Goal: Information Seeking & Learning: Learn about a topic

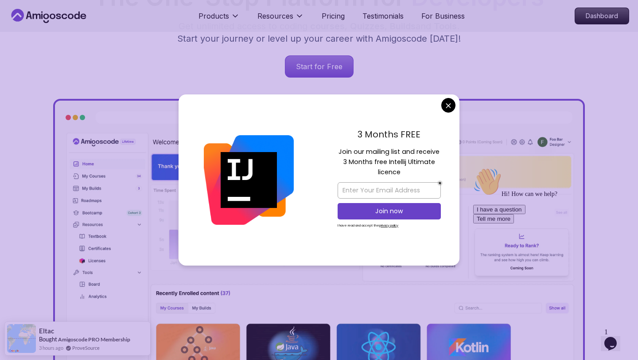
scroll to position [189, 0]
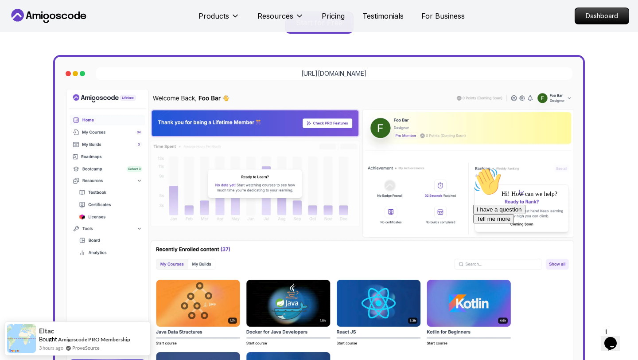
scroll to position [245, 0]
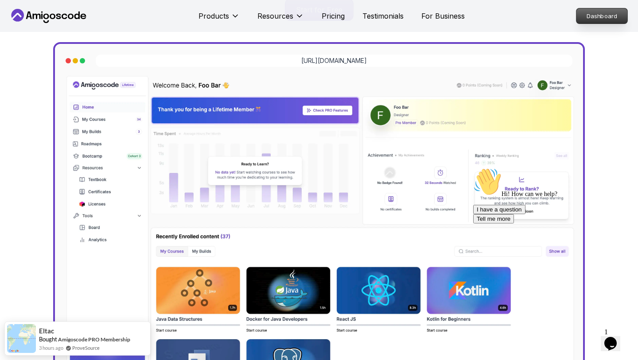
click at [601, 17] on p "Dashboard" at bounding box center [601, 15] width 51 height 15
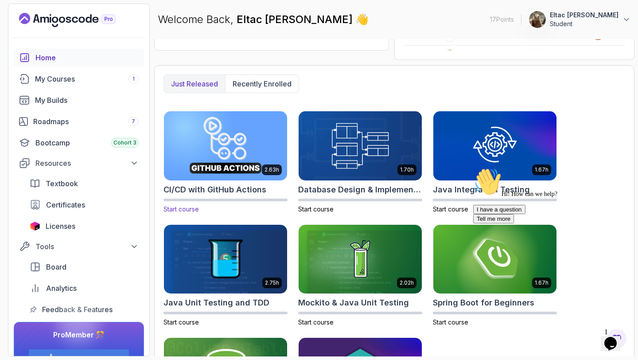
scroll to position [203, 0]
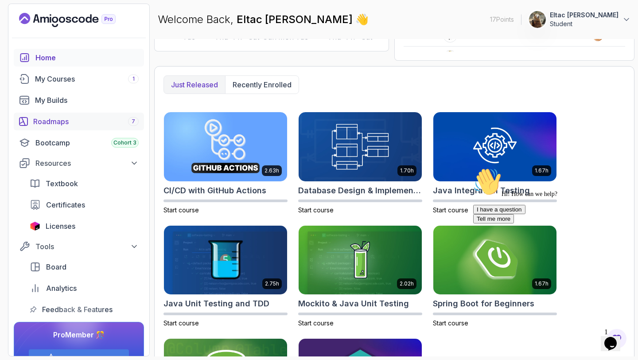
click at [75, 119] on div "Roadmaps 7" at bounding box center [85, 121] width 105 height 11
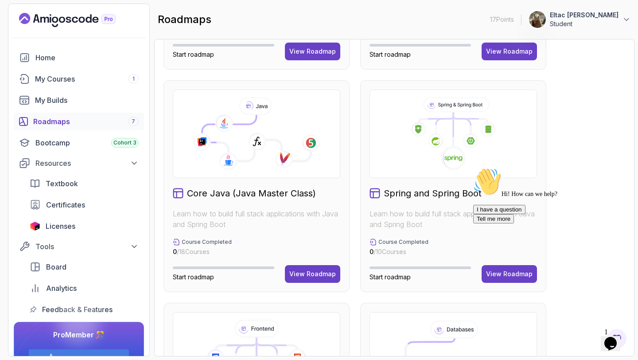
scroll to position [157, 0]
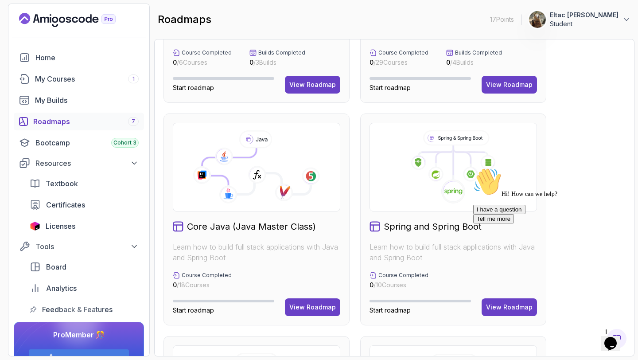
click at [236, 228] on h2 "Core Java (Java Master Class)" at bounding box center [251, 226] width 129 height 12
click at [317, 307] on div "View Roadmap" at bounding box center [312, 307] width 47 height 9
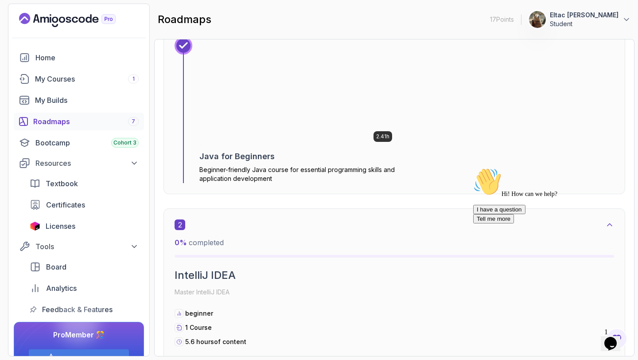
scroll to position [446, 0]
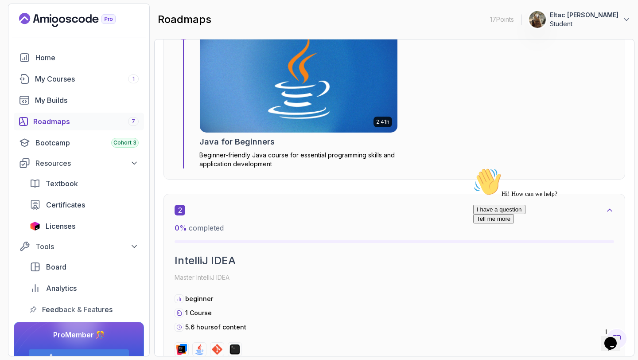
click at [276, 102] on img at bounding box center [298, 77] width 207 height 115
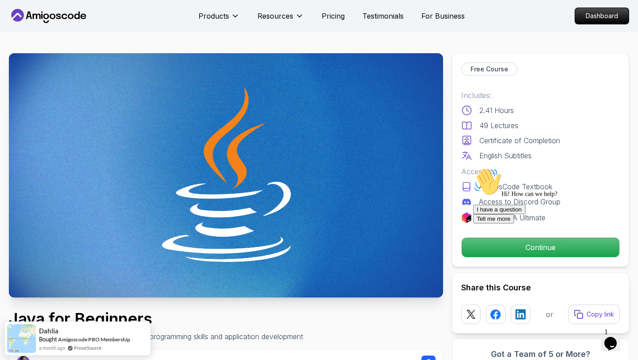
click at [487, 198] on div "Hi! How can we help?" at bounding box center [553, 182] width 160 height 30
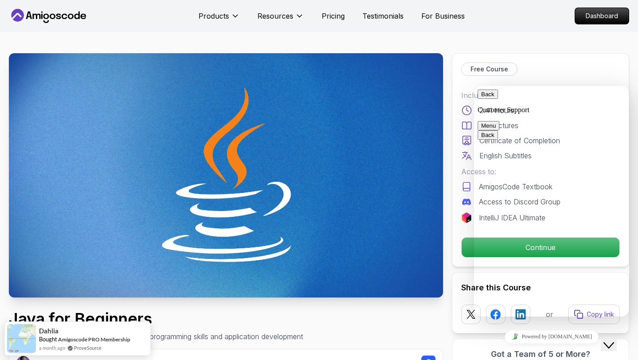
click at [487, 96] on button "Back" at bounding box center [488, 94] width 20 height 9
click at [606, 340] on div "Close Chat This icon closes the chat window." at bounding box center [609, 345] width 11 height 11
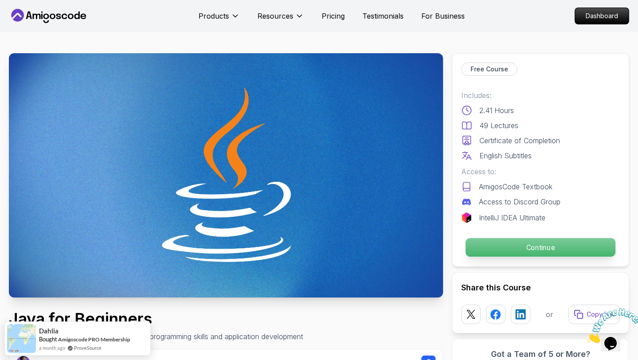
click at [528, 248] on p "Continue" at bounding box center [541, 247] width 150 height 19
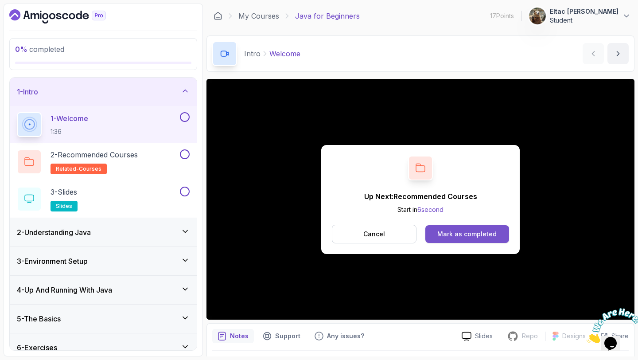
click at [481, 235] on div "Mark as completed" at bounding box center [466, 234] width 59 height 9
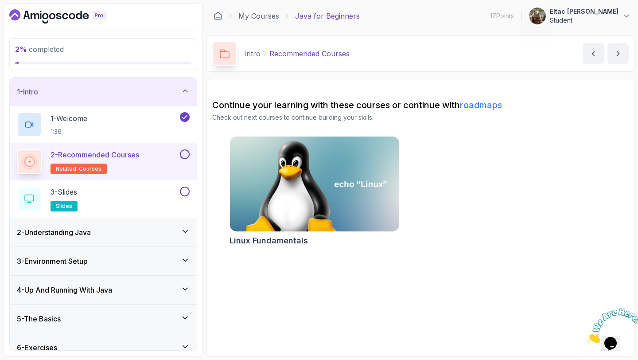
click at [117, 156] on p "2 - Recommended Courses" at bounding box center [95, 154] width 89 height 11
click at [76, 168] on span "related-courses" at bounding box center [79, 168] width 46 height 7
click at [300, 195] on img at bounding box center [315, 184] width 178 height 100
click at [182, 156] on button at bounding box center [185, 154] width 10 height 10
click at [183, 156] on icon at bounding box center [185, 154] width 8 height 9
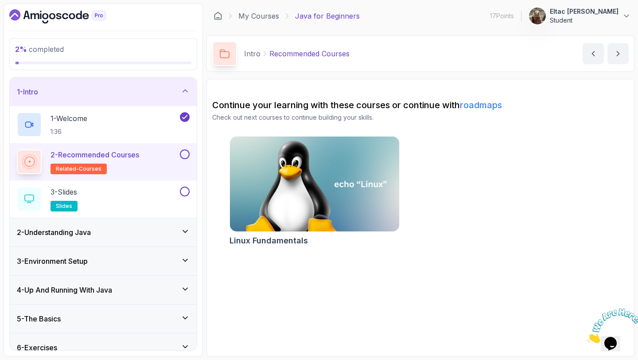
click at [24, 167] on icon at bounding box center [29, 162] width 12 height 12
click at [24, 168] on div at bounding box center [29, 161] width 21 height 21
click at [67, 115] on p "1 - Welcome" at bounding box center [69, 118] width 37 height 11
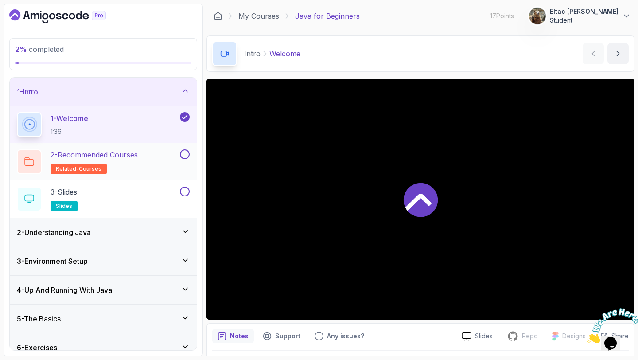
click at [93, 164] on p "related-courses" at bounding box center [79, 169] width 56 height 11
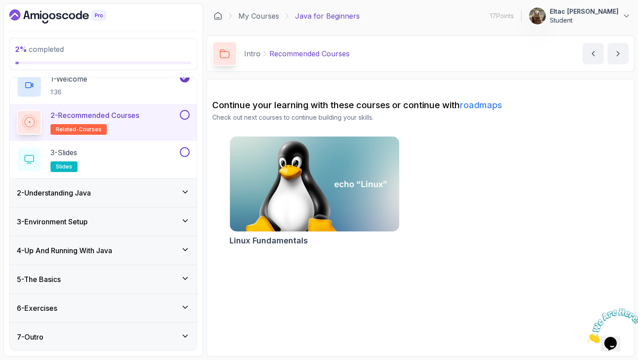
scroll to position [39, 0]
click at [164, 156] on div "3 - Slides slides" at bounding box center [97, 160] width 161 height 25
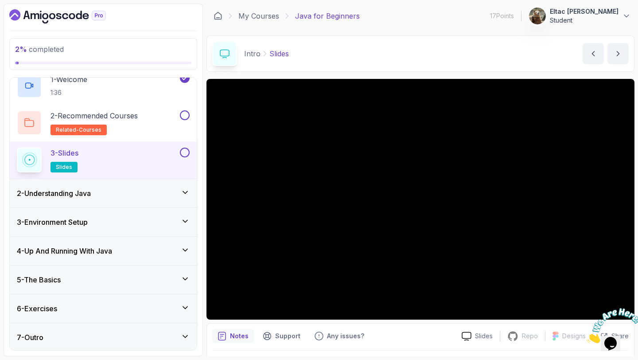
click at [618, 308] on div at bounding box center [611, 325] width 48 height 35
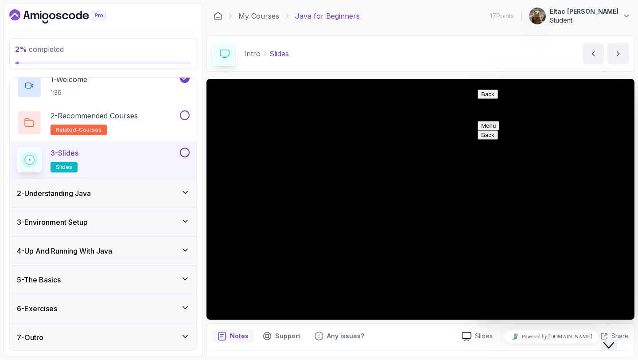
click at [484, 99] on button "Back" at bounding box center [488, 94] width 20 height 9
click at [617, 339] on button "Close Chat This icon closes the chat window." at bounding box center [609, 345] width 16 height 12
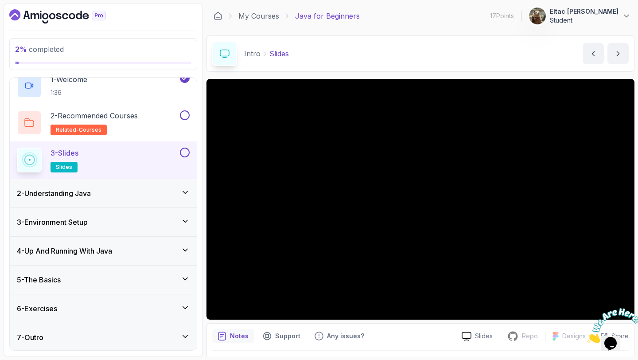
click at [587, 337] on icon "Close" at bounding box center [587, 341] width 0 height 8
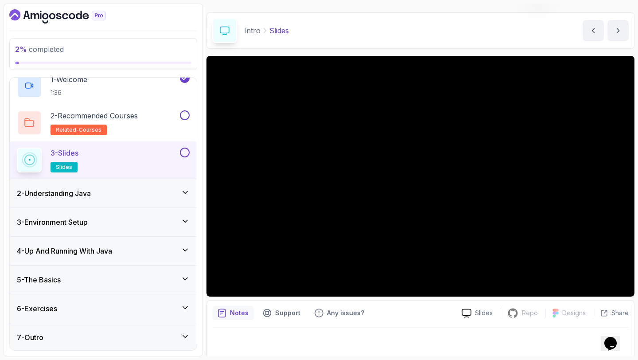
scroll to position [25, 0]
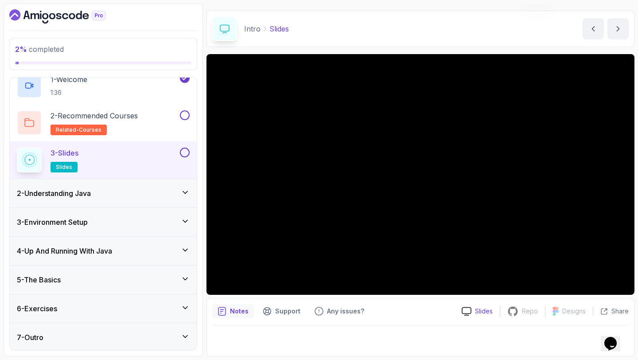
click at [471, 308] on icon at bounding box center [466, 311] width 9 height 8
click at [183, 151] on button at bounding box center [185, 153] width 10 height 10
click at [186, 117] on button at bounding box center [185, 115] width 10 height 10
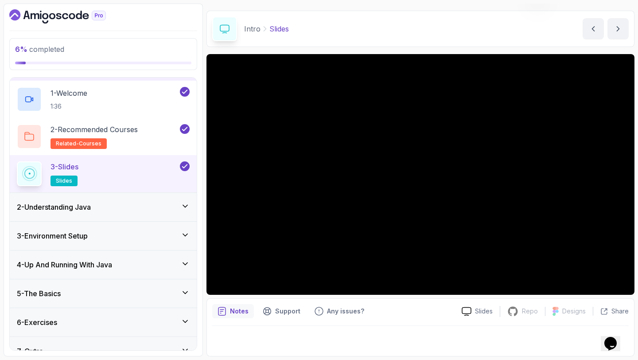
scroll to position [40, 0]
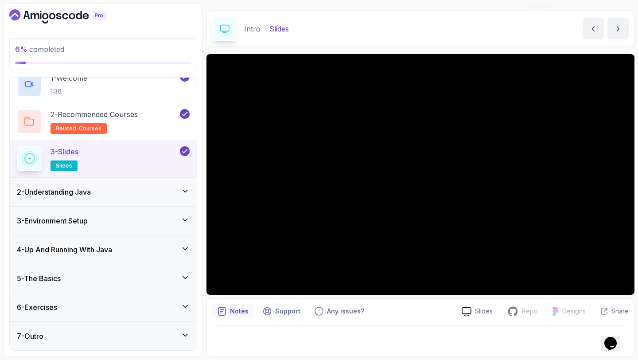
click at [156, 188] on div "2 - Understanding Java" at bounding box center [103, 192] width 173 height 11
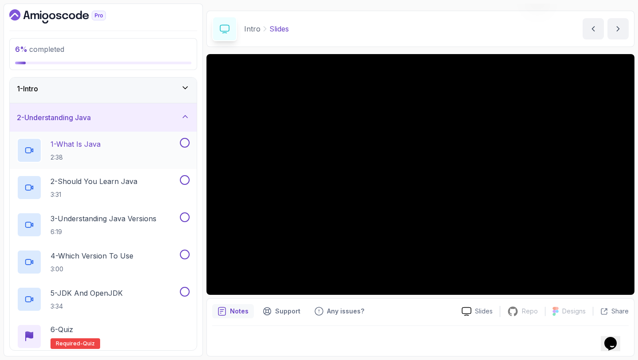
scroll to position [0, 0]
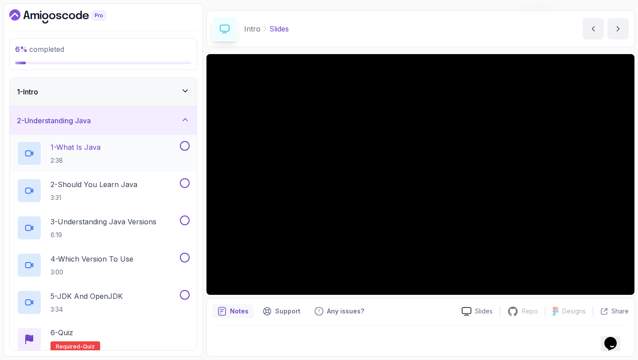
click at [99, 149] on p "1 - What Is Java" at bounding box center [76, 147] width 50 height 11
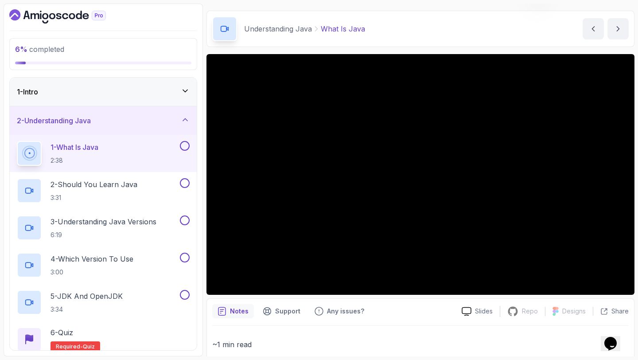
click at [186, 147] on button at bounding box center [185, 146] width 10 height 10
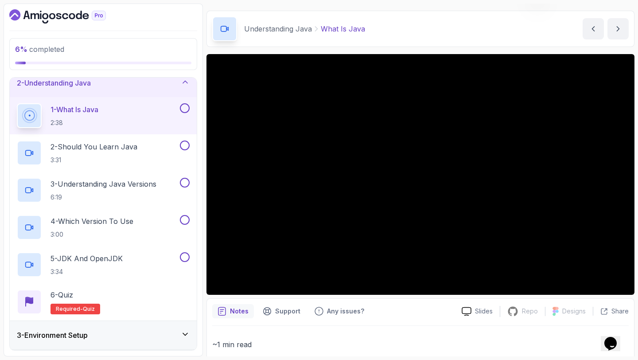
scroll to position [39, 0]
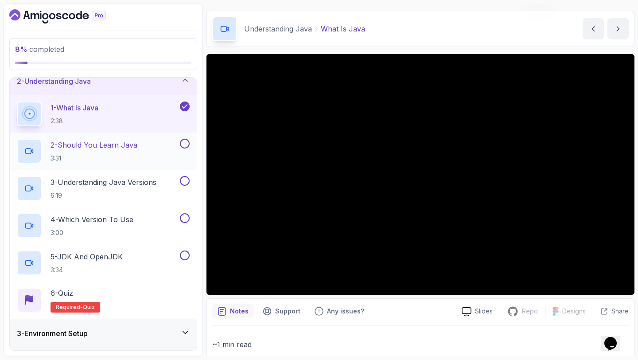
click at [184, 140] on button at bounding box center [185, 144] width 10 height 10
click at [114, 143] on p "2 - Should You Learn Java" at bounding box center [94, 145] width 87 height 11
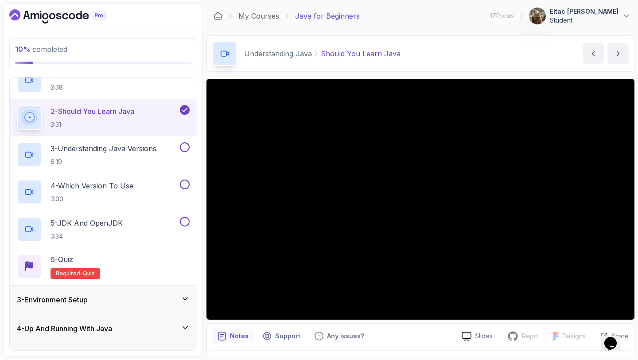
scroll to position [87, 0]
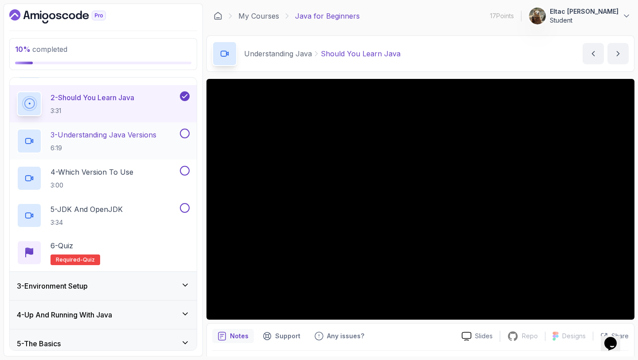
click at [184, 137] on button at bounding box center [185, 133] width 10 height 10
click at [183, 173] on button at bounding box center [185, 171] width 10 height 10
click at [185, 209] on button at bounding box center [185, 208] width 10 height 10
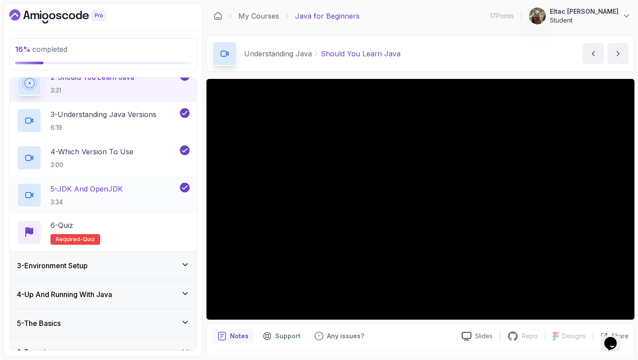
scroll to position [109, 0]
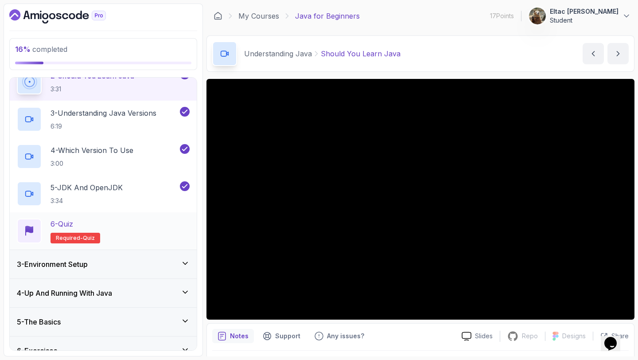
click at [80, 227] on div "6 - Quiz" at bounding box center [76, 223] width 50 height 11
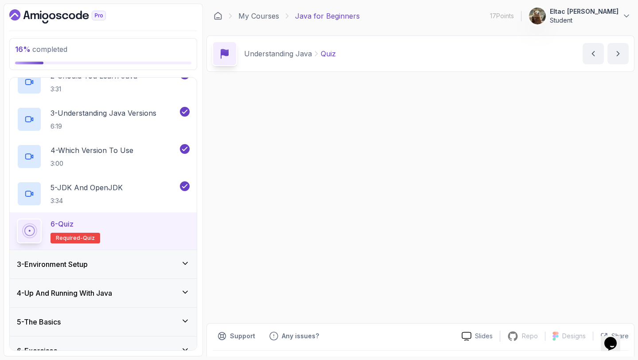
scroll to position [114, 0]
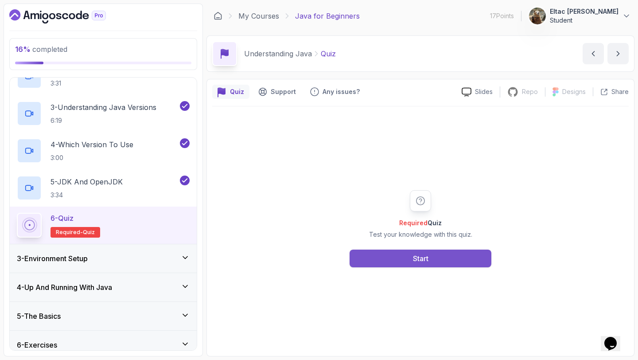
click at [402, 261] on button "Start" at bounding box center [421, 258] width 142 height 18
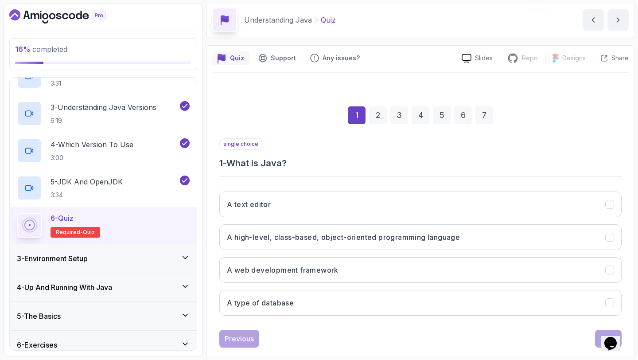
scroll to position [50, 0]
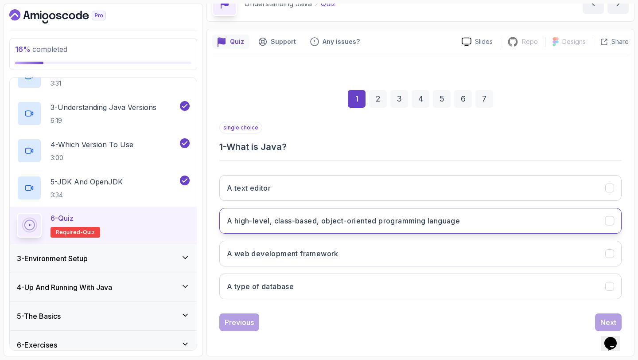
click at [306, 221] on h3 "A high-level, class-based, object-oriented programming language" at bounding box center [343, 220] width 233 height 11
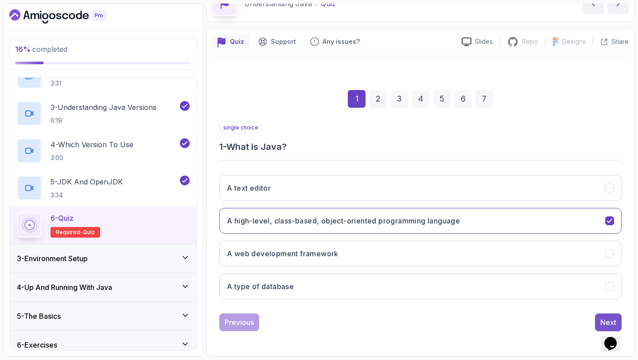
click at [604, 320] on div "Next" at bounding box center [608, 322] width 16 height 11
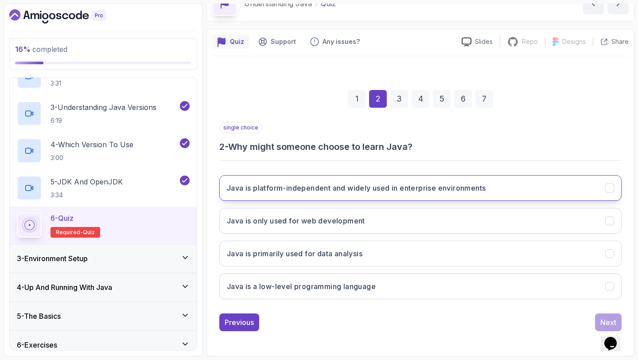
click at [315, 186] on h3 "Java is platform-independent and widely used in enterprise environments" at bounding box center [356, 188] width 259 height 11
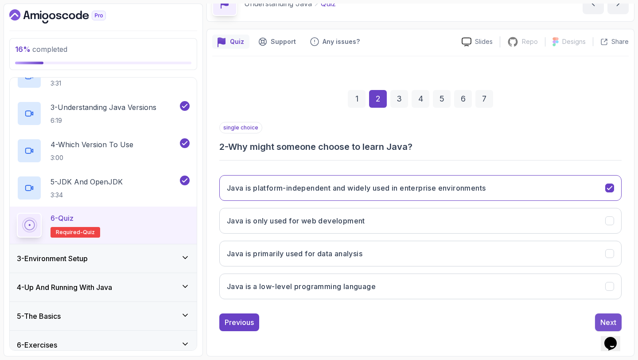
click at [601, 316] on button "Next" at bounding box center [608, 322] width 27 height 18
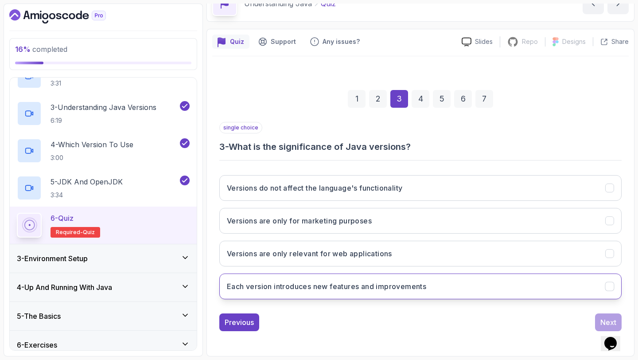
click at [367, 278] on button "Each version introduces new features and improvements" at bounding box center [420, 286] width 402 height 26
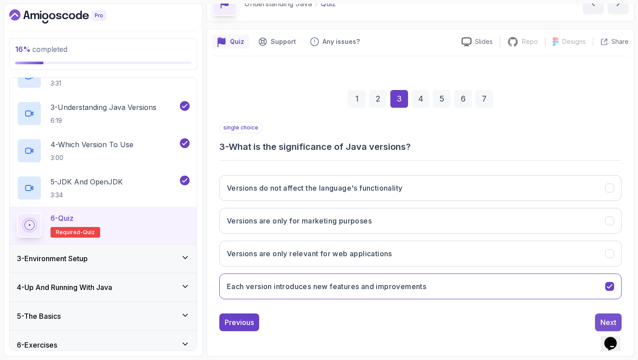
click at [605, 320] on div "Next" at bounding box center [608, 322] width 16 height 11
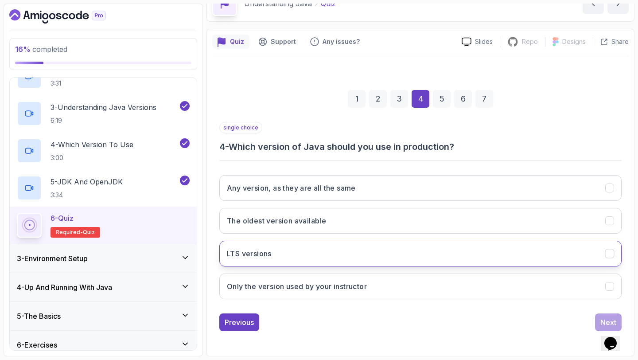
click at [317, 253] on button "LTS versions" at bounding box center [420, 254] width 402 height 26
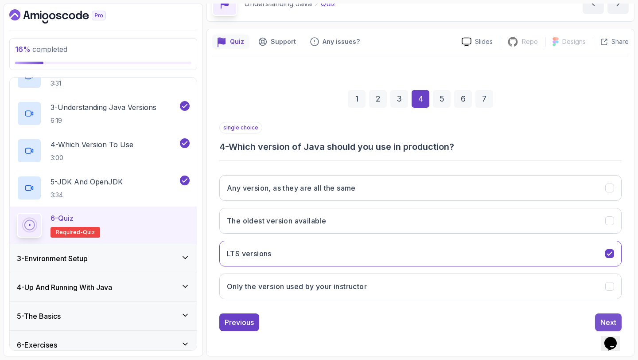
click at [615, 315] on button "Next" at bounding box center [608, 322] width 27 height 18
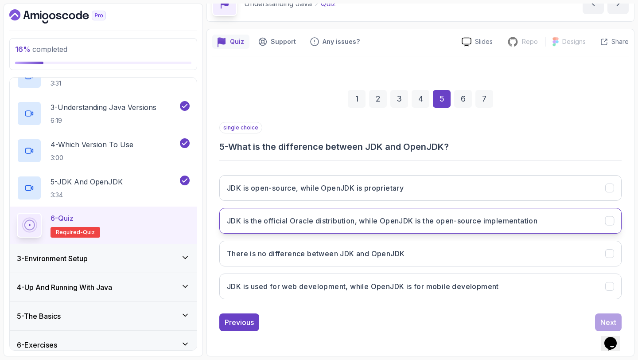
click at [363, 224] on h3 "JDK is the official Oracle distribution, while OpenJDK is the open-source imple…" at bounding box center [382, 220] width 311 height 11
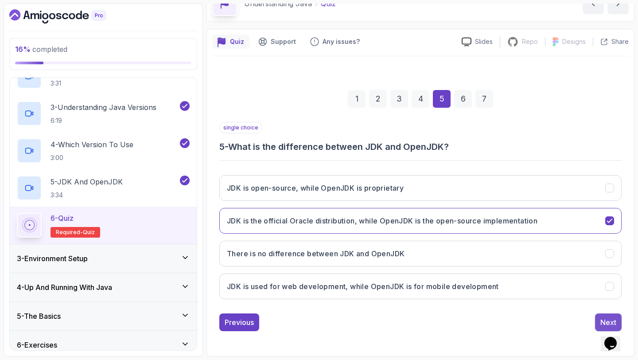
click at [599, 318] on button "Next" at bounding box center [608, 322] width 27 height 18
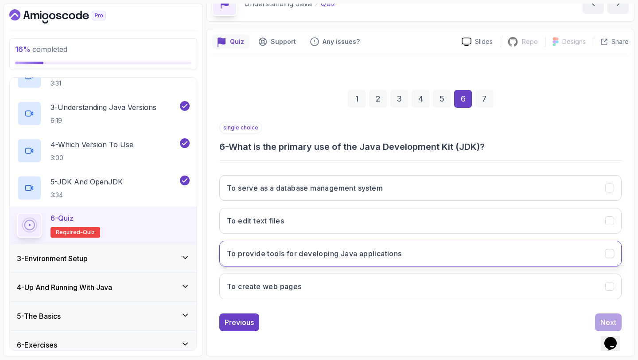
click at [305, 248] on h3 "To provide tools for developing Java applications" at bounding box center [314, 253] width 175 height 11
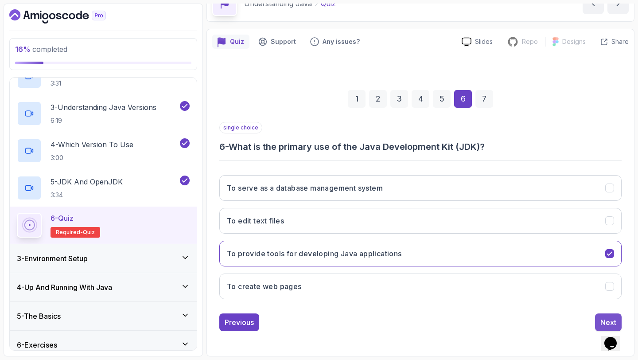
click at [601, 319] on div "Next" at bounding box center [608, 322] width 16 height 11
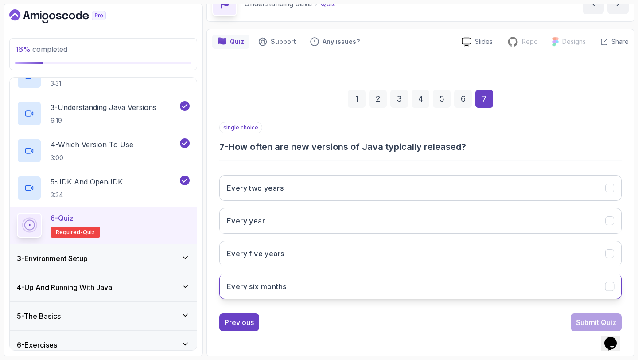
click at [265, 288] on h3 "Every six months" at bounding box center [256, 286] width 59 height 11
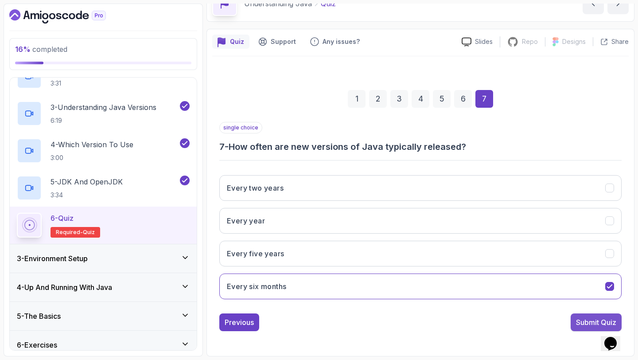
click at [576, 318] on div "Submit Quiz" at bounding box center [596, 322] width 40 height 11
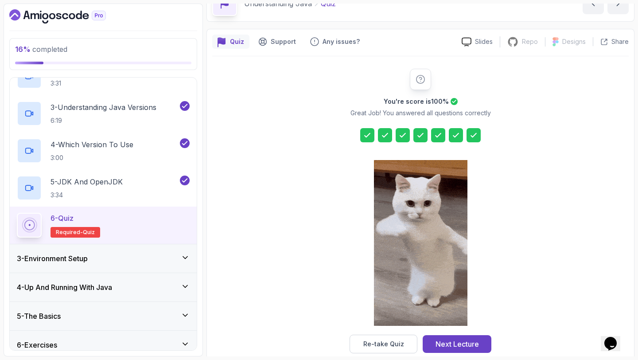
scroll to position [65, 0]
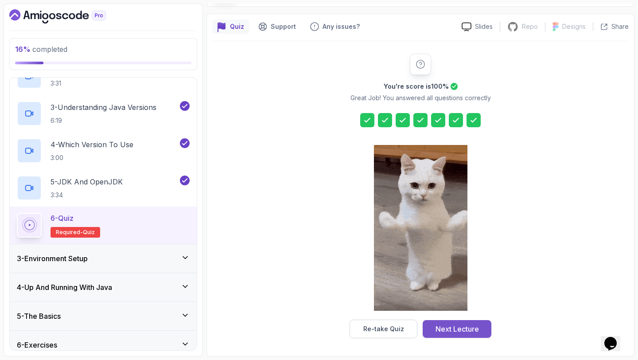
click at [440, 328] on div "Next Lecture" at bounding box center [457, 328] width 43 height 11
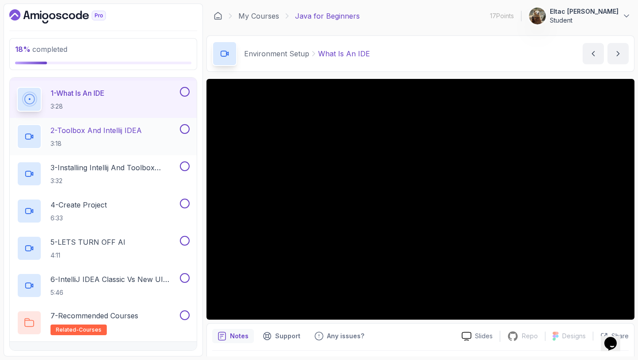
scroll to position [80, 0]
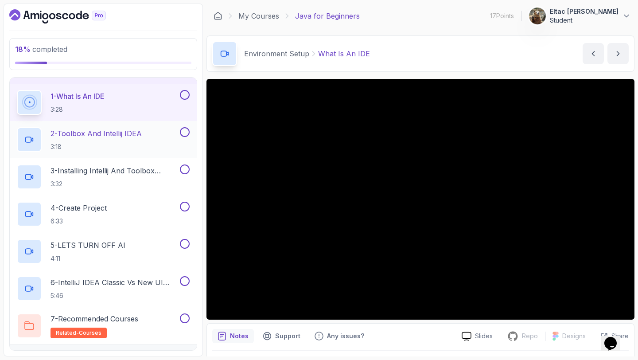
click at [95, 138] on p "2 - Toolbox And Intellij IDEA" at bounding box center [96, 133] width 91 height 11
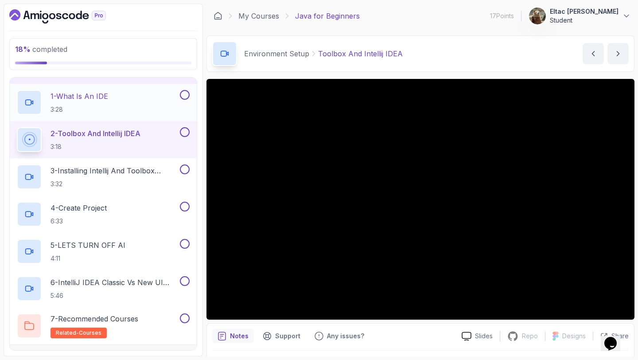
click at [184, 95] on button at bounding box center [185, 95] width 10 height 10
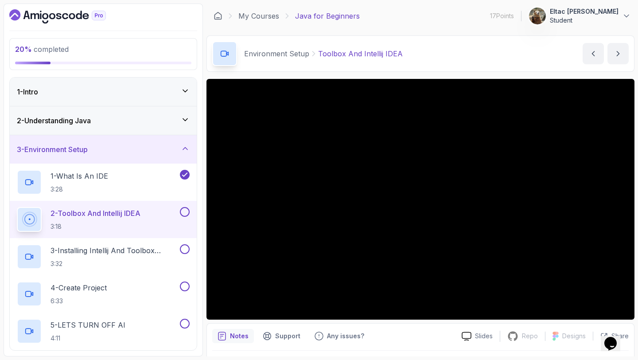
click at [183, 213] on button at bounding box center [185, 212] width 10 height 10
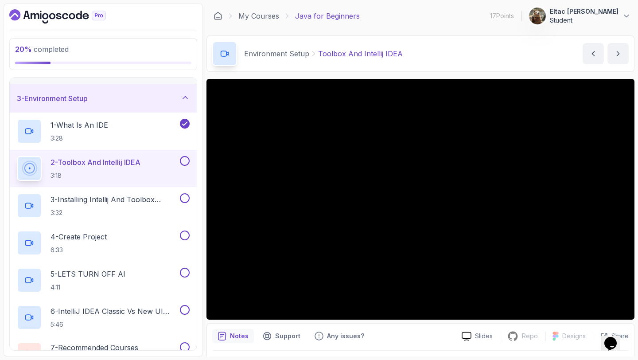
scroll to position [53, 0]
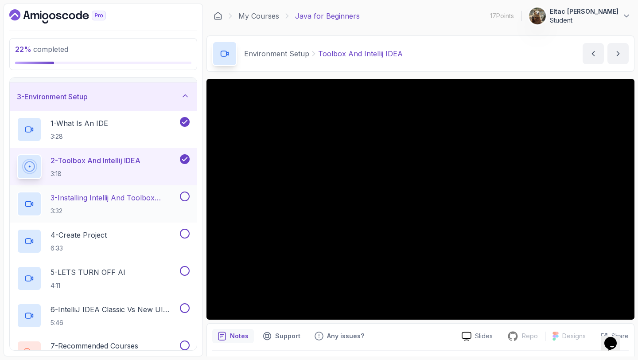
click at [182, 198] on button at bounding box center [185, 196] width 10 height 10
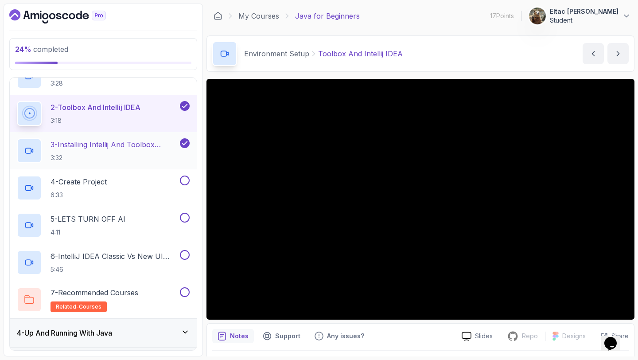
scroll to position [111, 0]
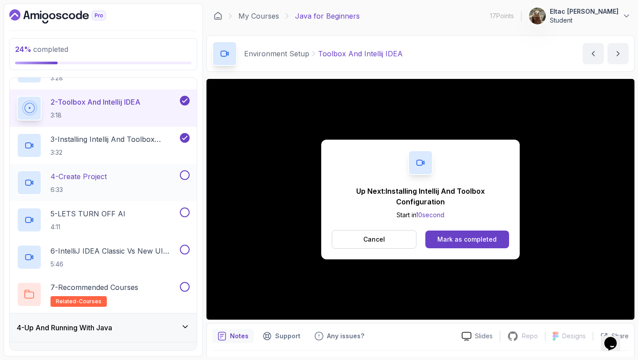
click at [107, 176] on p "4 - Create Project" at bounding box center [79, 176] width 56 height 11
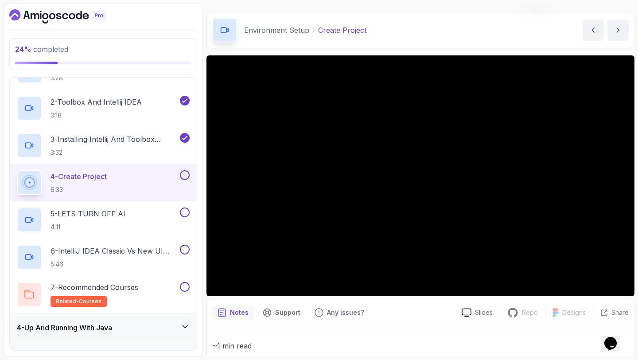
scroll to position [19, 0]
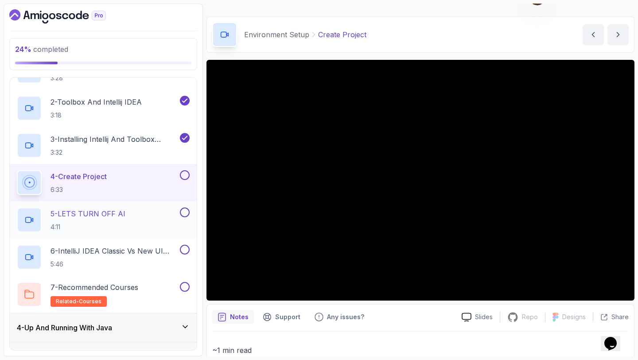
click at [102, 213] on p "5 - LETS TURN OFF AI" at bounding box center [88, 213] width 75 height 11
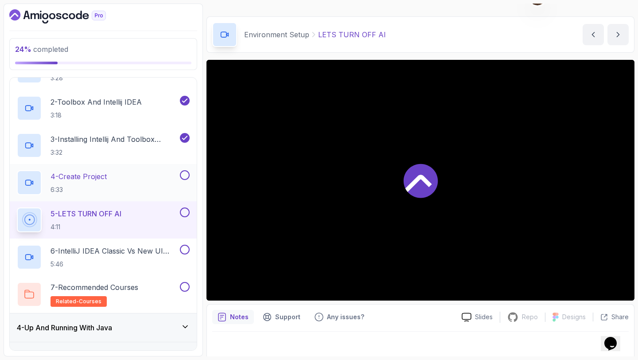
click at [185, 176] on button at bounding box center [185, 175] width 10 height 10
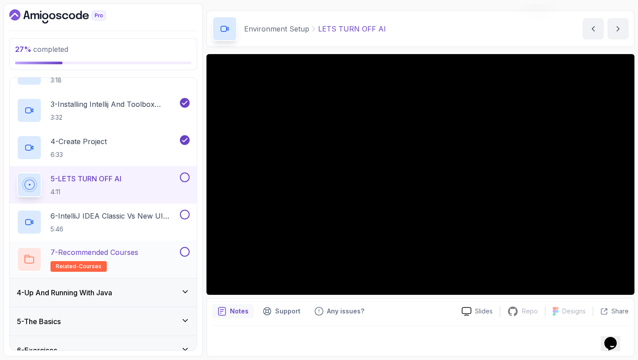
scroll to position [138, 0]
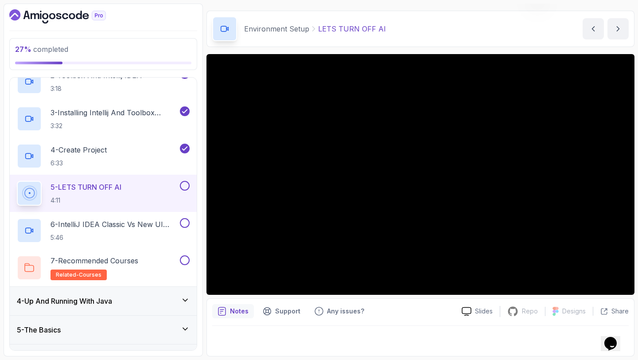
click at [185, 185] on button at bounding box center [185, 186] width 10 height 10
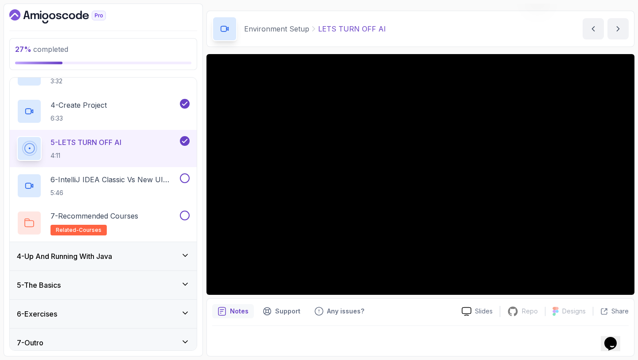
scroll to position [189, 0]
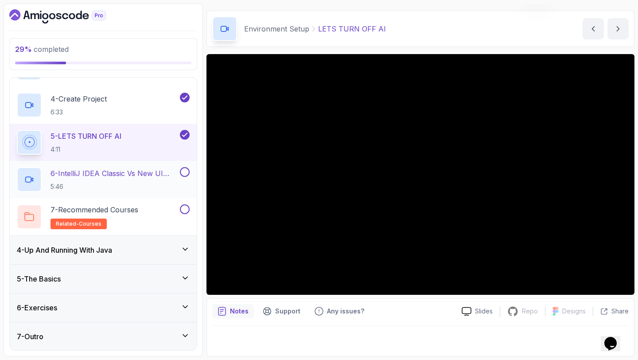
click at [111, 171] on p "6 - IntelliJ IDEA Classic Vs New UI (User Interface)" at bounding box center [115, 173] width 128 height 11
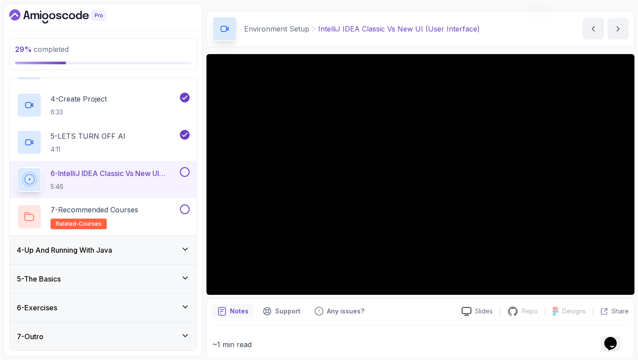
click at [184, 173] on button at bounding box center [185, 172] width 10 height 10
click at [126, 207] on p "7 - Recommended Courses" at bounding box center [95, 209] width 88 height 11
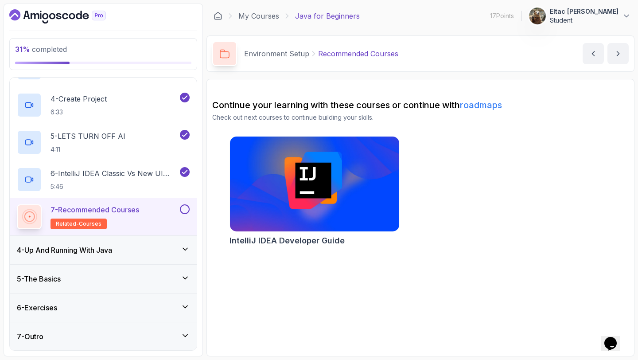
click at [185, 208] on button at bounding box center [185, 209] width 10 height 10
click at [133, 247] on div "4 - Up And Running With Java" at bounding box center [103, 250] width 173 height 11
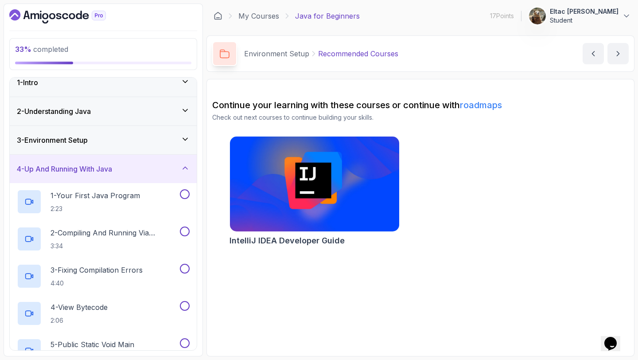
scroll to position [226, 0]
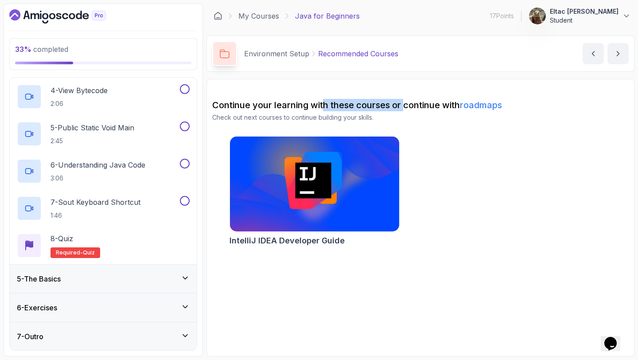
drag, startPoint x: 325, startPoint y: 103, endPoint x: 404, endPoint y: 103, distance: 78.9
click at [404, 103] on h2 "Continue your learning with these courses or continue with roadmaps" at bounding box center [420, 105] width 417 height 12
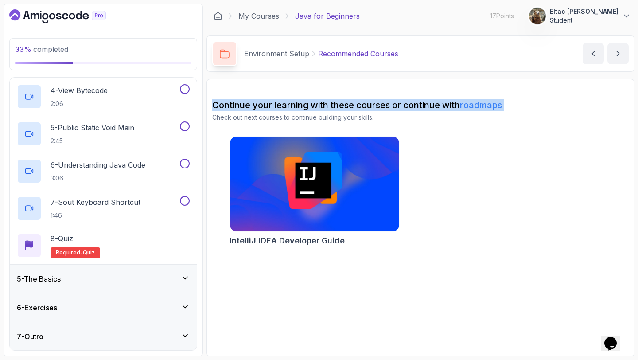
click at [404, 103] on h2 "Continue your learning with these courses or continue with roadmaps" at bounding box center [420, 105] width 417 height 12
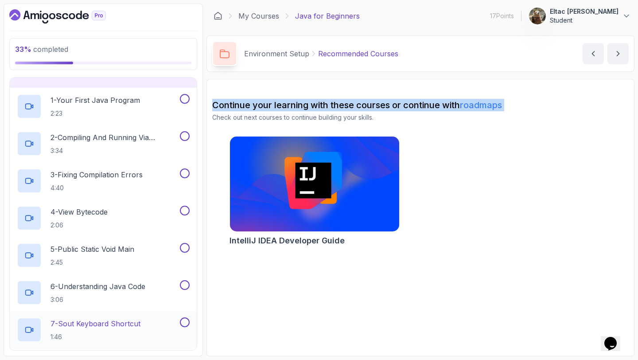
scroll to position [0, 0]
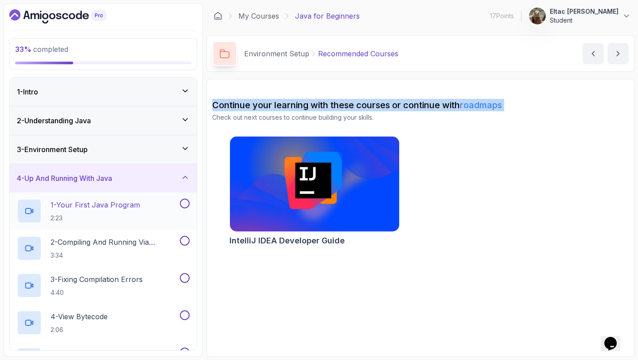
click at [73, 206] on p "1 - Your First Java Program" at bounding box center [96, 204] width 90 height 11
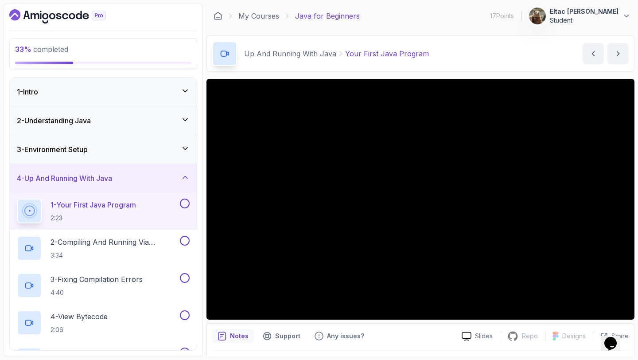
click at [182, 208] on div at bounding box center [184, 204] width 12 height 10
click at [184, 202] on button at bounding box center [185, 204] width 10 height 10
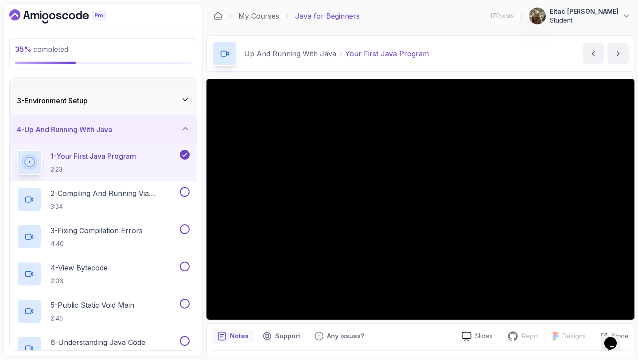
scroll to position [60, 0]
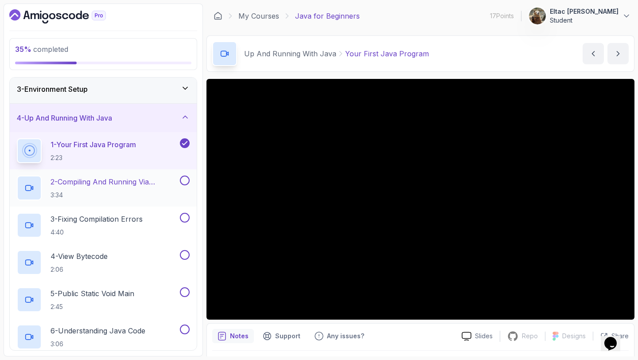
click at [133, 179] on p "2 - Compiling And Running Via Terminal" at bounding box center [115, 181] width 128 height 11
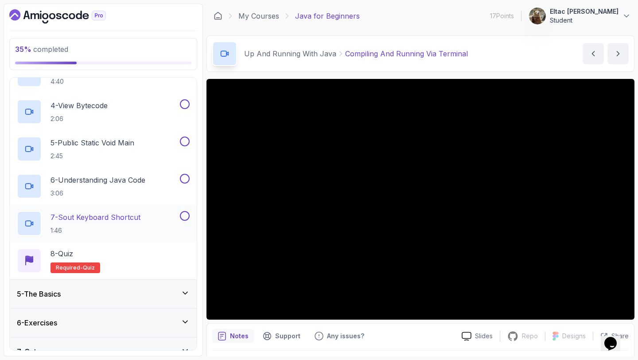
scroll to position [207, 0]
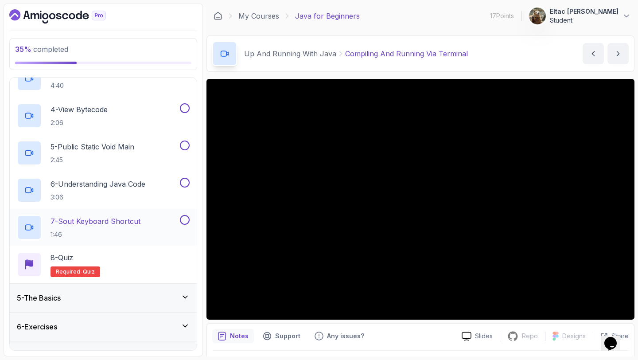
click at [186, 217] on button at bounding box center [185, 220] width 10 height 10
click at [184, 182] on button at bounding box center [185, 183] width 10 height 10
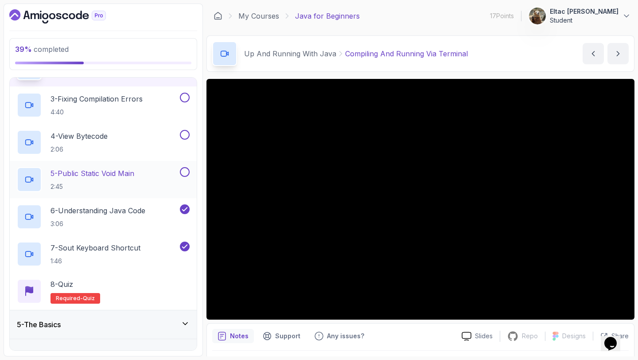
click at [186, 171] on button at bounding box center [185, 172] width 10 height 10
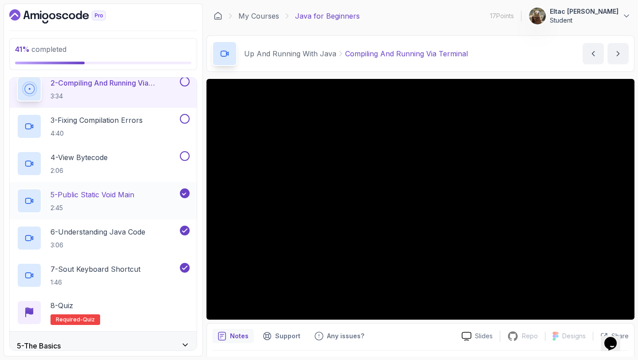
scroll to position [153, 0]
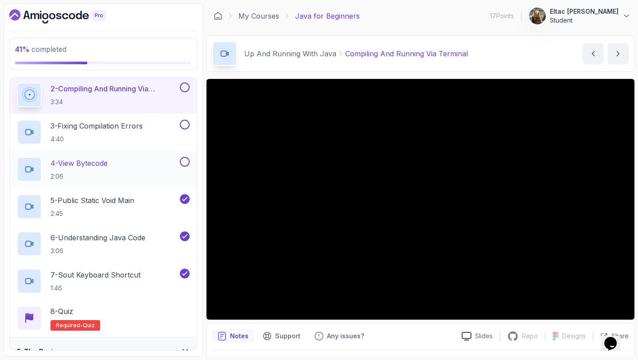
click at [186, 162] on button at bounding box center [185, 162] width 10 height 10
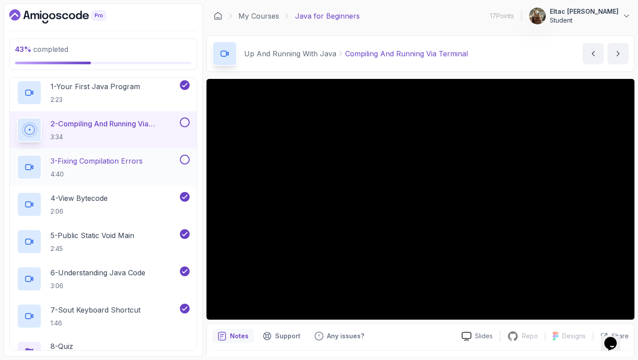
scroll to position [119, 0]
click at [186, 156] on button at bounding box center [185, 159] width 10 height 10
click at [185, 119] on button at bounding box center [185, 122] width 10 height 10
click at [136, 160] on p "3 - Fixing Compilation Errors" at bounding box center [97, 160] width 92 height 11
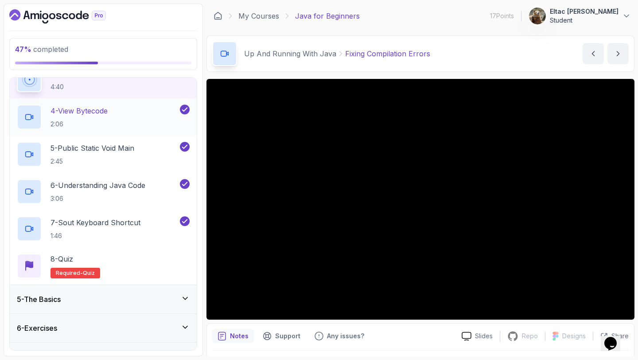
scroll to position [226, 0]
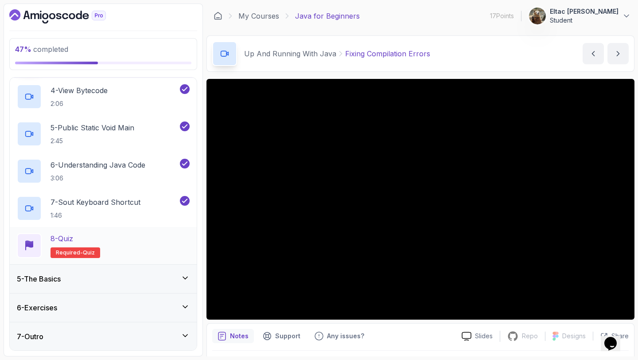
click at [71, 241] on p "8 - Quiz" at bounding box center [62, 238] width 23 height 11
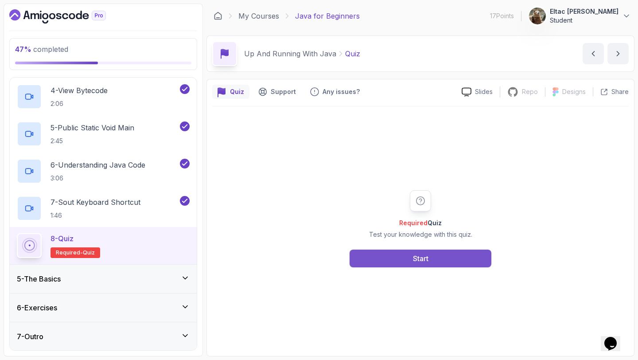
click at [417, 258] on div "Start" at bounding box center [421, 258] width 16 height 11
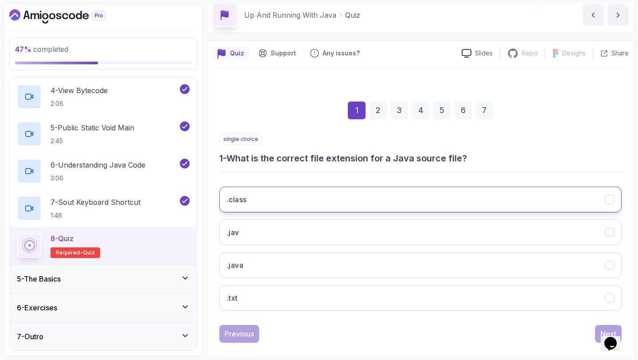
scroll to position [50, 0]
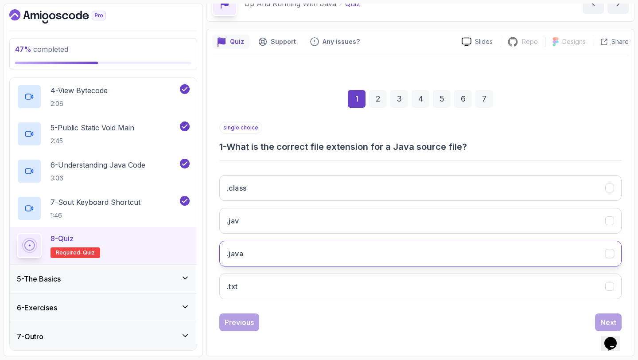
click at [245, 256] on button ".java" at bounding box center [420, 254] width 402 height 26
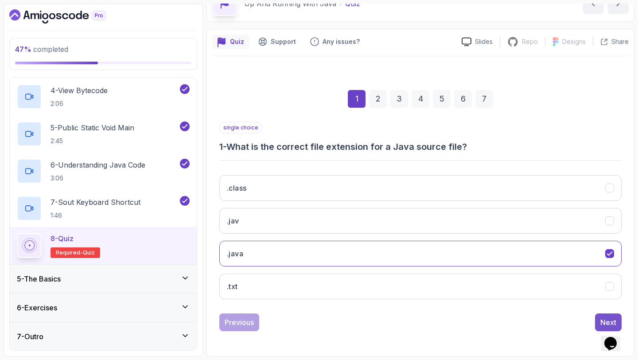
click at [601, 317] on div "Next" at bounding box center [608, 322] width 16 height 11
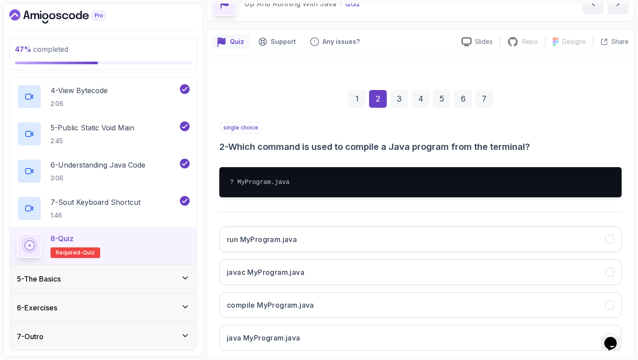
scroll to position [101, 0]
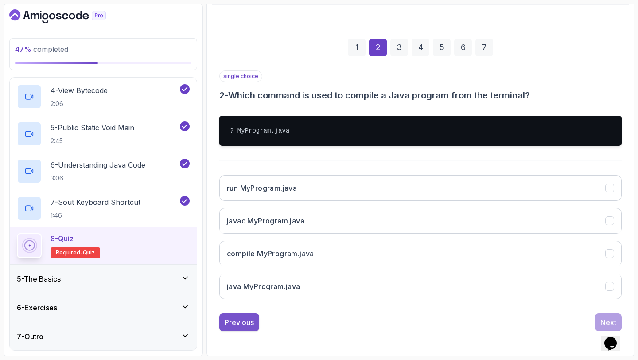
click at [245, 317] on div "Previous" at bounding box center [239, 322] width 29 height 11
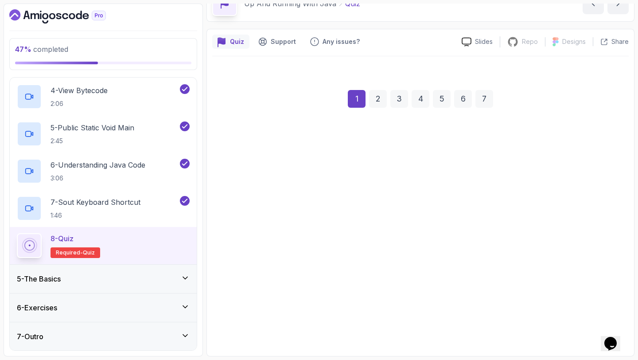
scroll to position [50, 0]
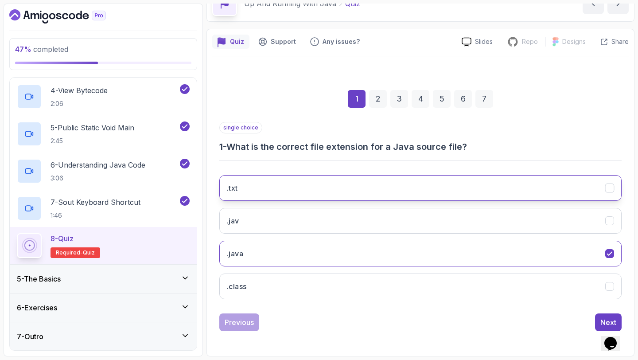
click at [256, 191] on button ".txt" at bounding box center [420, 188] width 402 height 26
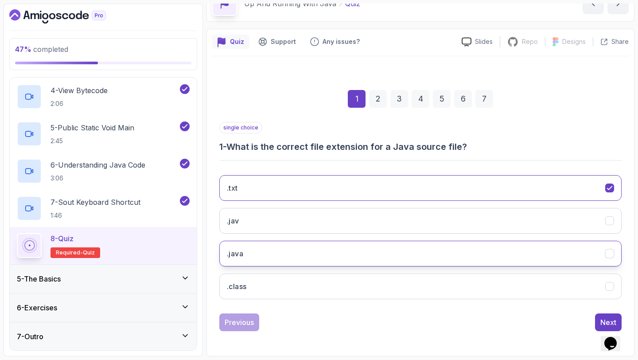
click at [245, 250] on button ".java" at bounding box center [420, 254] width 402 height 26
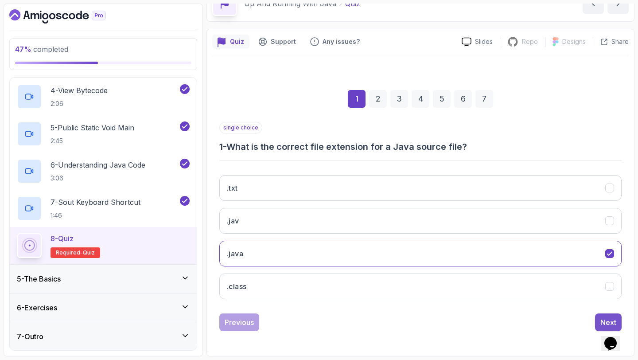
click at [600, 321] on button "Next" at bounding box center [608, 322] width 27 height 18
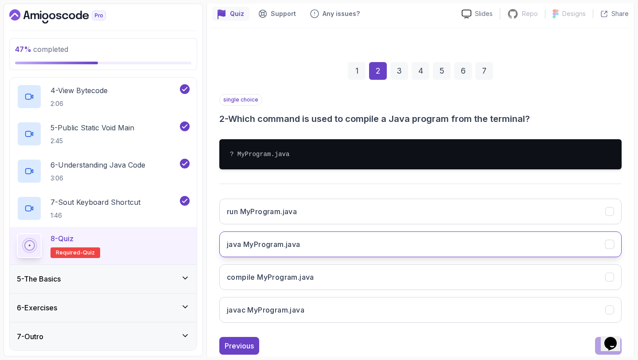
scroll to position [101, 0]
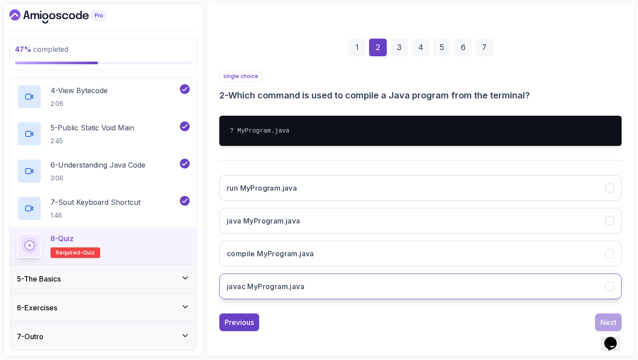
click at [253, 283] on h3 "javac MyProgram.java" at bounding box center [266, 286] width 78 height 11
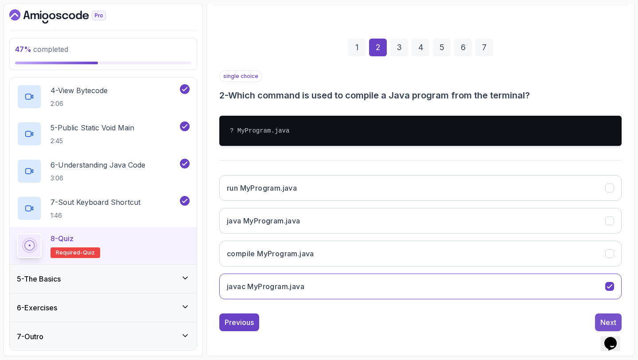
click at [602, 317] on div "Next" at bounding box center [608, 322] width 16 height 11
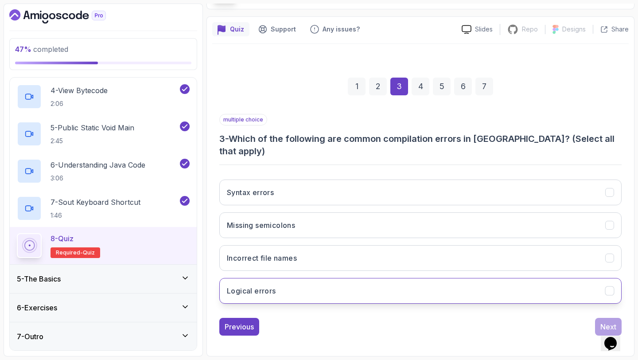
scroll to position [50, 0]
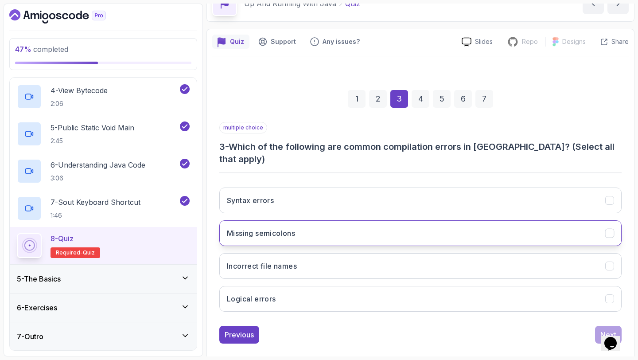
click at [353, 220] on button "Missing semicolons" at bounding box center [420, 233] width 402 height 26
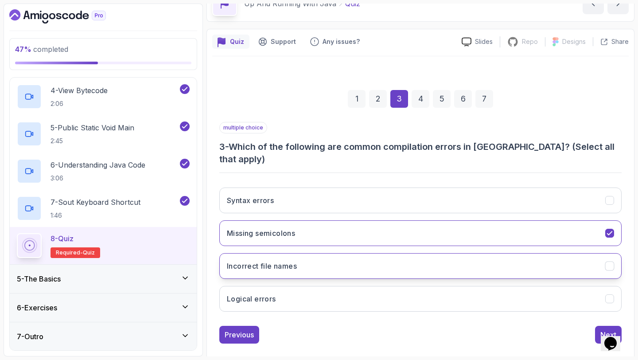
click at [326, 253] on button "Incorrect file names" at bounding box center [420, 266] width 402 height 26
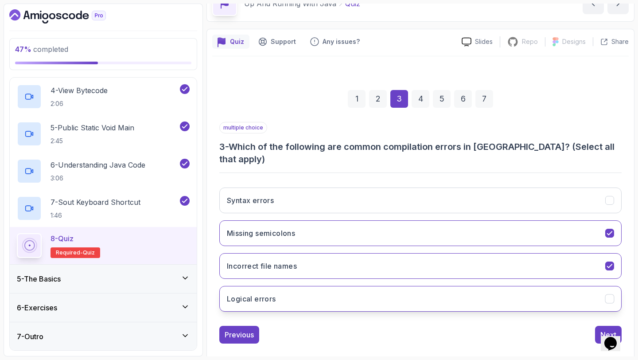
click at [296, 286] on button "Logical errors" at bounding box center [420, 299] width 402 height 26
click at [280, 286] on button "Logical errors" at bounding box center [420, 299] width 402 height 26
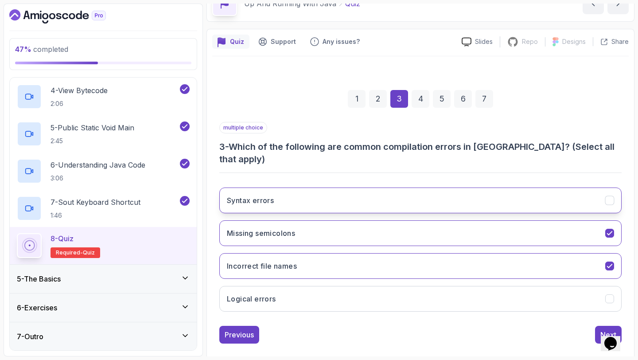
click at [333, 187] on button "Syntax errors" at bounding box center [420, 200] width 402 height 26
click at [604, 329] on div "Next" at bounding box center [608, 334] width 16 height 11
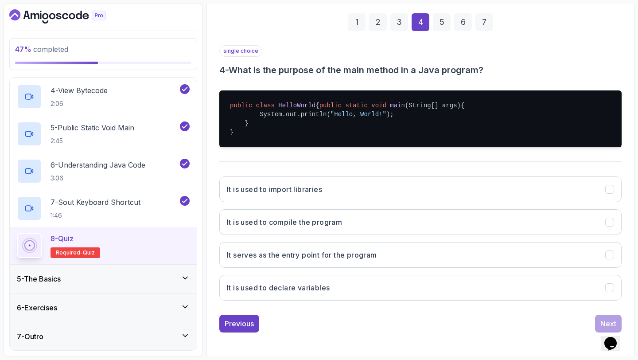
scroll to position [137, 0]
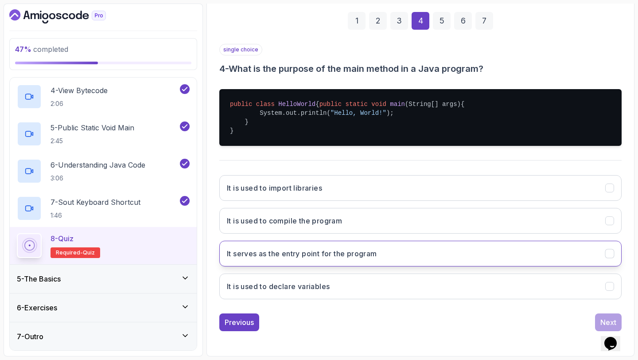
click at [409, 250] on button "It serves as the entry point for the program" at bounding box center [420, 254] width 402 height 26
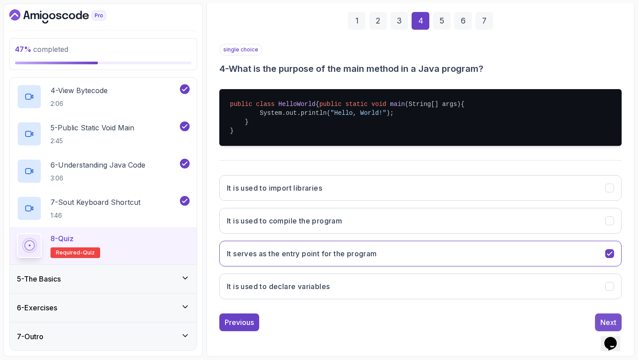
click at [606, 318] on div "Next" at bounding box center [608, 322] width 16 height 11
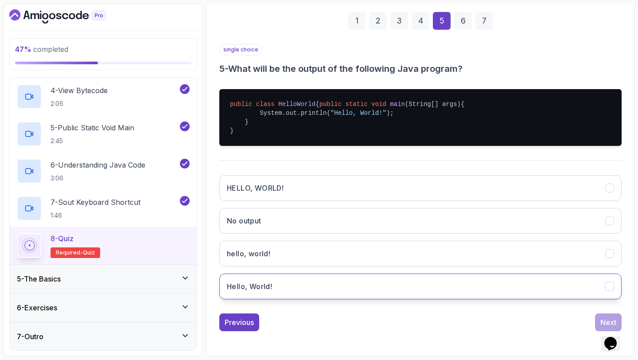
click at [261, 291] on h3 "Hello, World!" at bounding box center [249, 286] width 45 height 11
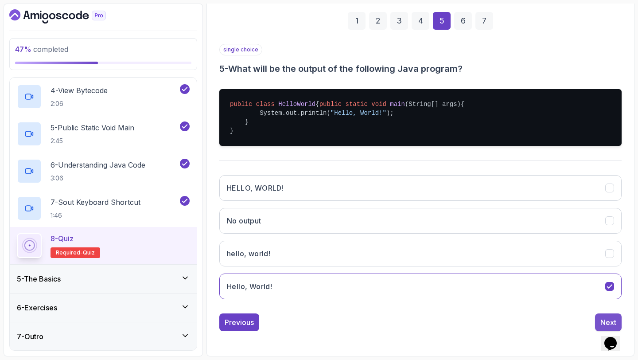
click at [599, 315] on button "Next" at bounding box center [608, 322] width 27 height 18
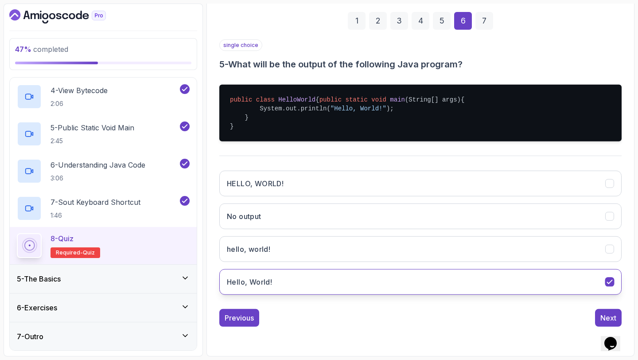
scroll to position [50, 0]
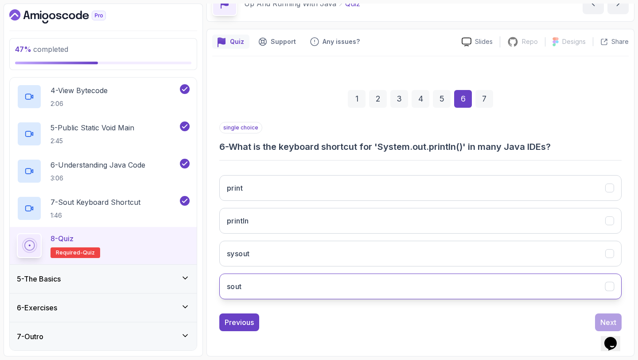
click at [510, 291] on button "sout" at bounding box center [420, 286] width 402 height 26
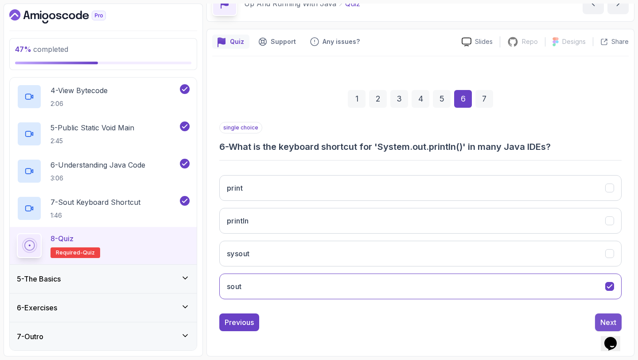
click at [608, 318] on div "Next" at bounding box center [608, 322] width 16 height 11
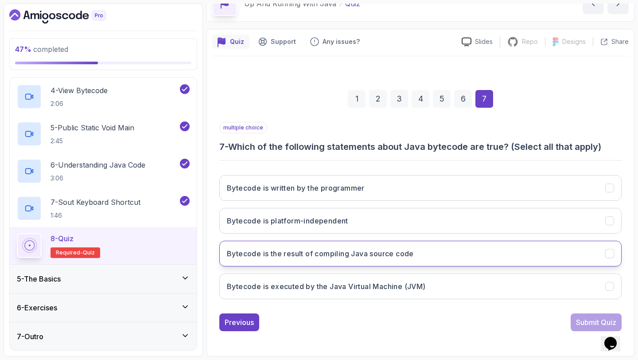
click at [414, 249] on h3 "Bytecode is the result of compiling Java source code" at bounding box center [320, 253] width 187 height 11
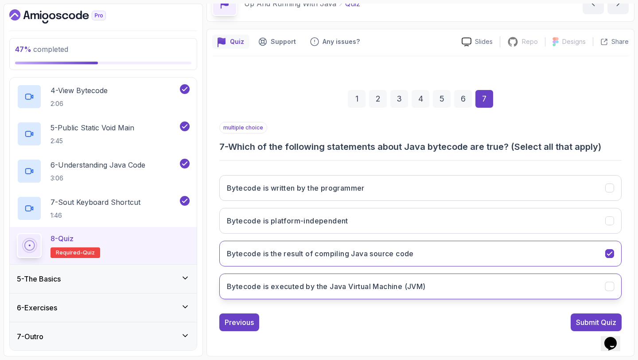
click at [399, 284] on h3 "Bytecode is executed by the Java Virtual Machine (JVM)" at bounding box center [326, 286] width 199 height 11
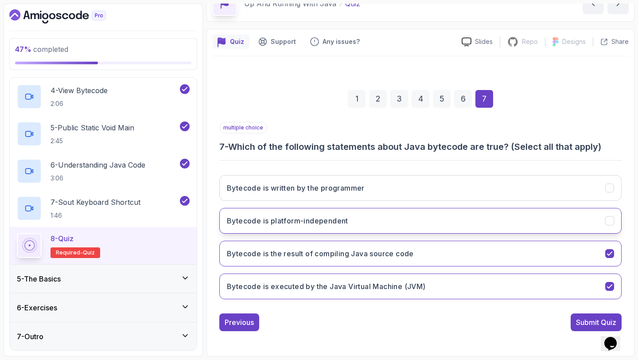
click at [335, 224] on h3 "Bytecode is platform-independent" at bounding box center [287, 220] width 121 height 11
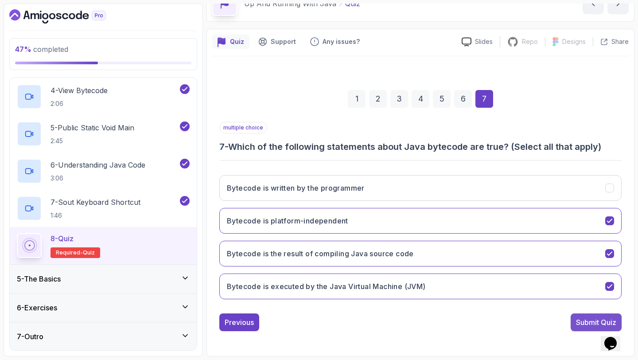
click at [583, 321] on div "Submit Quiz" at bounding box center [596, 322] width 40 height 11
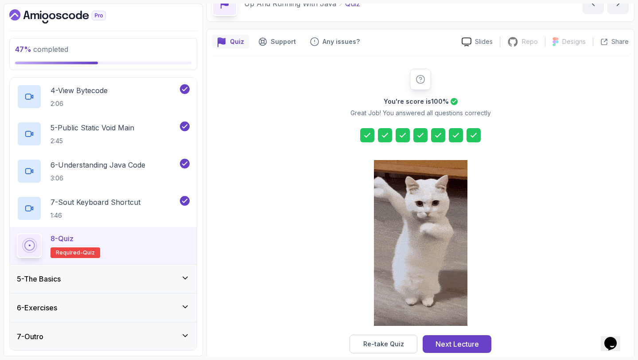
scroll to position [65, 0]
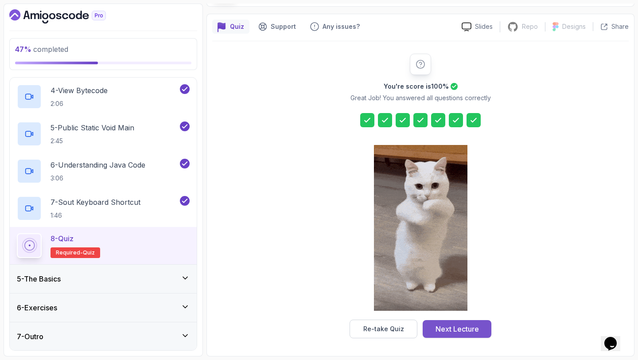
click at [444, 327] on div "Next Lecture" at bounding box center [457, 328] width 43 height 11
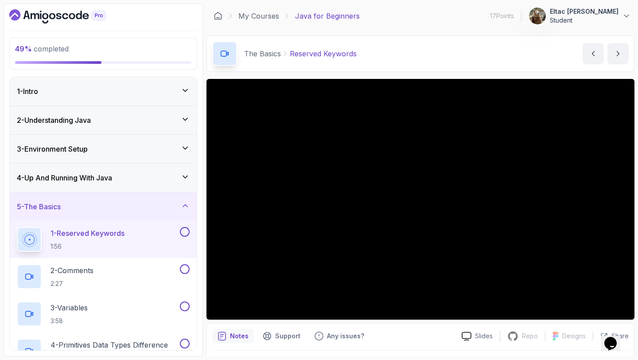
click at [183, 232] on button at bounding box center [185, 232] width 10 height 10
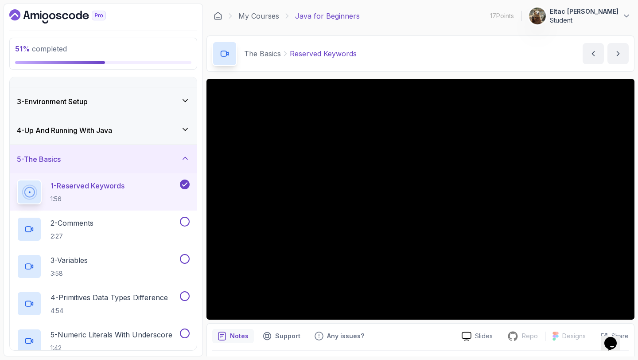
scroll to position [48, 0]
click at [186, 224] on button at bounding box center [185, 221] width 10 height 10
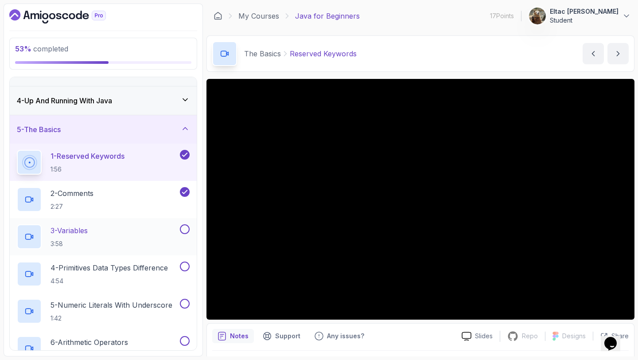
click at [186, 228] on button at bounding box center [185, 229] width 10 height 10
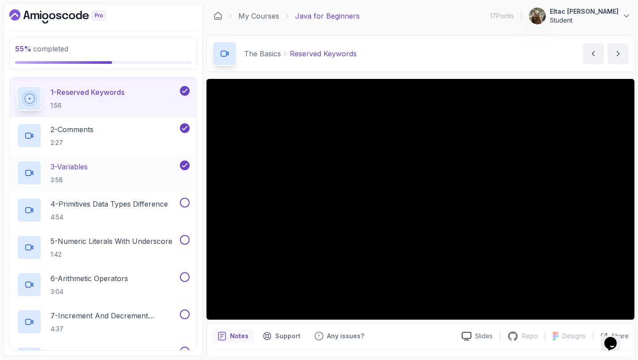
scroll to position [142, 0]
click at [141, 204] on p "4 - Primitives Data Types Difference" at bounding box center [109, 203] width 117 height 11
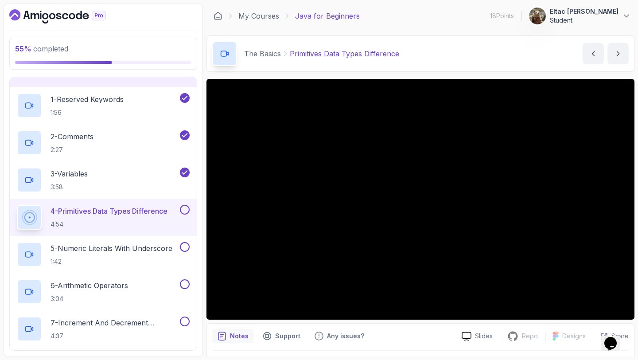
scroll to position [142, 0]
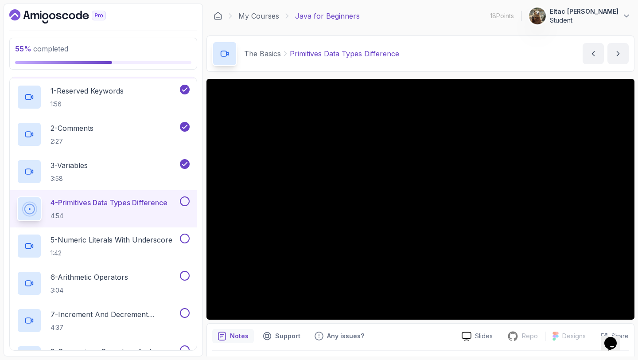
click at [514, 19] on p "18 Points" at bounding box center [502, 16] width 24 height 9
click at [182, 206] on div at bounding box center [184, 201] width 12 height 10
click at [184, 203] on button at bounding box center [185, 201] width 10 height 10
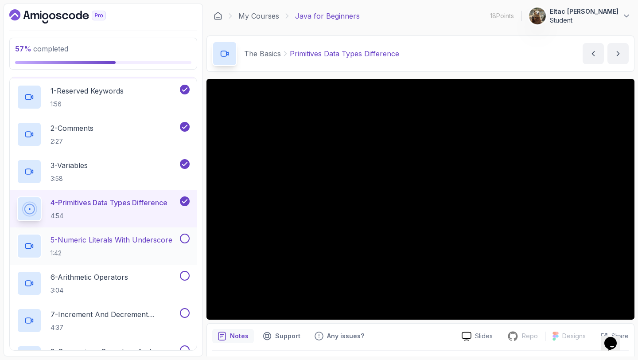
click at [144, 237] on p "5 - Numeric Literals With Underscore" at bounding box center [112, 239] width 122 height 11
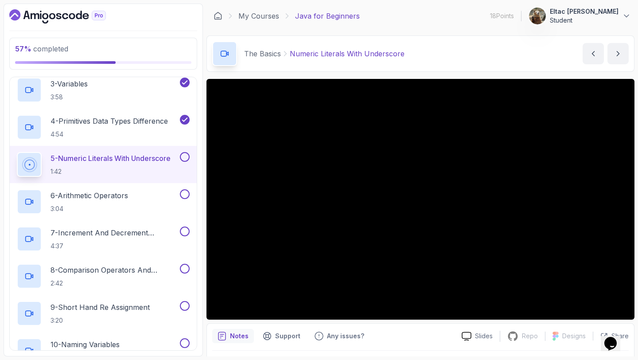
scroll to position [231, 0]
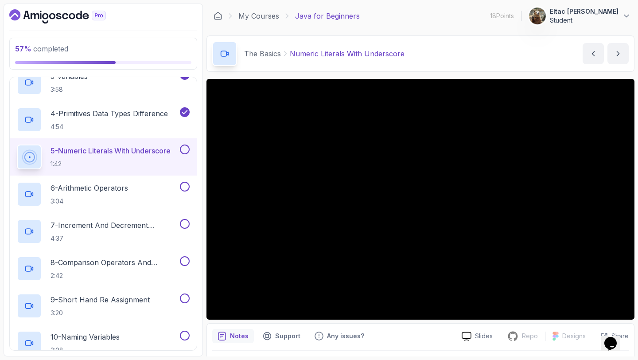
click at [187, 151] on button at bounding box center [185, 149] width 10 height 10
click at [135, 191] on div "6 - Arithmetic Operators 3:04" at bounding box center [97, 194] width 161 height 25
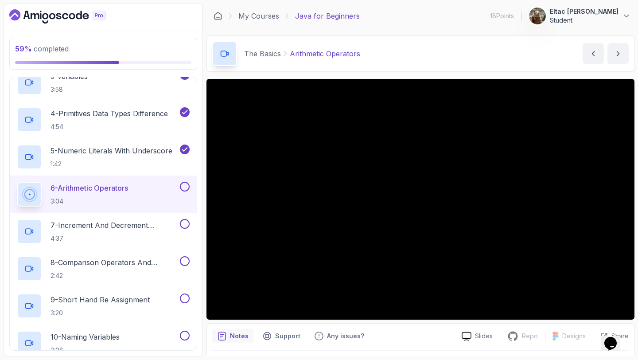
click at [185, 189] on button at bounding box center [185, 187] width 10 height 10
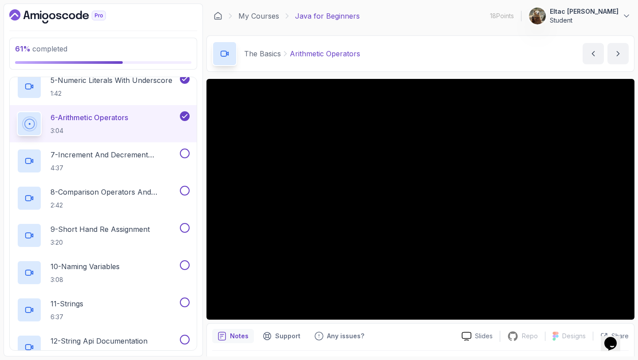
scroll to position [299, 0]
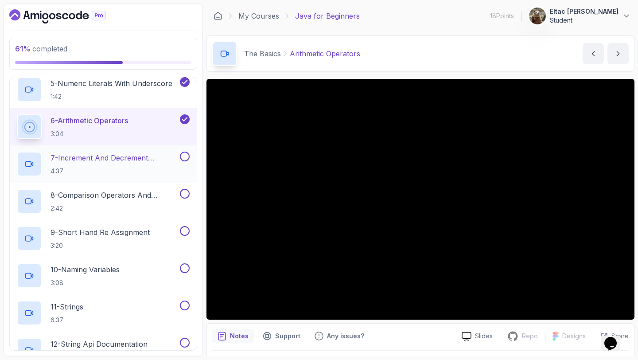
click at [149, 159] on p "7 - Increment And Decrement Operators" at bounding box center [115, 157] width 128 height 11
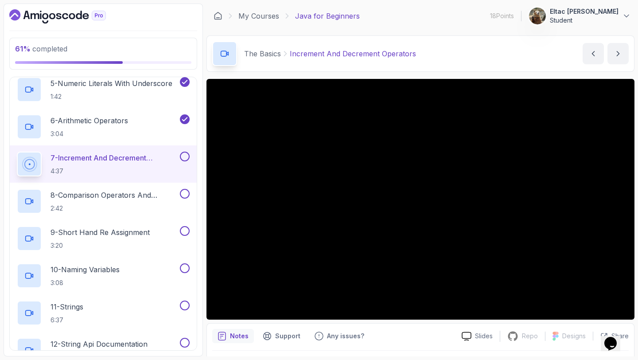
click at [183, 159] on button at bounding box center [185, 157] width 10 height 10
click at [183, 192] on button at bounding box center [185, 194] width 10 height 10
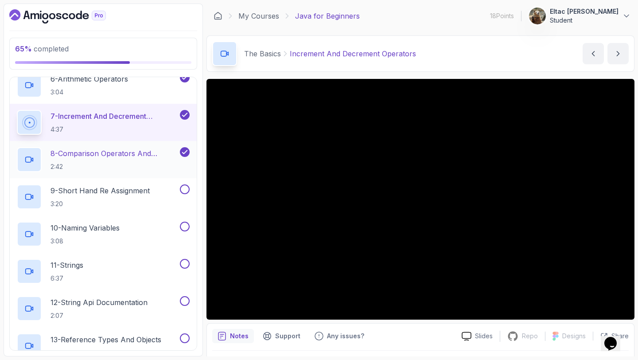
scroll to position [343, 0]
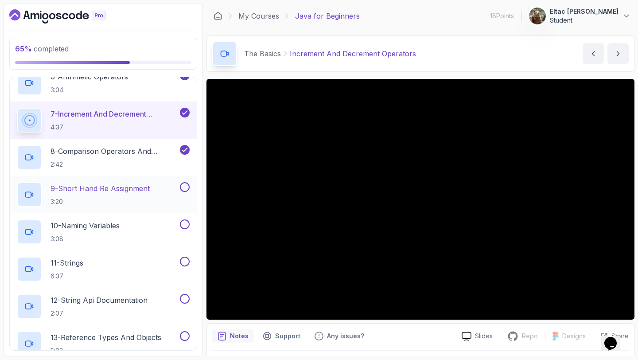
click at [152, 191] on div "9 - Short Hand Re Assignment 3:20" at bounding box center [97, 194] width 161 height 25
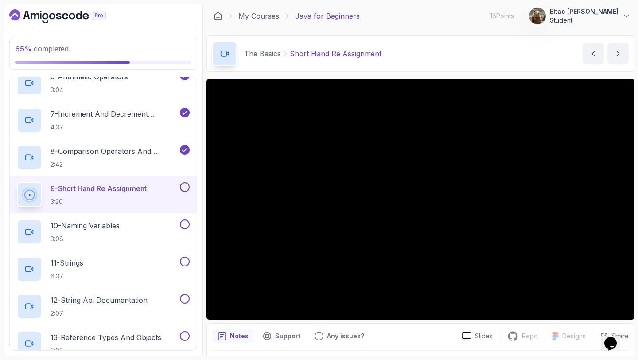
click at [184, 187] on button at bounding box center [185, 187] width 10 height 10
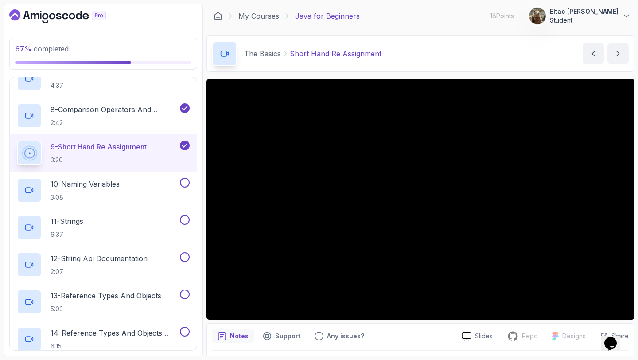
scroll to position [388, 0]
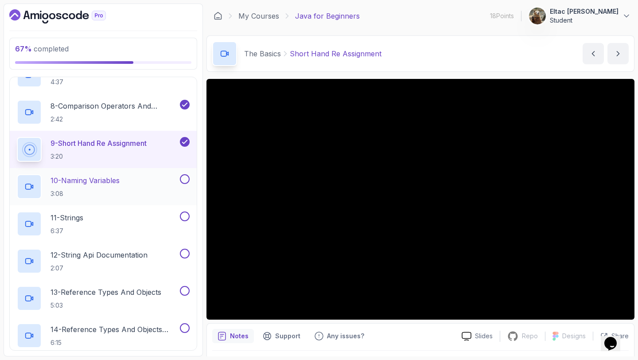
click at [132, 184] on div "10 - Naming Variables 3:08" at bounding box center [97, 186] width 161 height 25
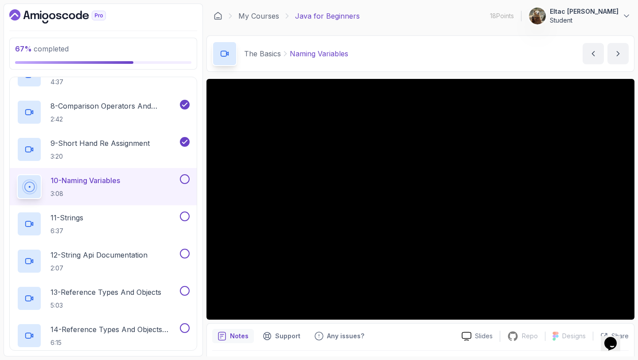
click at [185, 181] on button at bounding box center [185, 179] width 10 height 10
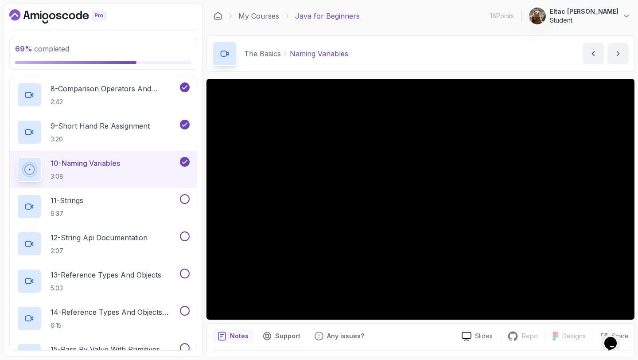
scroll to position [409, 0]
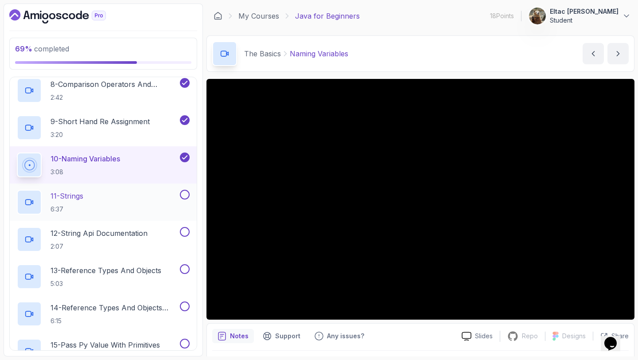
click at [119, 200] on div "11 - Strings 6:37" at bounding box center [97, 202] width 161 height 25
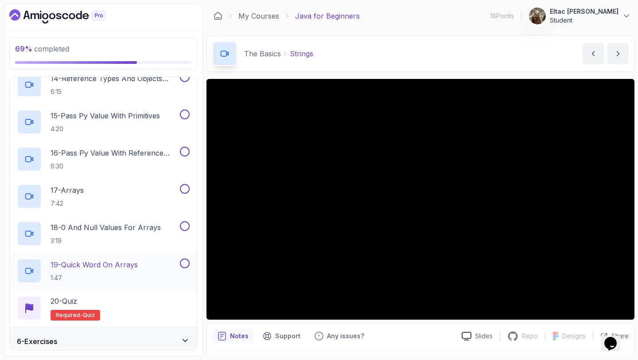
scroll to position [673, 0]
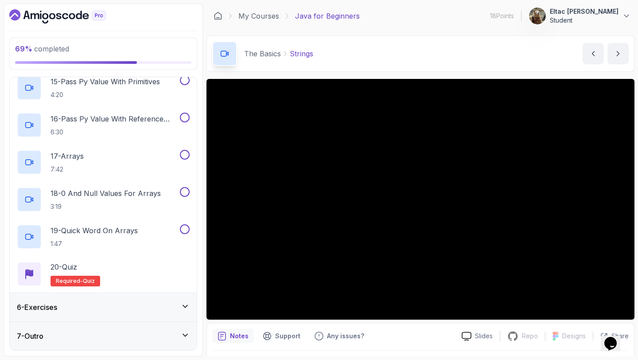
click at [87, 335] on div "7 - Outro" at bounding box center [103, 336] width 173 height 11
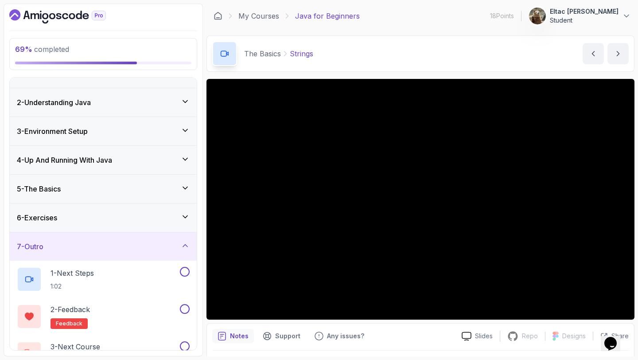
scroll to position [40, 0]
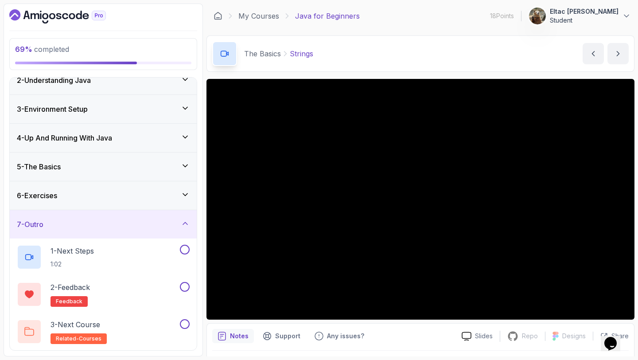
drag, startPoint x: 125, startPoint y: 201, endPoint x: 114, endPoint y: 222, distance: 23.6
click at [114, 222] on div "1 - Intro 2 - Understanding Java 3 - Environment Setup 4 - Up And Running With …" at bounding box center [103, 214] width 187 height 273
click at [114, 222] on div "7 - Outro" at bounding box center [103, 224] width 173 height 11
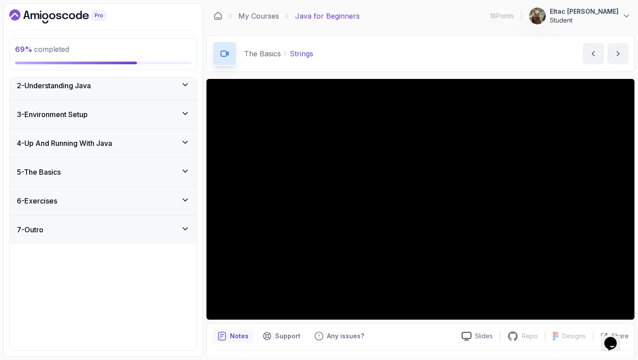
scroll to position [0, 0]
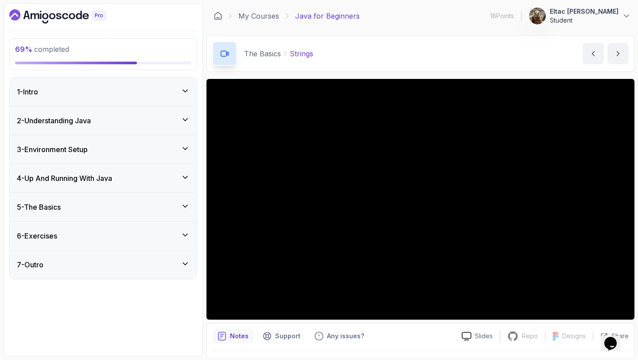
click at [93, 235] on div "6 - Exercises" at bounding box center [103, 235] width 173 height 11
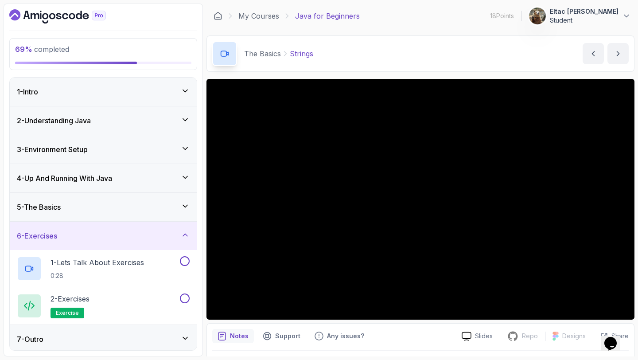
scroll to position [3, 0]
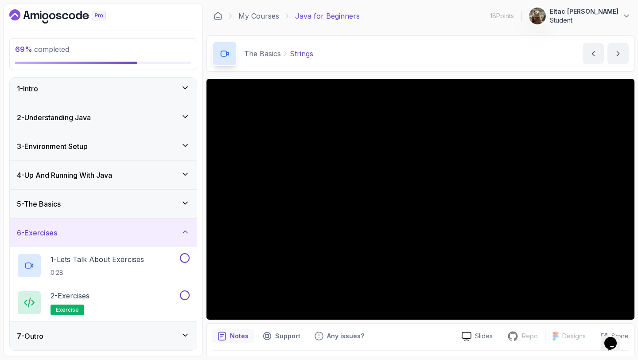
click at [93, 235] on div "6 - Exercises" at bounding box center [103, 232] width 173 height 11
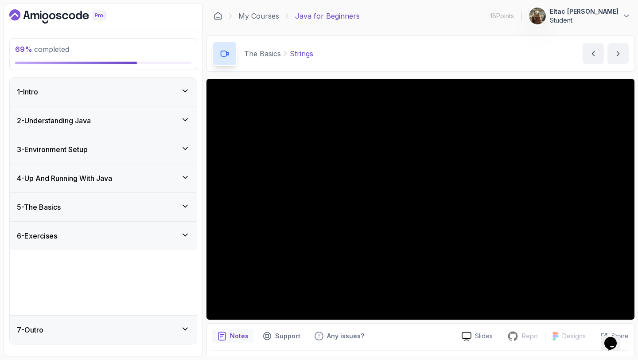
scroll to position [0, 0]
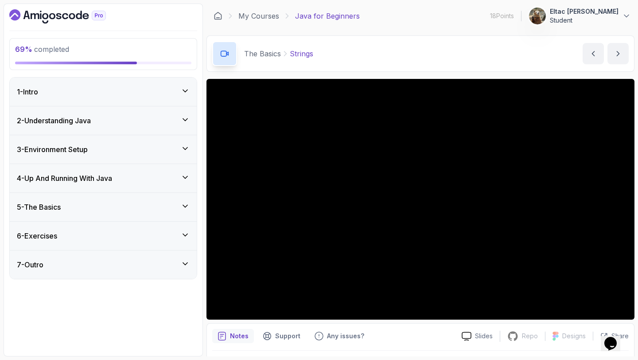
click at [385, 335] on div "Notes Support Any issues?" at bounding box center [333, 336] width 242 height 14
click at [60, 210] on h3 "5 - The Basics" at bounding box center [39, 207] width 44 height 11
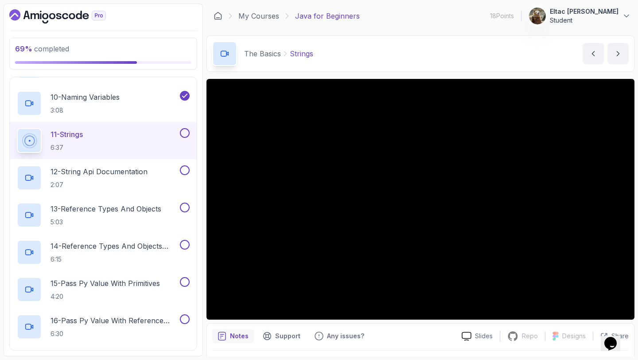
scroll to position [459, 0]
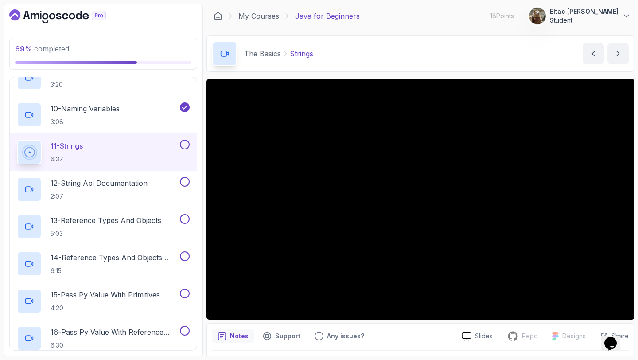
click at [184, 148] on button at bounding box center [185, 145] width 10 height 10
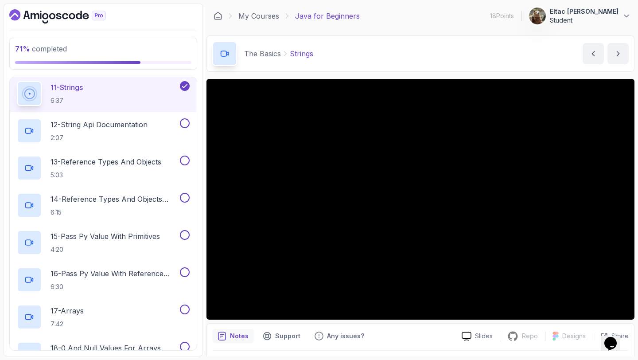
scroll to position [522, 0]
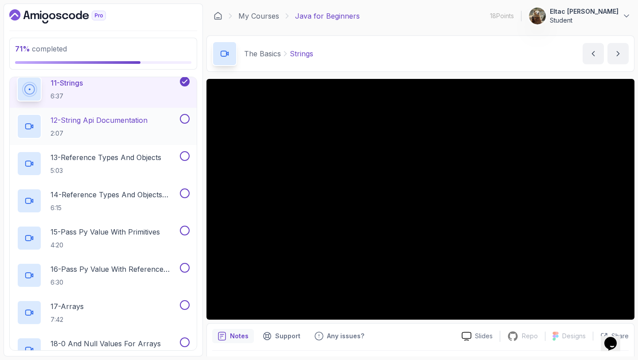
click at [117, 124] on p "12 - String Api Documentation" at bounding box center [99, 120] width 97 height 11
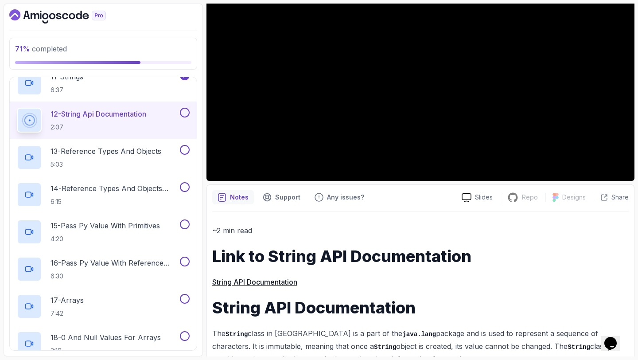
scroll to position [125, 0]
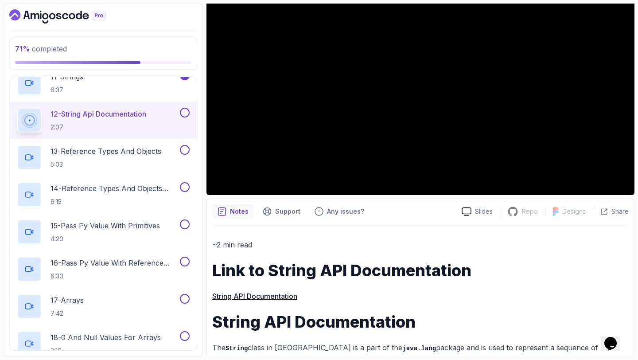
click at [184, 113] on button at bounding box center [185, 113] width 10 height 10
click at [171, 152] on div "13 - Reference Types And Objects 5:03" at bounding box center [97, 157] width 161 height 25
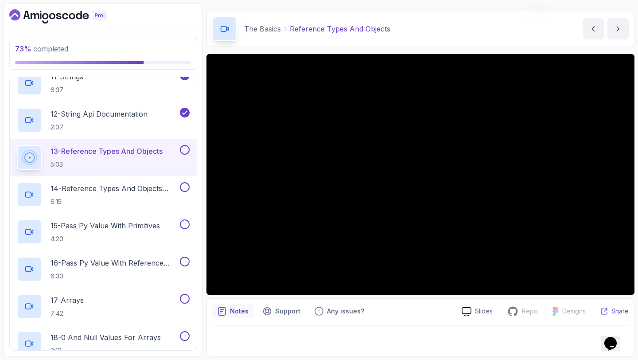
click at [615, 313] on p "Share" at bounding box center [619, 311] width 17 height 9
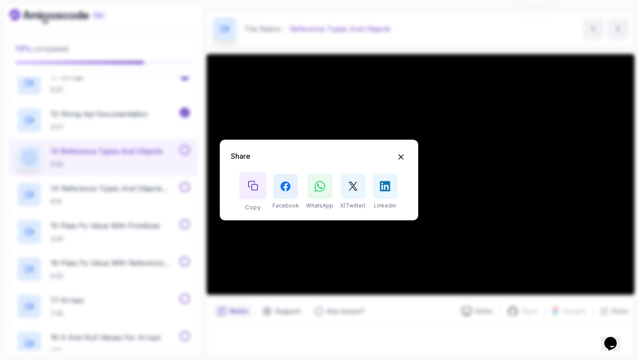
click at [258, 187] on icon "Copy button" at bounding box center [253, 186] width 10 height 10
click at [490, 10] on div "Share Copy Facebook WhatsApp X(Twitter) Linkedin" at bounding box center [319, 180] width 638 height 360
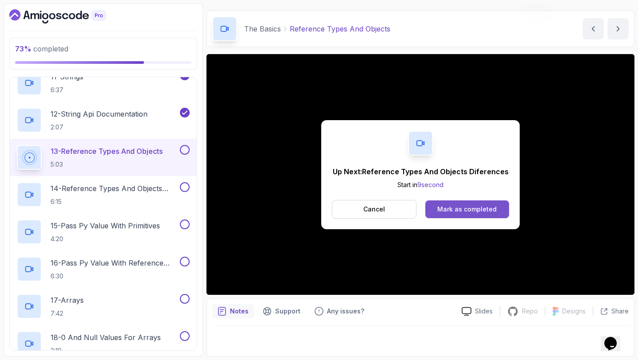
click at [454, 205] on div "Mark as completed" at bounding box center [466, 209] width 59 height 9
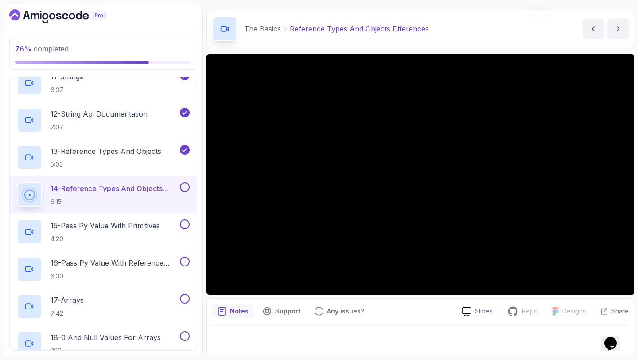
click at [396, 304] on div "Notes Support Any issues? Slides Repo Repository not available Designs Design n…" at bounding box center [420, 327] width 428 height 58
click at [103, 214] on div "15 - Pass Py Value With Primitives 4:20" at bounding box center [103, 231] width 187 height 37
click at [93, 230] on p "15 - Pass Py Value With Primitives" at bounding box center [105, 225] width 109 height 11
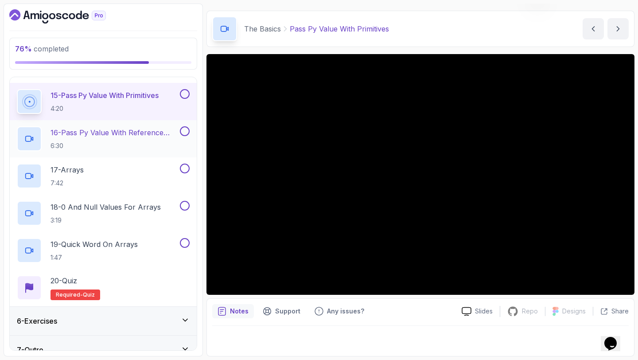
scroll to position [673, 0]
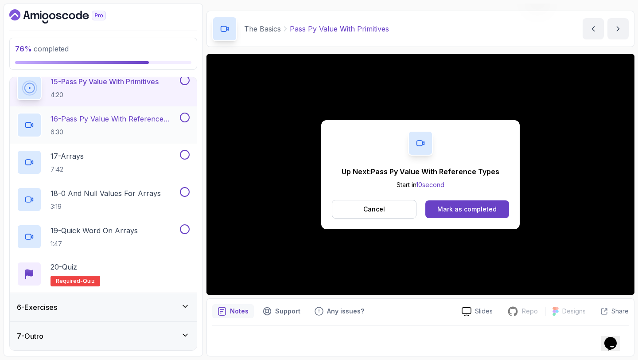
click at [112, 124] on p "16 - Pass Py Value With Reference Types" at bounding box center [115, 118] width 128 height 11
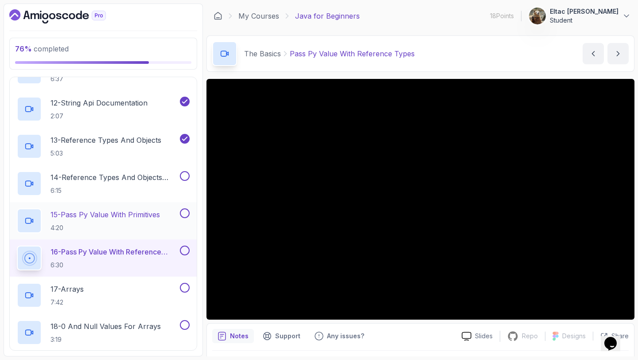
scroll to position [539, 0]
click at [187, 176] on button at bounding box center [185, 176] width 10 height 10
click at [185, 214] on button at bounding box center [185, 214] width 10 height 10
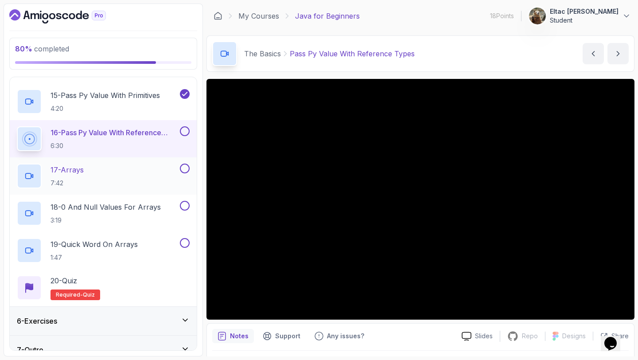
scroll to position [673, 0]
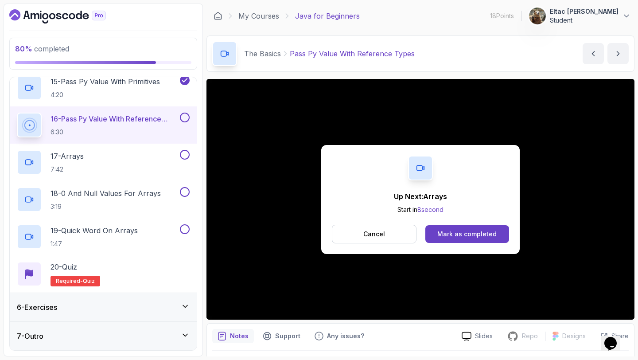
click at [186, 117] on button at bounding box center [185, 118] width 10 height 10
click at [92, 153] on div "17 - Arrays 7:42" at bounding box center [97, 162] width 161 height 25
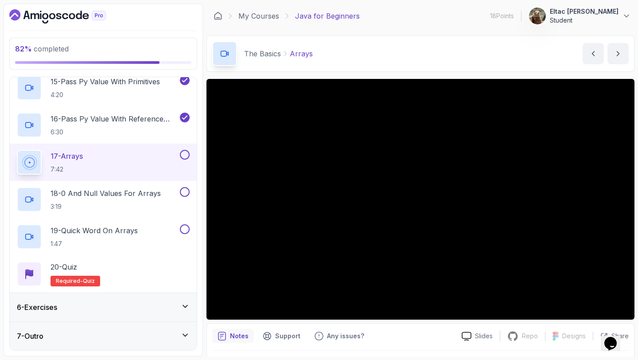
drag, startPoint x: 363, startPoint y: 337, endPoint x: 304, endPoint y: 335, distance: 59.8
click at [304, 335] on div "Notes Support Any issues?" at bounding box center [333, 336] width 242 height 14
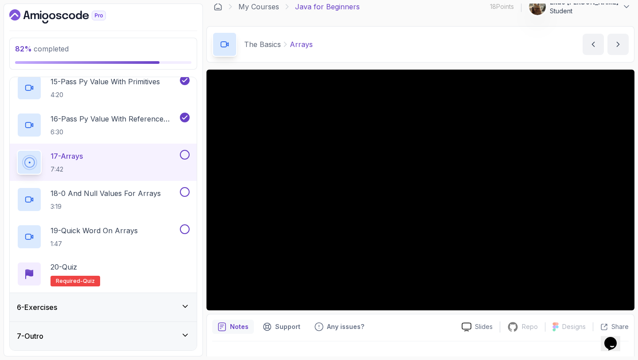
scroll to position [10, 0]
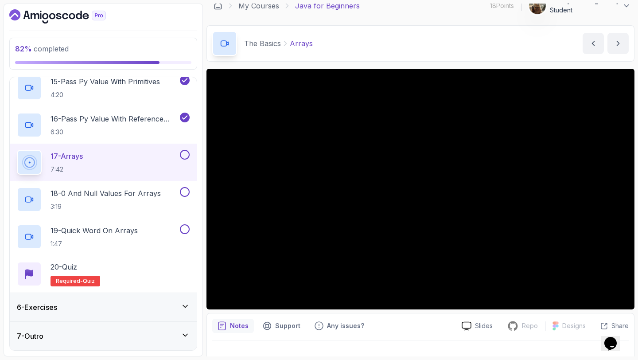
drag, startPoint x: 221, startPoint y: 323, endPoint x: 208, endPoint y: 317, distance: 13.7
click at [208, 317] on div "Notes Support Any issues? Slides Repo Repository not available Designs Design n…" at bounding box center [420, 342] width 428 height 58
drag, startPoint x: 214, startPoint y: 320, endPoint x: 208, endPoint y: 327, distance: 9.1
click at [208, 327] on div "Notes Support Any issues? Slides Repo Repository not available Designs Design n…" at bounding box center [420, 342] width 428 height 58
click at [185, 155] on button at bounding box center [185, 155] width 10 height 10
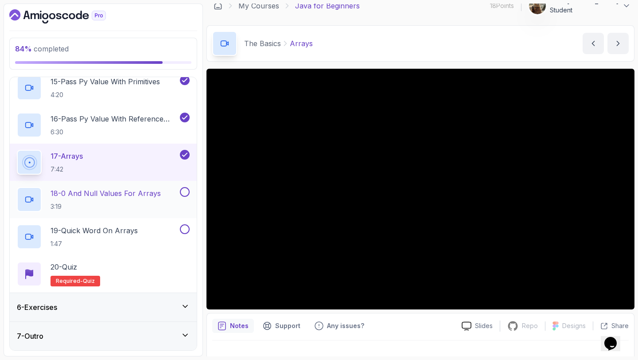
click at [103, 191] on p "18 - 0 And Null Values For Arrays" at bounding box center [106, 193] width 110 height 11
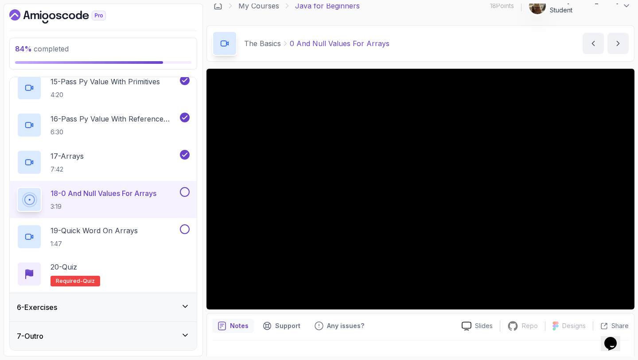
click at [183, 191] on button at bounding box center [185, 192] width 10 height 10
click at [87, 230] on p "19 - Quick Word On Arrays" at bounding box center [94, 230] width 87 height 11
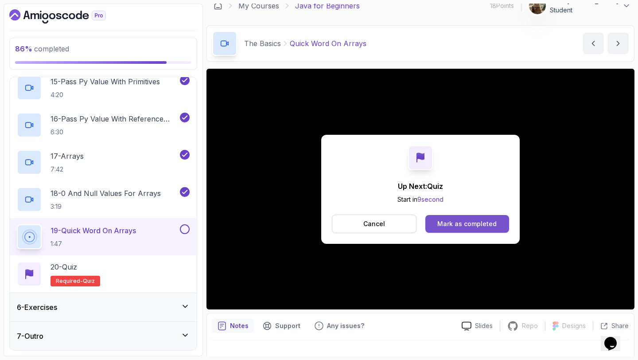
click at [467, 223] on div "Mark as completed" at bounding box center [466, 223] width 59 height 9
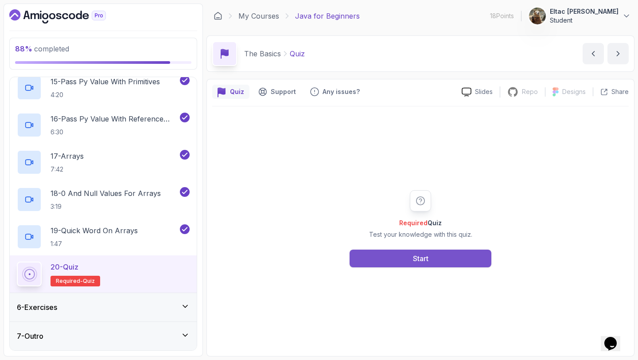
click at [378, 253] on button "Start" at bounding box center [421, 258] width 142 height 18
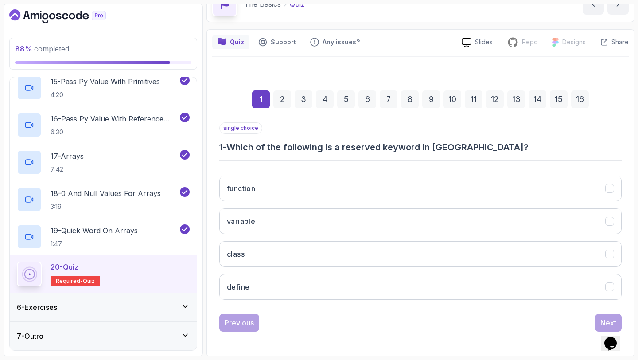
scroll to position [50, 0]
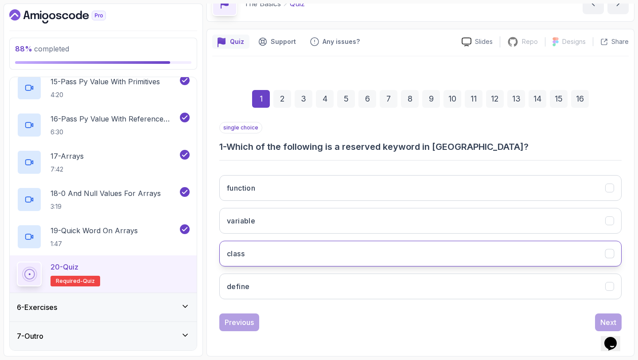
click at [262, 253] on button "class" at bounding box center [420, 254] width 402 height 26
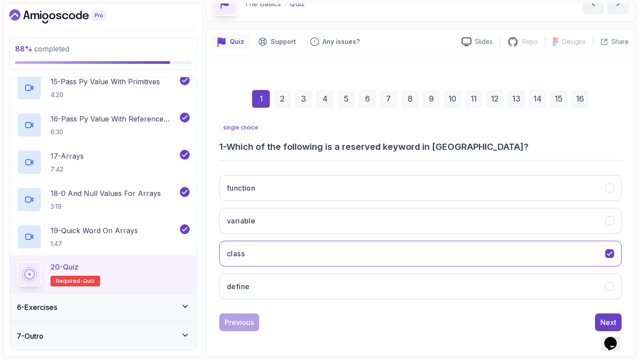
drag, startPoint x: 607, startPoint y: 326, endPoint x: 604, endPoint y: 319, distance: 6.9
click html "Opens Chat This icon Opens the chat window."
click at [604, 319] on div "Next" at bounding box center [608, 322] width 16 height 11
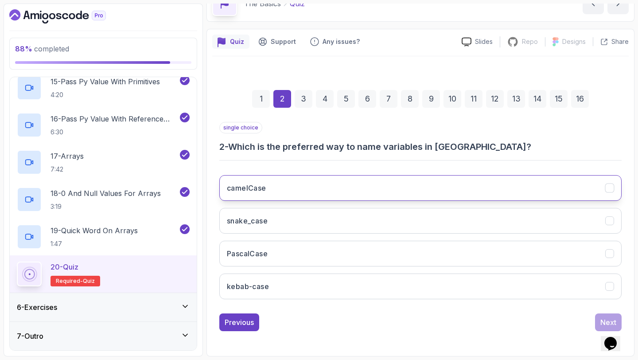
click at [314, 192] on button "camelCase" at bounding box center [420, 188] width 402 height 26
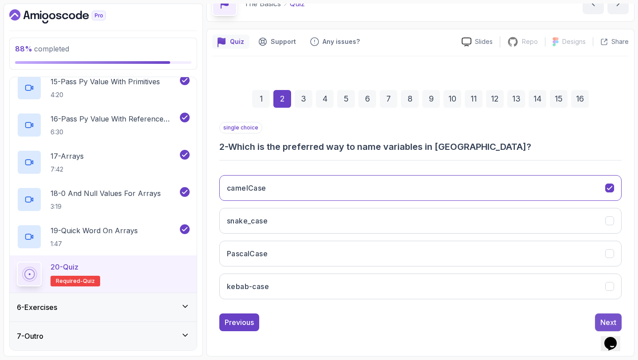
click at [596, 319] on button "Next" at bounding box center [608, 322] width 27 height 18
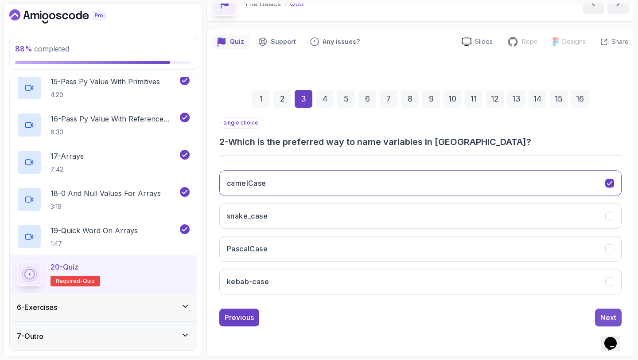
scroll to position [36, 0]
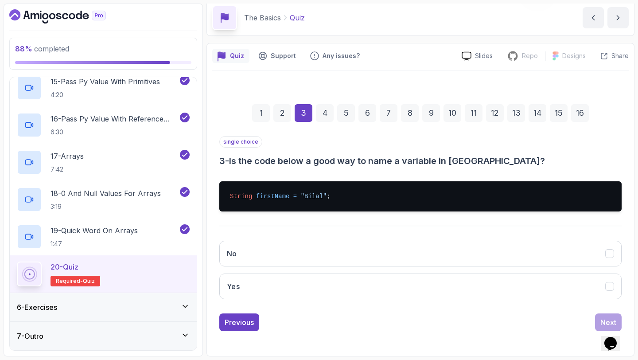
drag, startPoint x: 596, startPoint y: 319, endPoint x: 527, endPoint y: 312, distance: 69.9
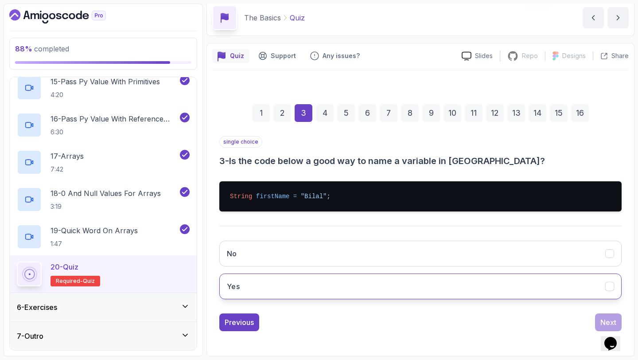
click at [446, 280] on button "Yes" at bounding box center [420, 286] width 402 height 26
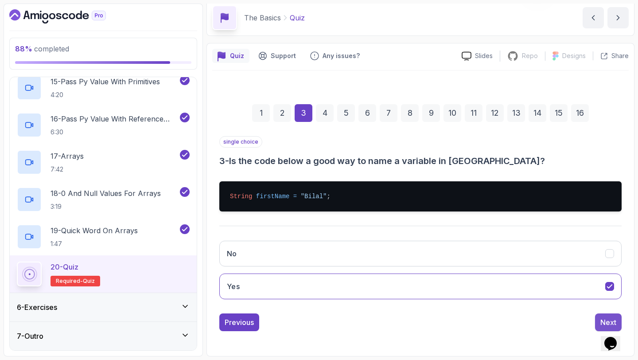
click at [597, 318] on button "Next" at bounding box center [608, 322] width 27 height 18
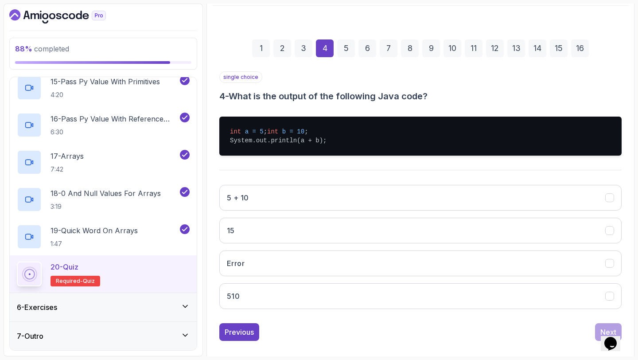
scroll to position [119, 0]
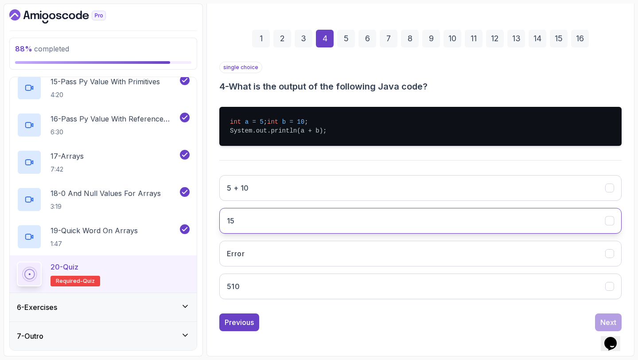
click at [304, 225] on button "15" at bounding box center [420, 221] width 402 height 26
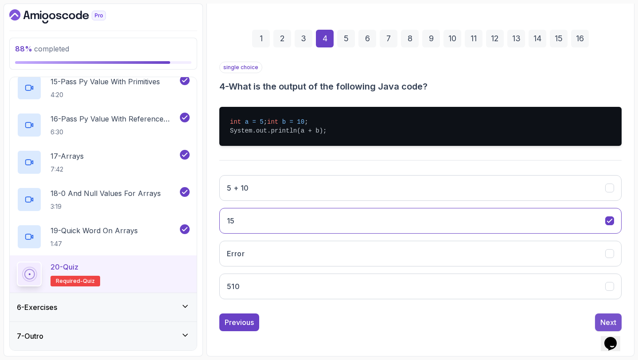
click at [600, 316] on button "Next" at bounding box center [608, 322] width 27 height 18
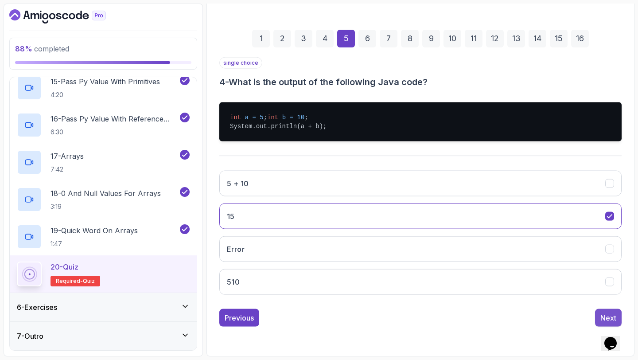
scroll to position [50, 0]
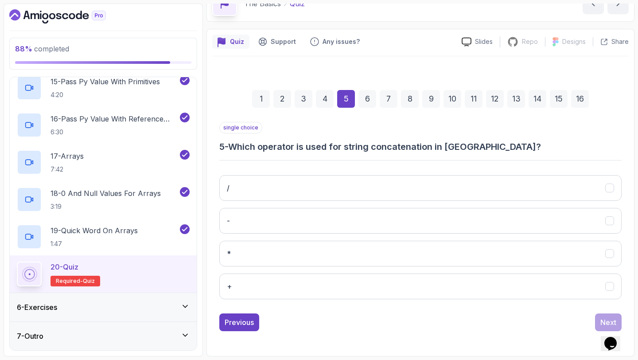
click at [269, 273] on div "/ - * +" at bounding box center [420, 237] width 402 height 138
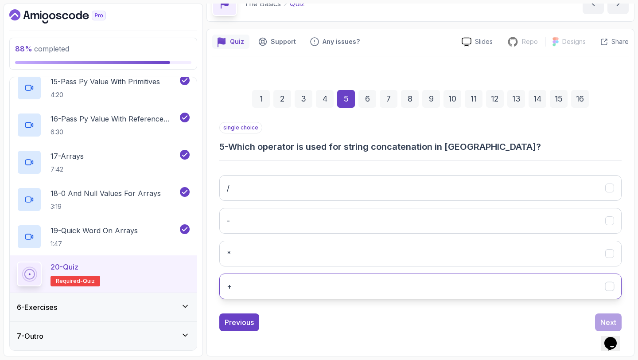
click at [269, 281] on button "+" at bounding box center [420, 286] width 402 height 26
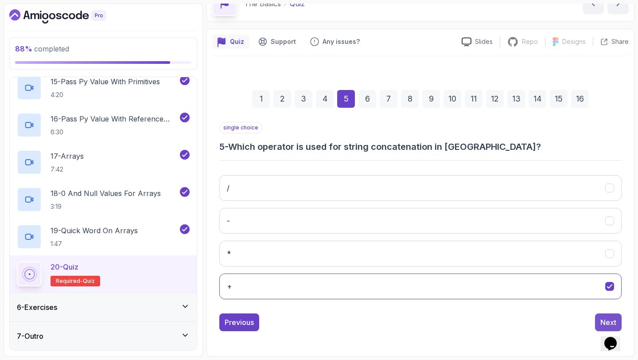
click at [598, 320] on button "Next" at bounding box center [608, 322] width 27 height 18
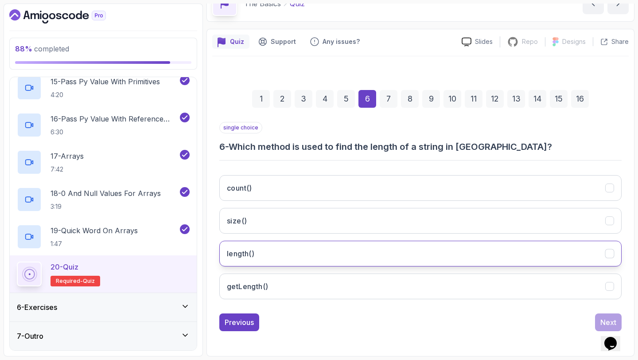
click at [405, 257] on button "length()" at bounding box center [420, 254] width 402 height 26
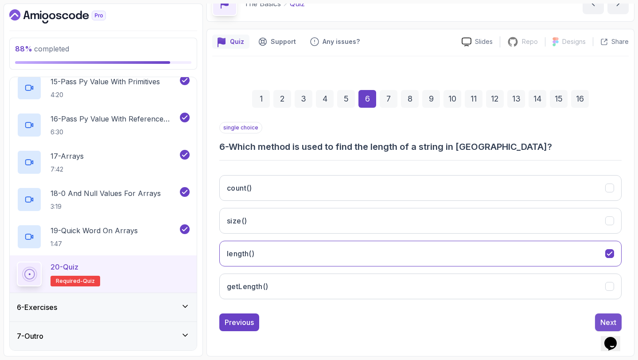
click at [602, 320] on div "Next" at bounding box center [608, 322] width 16 height 11
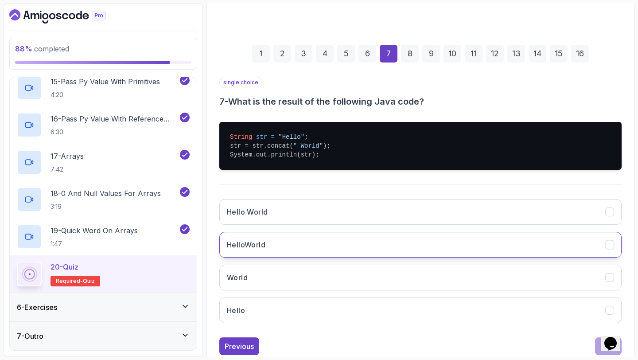
scroll to position [97, 0]
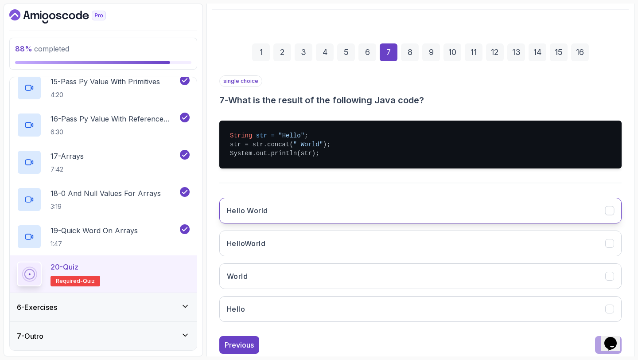
click at [291, 217] on button "Hello World" at bounding box center [420, 211] width 402 height 26
click at [598, 343] on button "Next" at bounding box center [608, 345] width 27 height 18
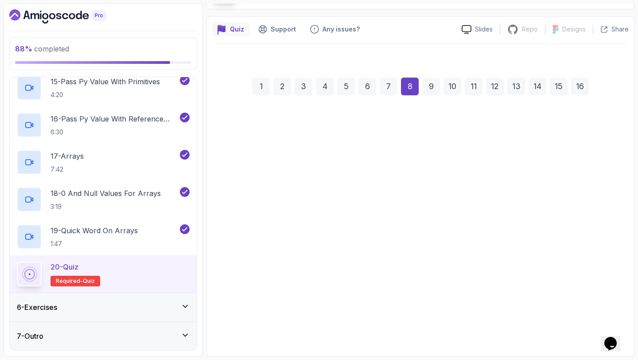
scroll to position [50, 0]
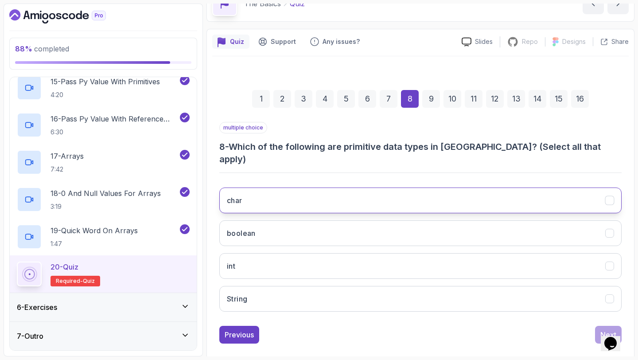
click at [387, 187] on button "char" at bounding box center [420, 200] width 402 height 26
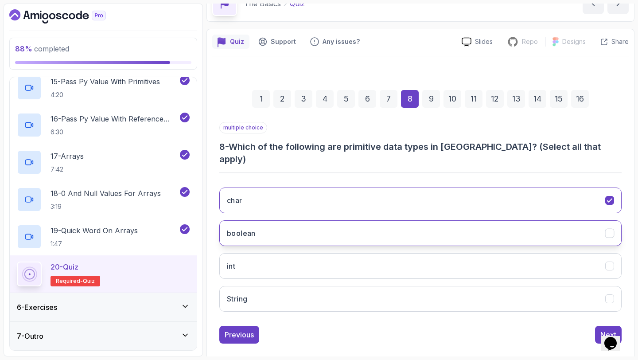
click at [370, 221] on button "boolean" at bounding box center [420, 233] width 402 height 26
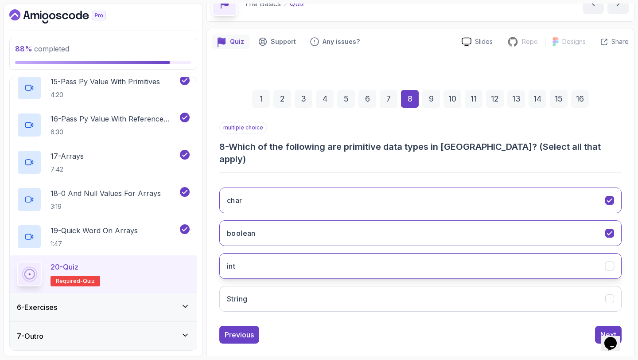
click at [354, 253] on button "int" at bounding box center [420, 266] width 402 height 26
click at [600, 329] on div "Next" at bounding box center [608, 334] width 16 height 11
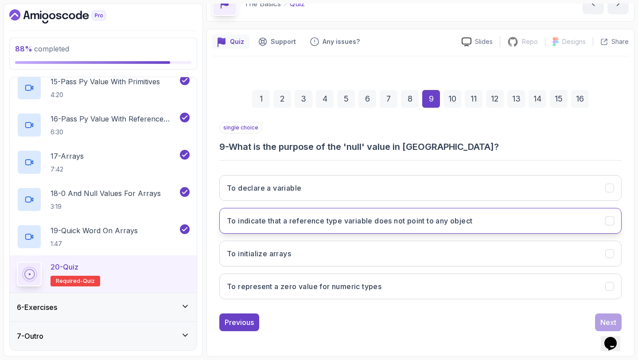
click at [416, 227] on button "To indicate that a reference type variable does not point to any object" at bounding box center [420, 221] width 402 height 26
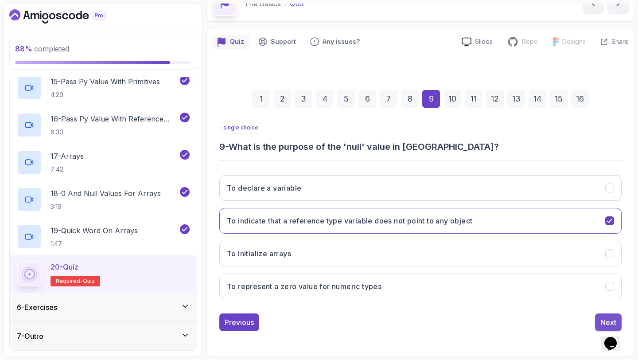
click at [610, 321] on div "Next" at bounding box center [608, 322] width 16 height 11
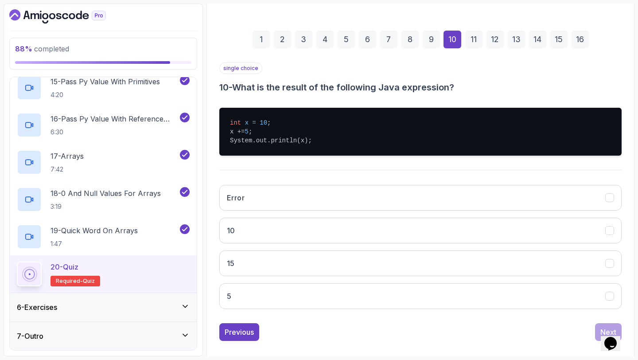
scroll to position [119, 0]
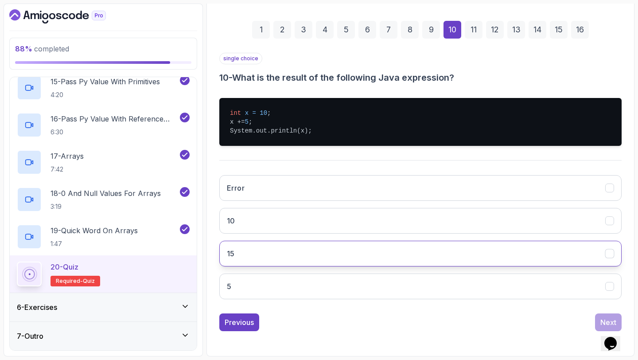
click at [370, 258] on button "15" at bounding box center [420, 254] width 402 height 26
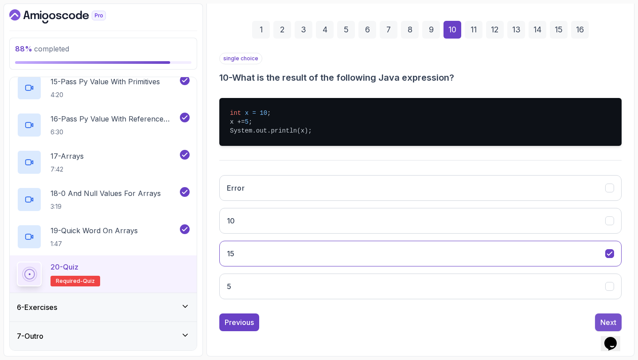
click at [598, 313] on button "Next" at bounding box center [608, 322] width 27 height 18
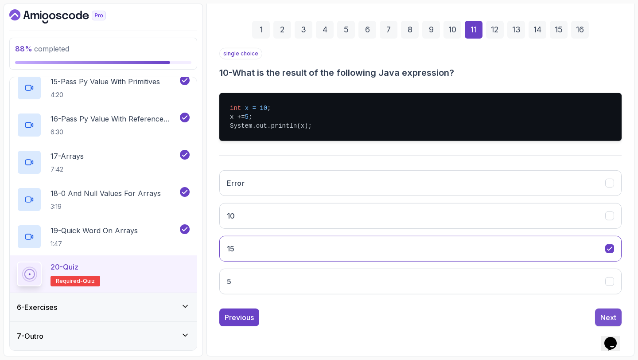
scroll to position [83, 0]
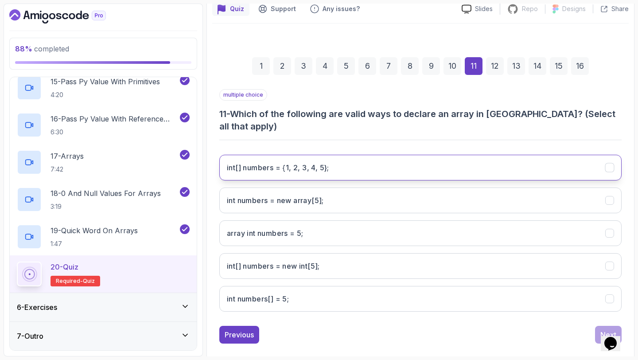
click at [417, 164] on 5};"] "int[] numbers = {1, 2, 3, 4, 5};" at bounding box center [420, 168] width 402 height 26
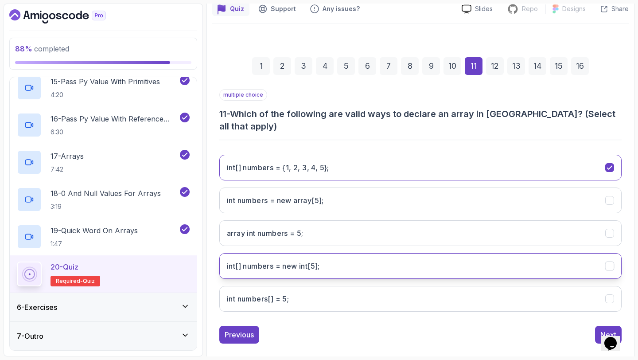
click at [347, 253] on int;"] "int[] numbers = new int[5];" at bounding box center [420, 266] width 402 height 26
click at [603, 329] on div "Next" at bounding box center [608, 334] width 16 height 11
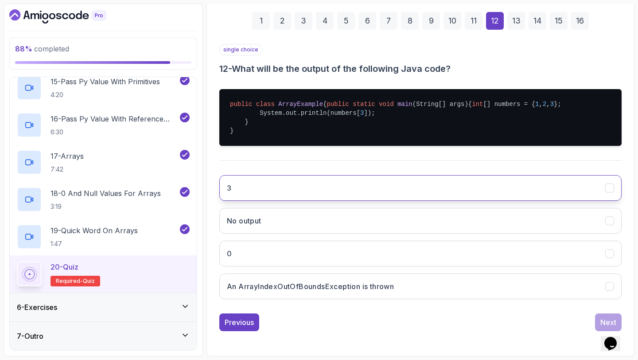
scroll to position [146, 0]
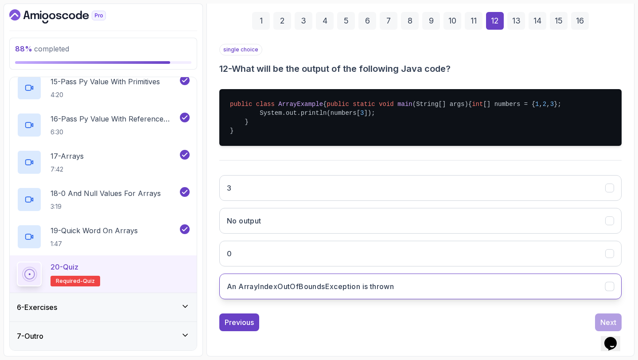
click at [385, 284] on h3 "An ArrayIndexOutOfBoundsException is thrown" at bounding box center [310, 286] width 167 height 11
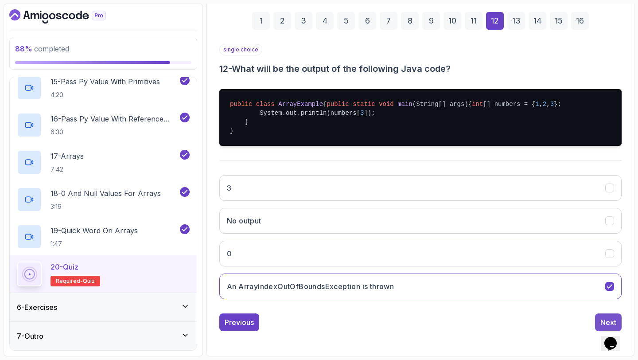
click at [604, 319] on div "Next" at bounding box center [608, 322] width 16 height 11
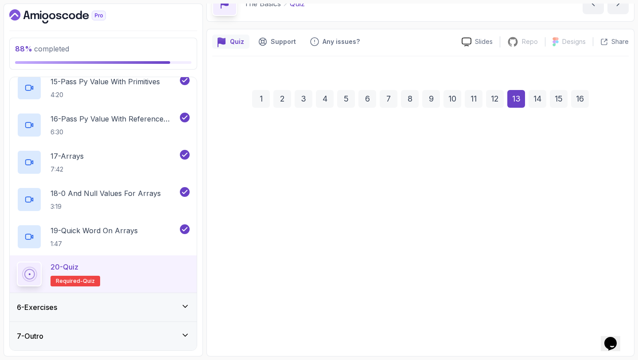
scroll to position [50, 0]
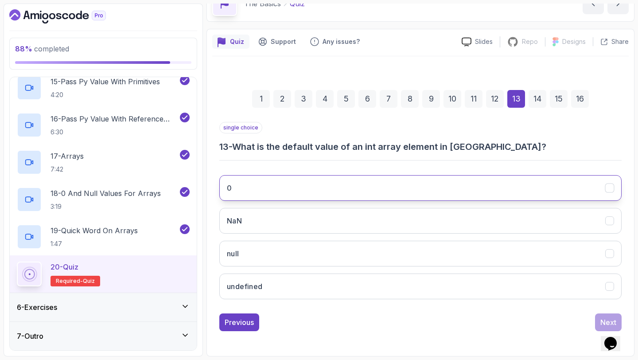
click at [327, 197] on button "0" at bounding box center [420, 188] width 402 height 26
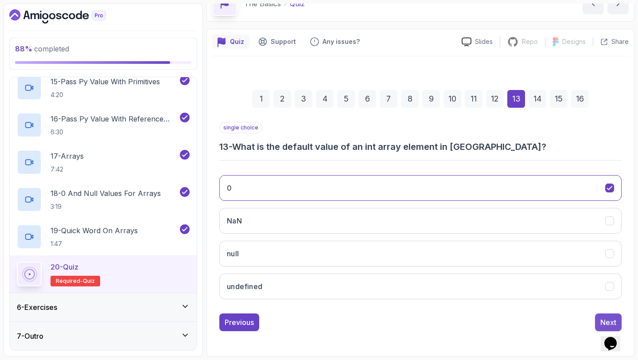
click at [604, 322] on div "Next" at bounding box center [608, 322] width 16 height 11
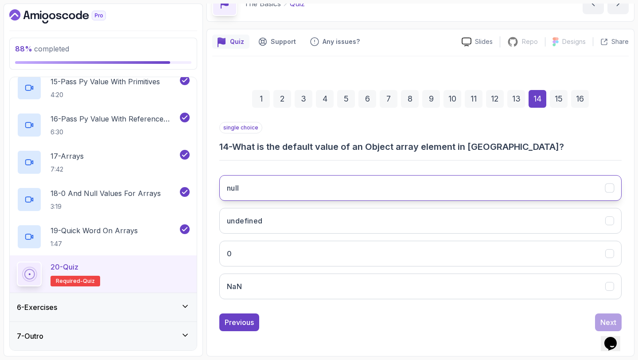
click at [308, 191] on button "null" at bounding box center [420, 188] width 402 height 26
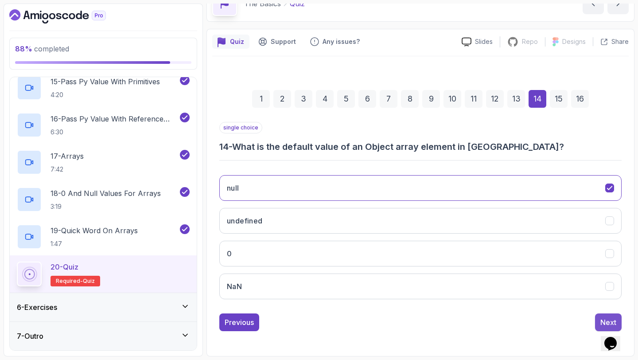
click at [598, 318] on button "Next" at bounding box center [608, 322] width 27 height 18
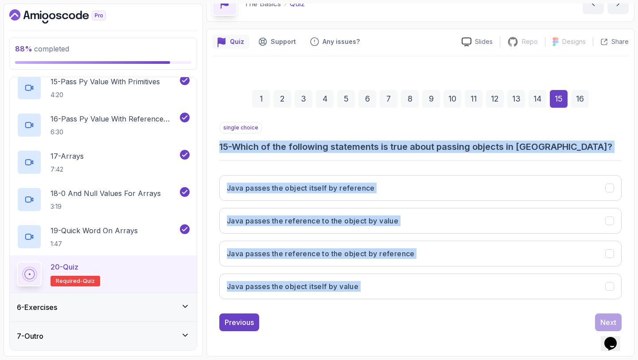
drag, startPoint x: 220, startPoint y: 150, endPoint x: 350, endPoint y: 315, distance: 210.2
click at [350, 315] on div "single choice 15 - Which of the following statements is true about passing obje…" at bounding box center [420, 226] width 402 height 209
copy div "15 - Which of the following statements is true about passing objects in Java? J…"
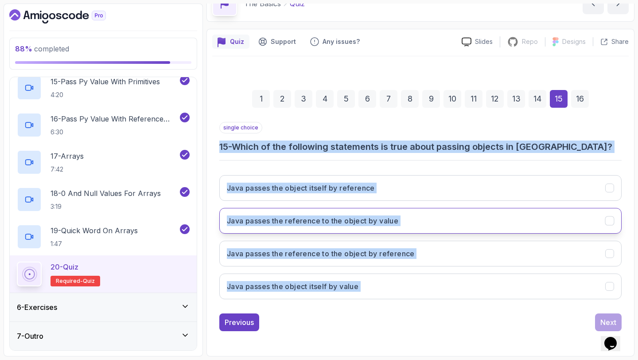
click at [313, 233] on button "Java passes the reference to the object by value" at bounding box center [420, 221] width 402 height 26
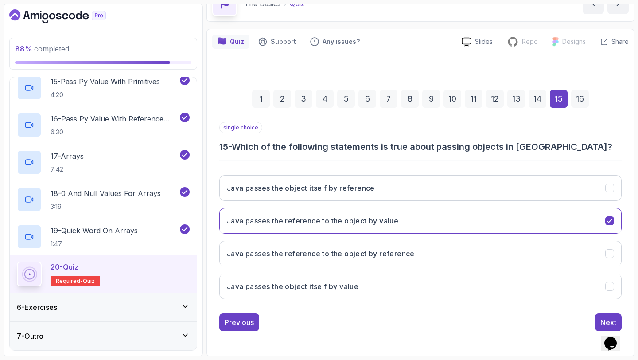
click at [366, 322] on div "Previous Next" at bounding box center [420, 322] width 402 height 18
click at [599, 318] on button "Next" at bounding box center [608, 322] width 27 height 18
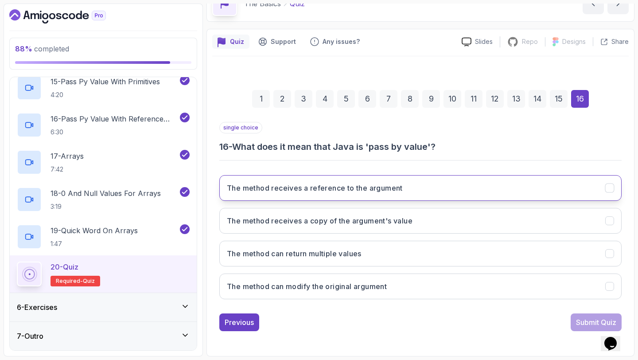
click at [365, 192] on h3 "The method receives a reference to the argument" at bounding box center [315, 188] width 176 height 11
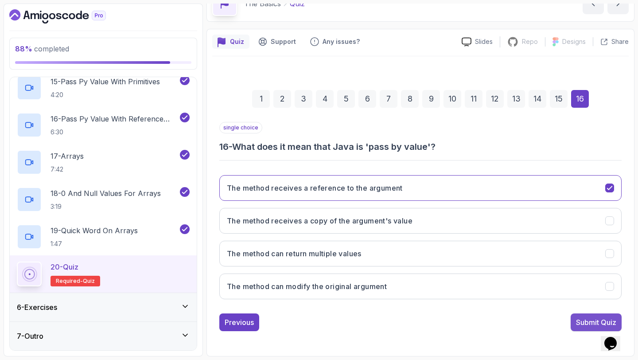
click at [576, 320] on div "Submit Quiz" at bounding box center [596, 322] width 40 height 11
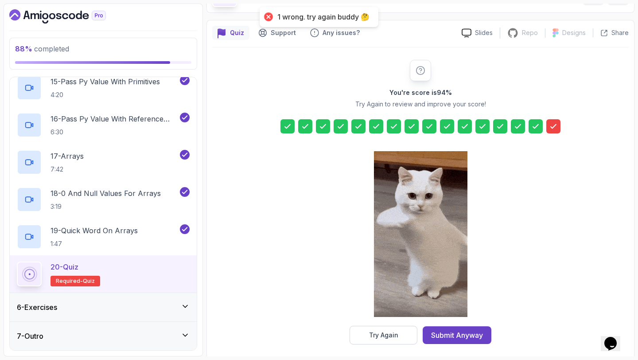
scroll to position [65, 0]
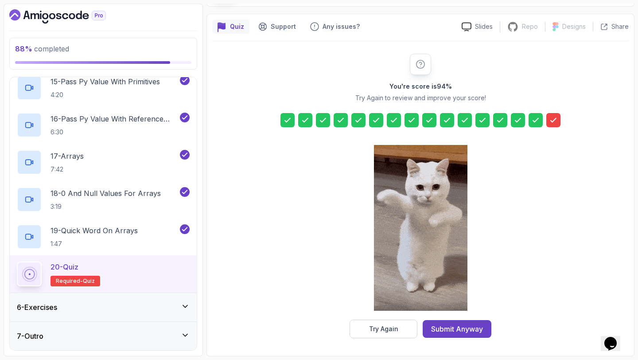
click at [553, 122] on icon at bounding box center [553, 120] width 9 height 9
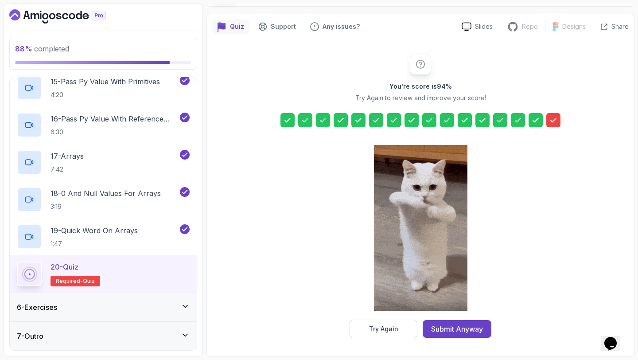
click at [553, 122] on icon at bounding box center [553, 120] width 9 height 9
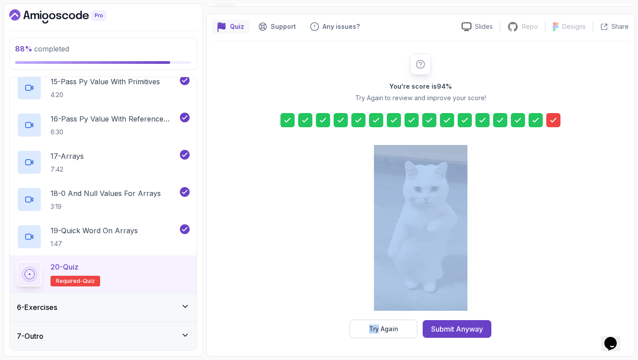
click at [553, 122] on icon at bounding box center [553, 120] width 9 height 9
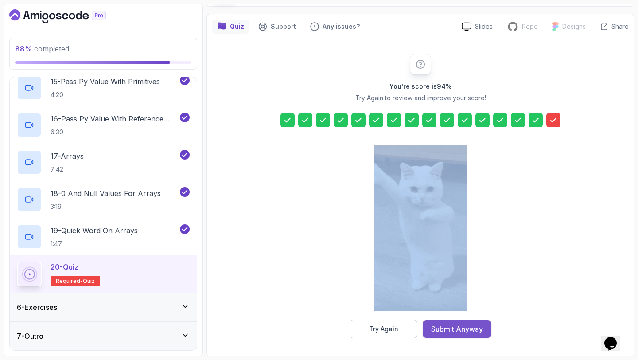
click at [467, 328] on div "Submit Anyway" at bounding box center [457, 328] width 52 height 11
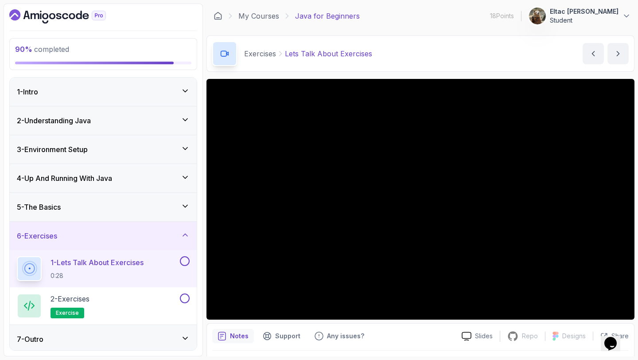
click at [121, 210] on div "5 - The Basics" at bounding box center [103, 207] width 173 height 11
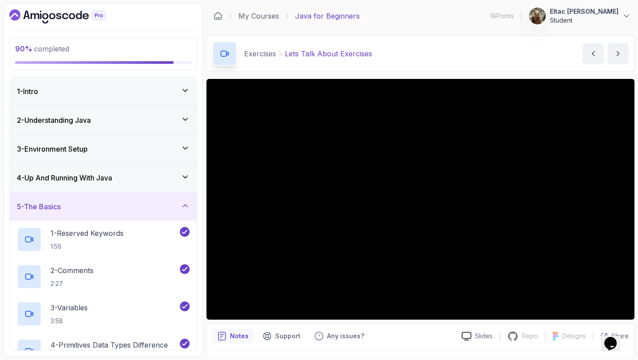
click at [121, 210] on div "5 - The Basics" at bounding box center [103, 206] width 173 height 11
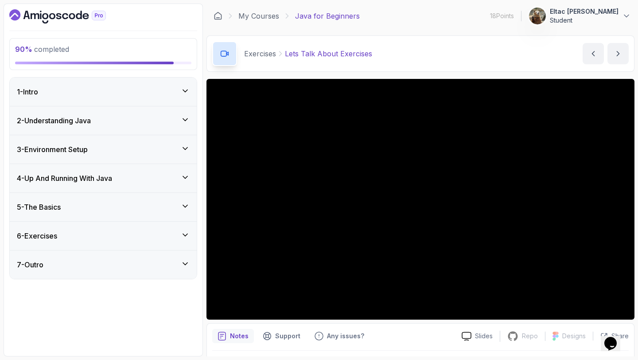
click at [195, 320] on div "90 % completed 1 - Intro 2 - Understanding Java 3 - Environment Setup 4 - Up An…" at bounding box center [103, 180] width 199 height 353
click at [143, 264] on div "7 - Outro" at bounding box center [103, 264] width 173 height 11
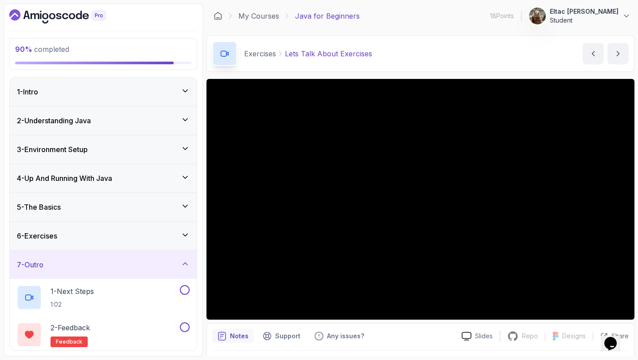
scroll to position [40, 0]
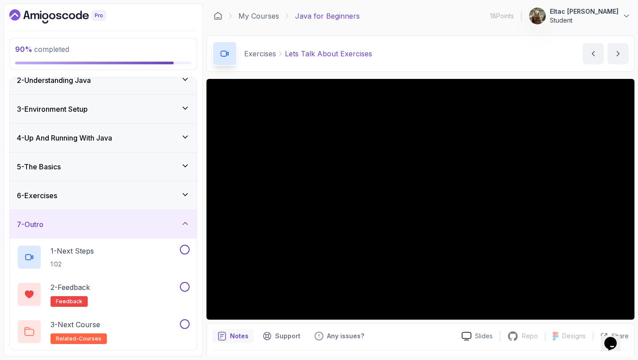
click at [183, 223] on icon at bounding box center [185, 223] width 9 height 9
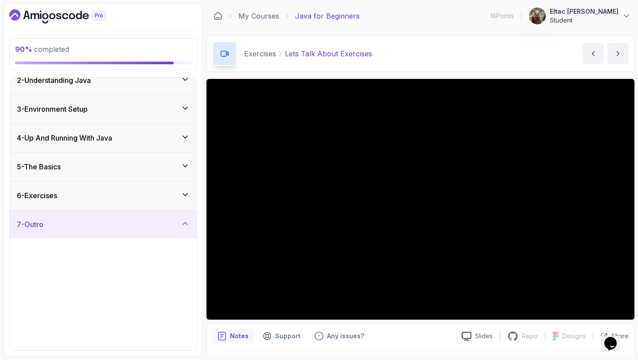
scroll to position [0, 0]
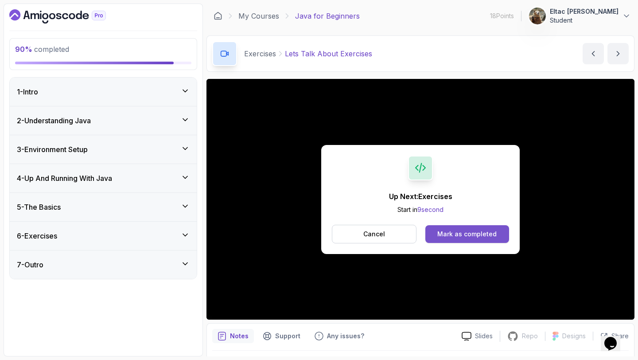
click at [471, 233] on div "Mark as completed" at bounding box center [466, 234] width 59 height 9
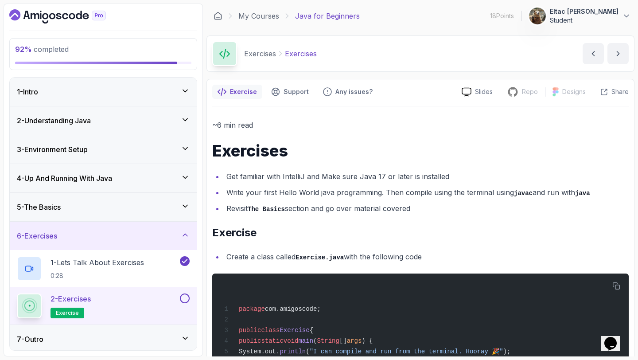
scroll to position [3, 0]
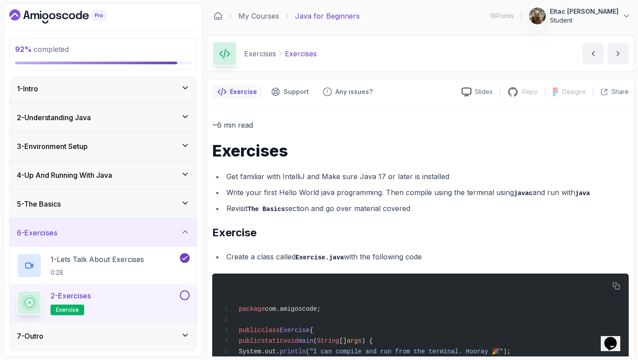
click at [95, 296] on div "2 - Exercises exercise" at bounding box center [97, 302] width 161 height 25
click at [397, 194] on li "Write your first Hello World java programming. Then compile using the terminal …" at bounding box center [426, 192] width 405 height 13
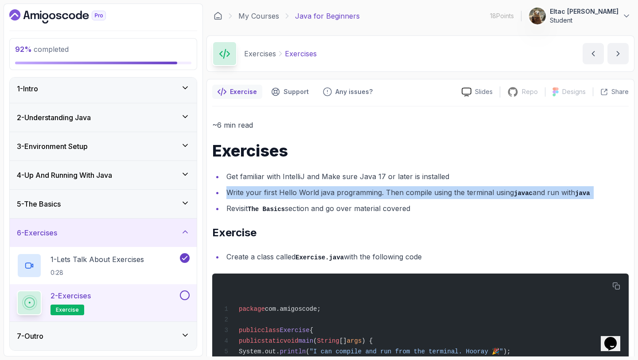
click at [397, 194] on li "Write your first Hello World java programming. Then compile using the terminal …" at bounding box center [426, 192] width 405 height 13
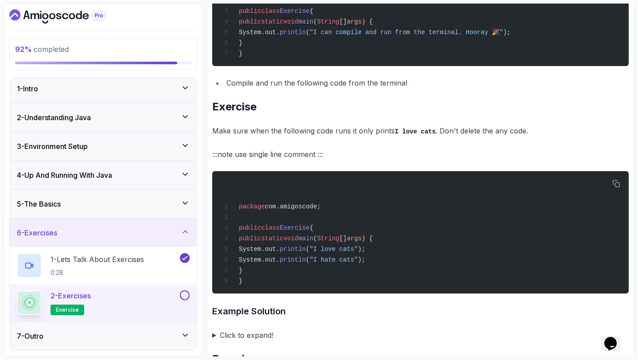
scroll to position [332, 0]
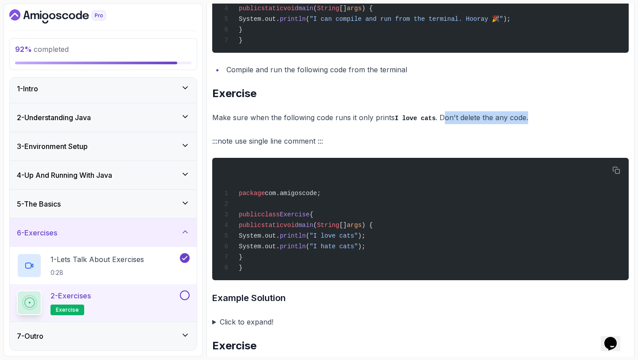
drag, startPoint x: 441, startPoint y: 121, endPoint x: 541, endPoint y: 123, distance: 100.2
click at [541, 123] on p "Make sure when the following code runs it only prints I love cats . Don't delet…" at bounding box center [420, 117] width 417 height 13
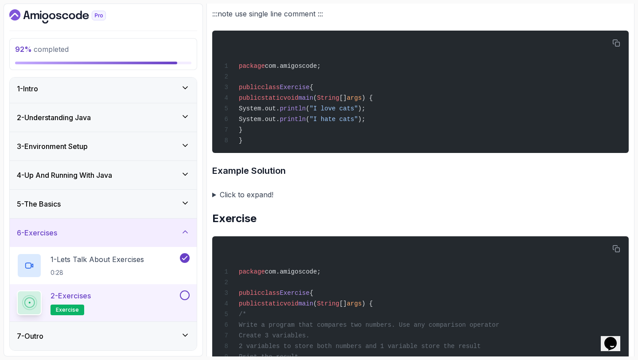
scroll to position [492, 0]
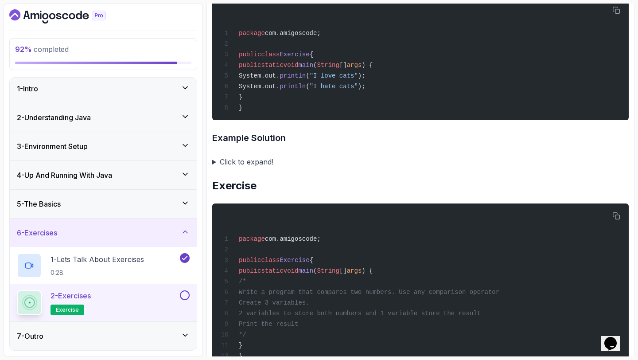
click at [244, 166] on summary "Click to expand!" at bounding box center [420, 162] width 417 height 12
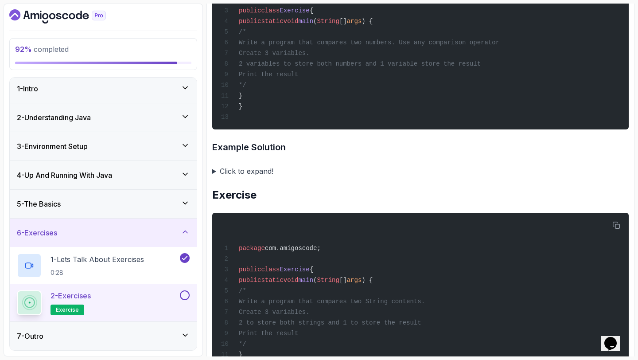
scroll to position [878, 0]
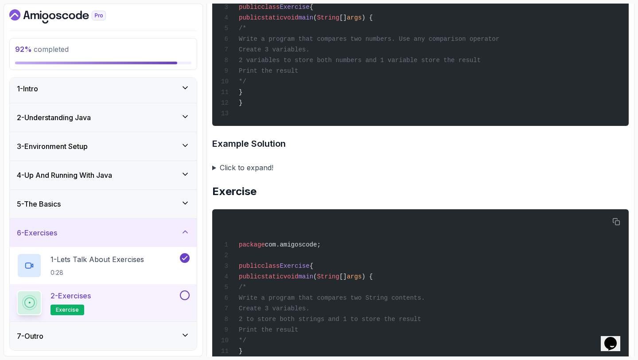
click at [244, 174] on summary "Click to expand!" at bounding box center [420, 167] width 417 height 12
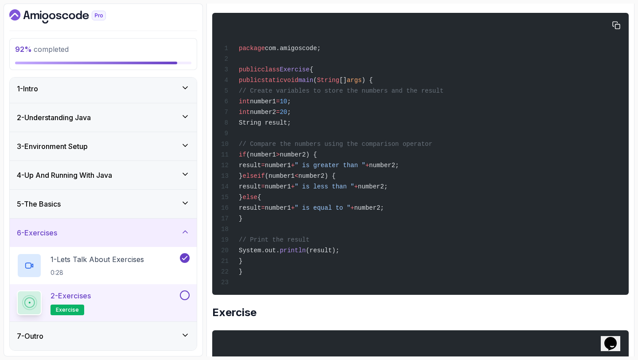
scroll to position [1052, 0]
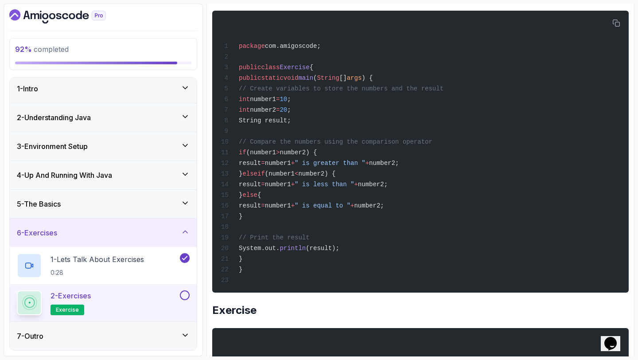
click at [125, 192] on div "5 - The Basics" at bounding box center [103, 204] width 187 height 28
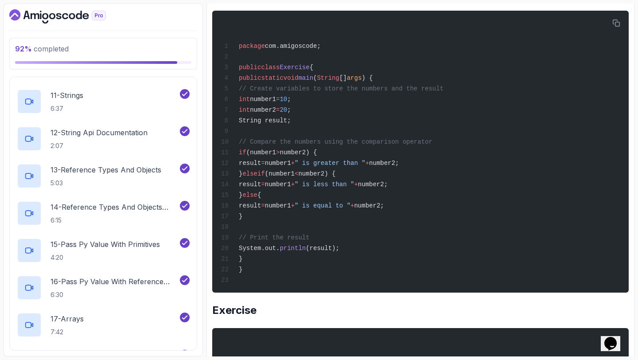
scroll to position [673, 0]
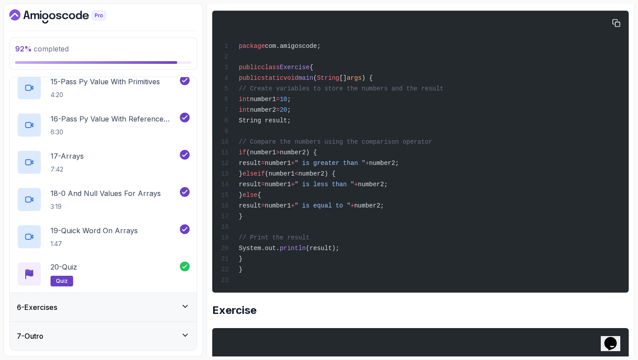
click at [296, 276] on div "package com.amigoscode; public class Exercise { public static void main ( Strin…" at bounding box center [420, 151] width 402 height 271
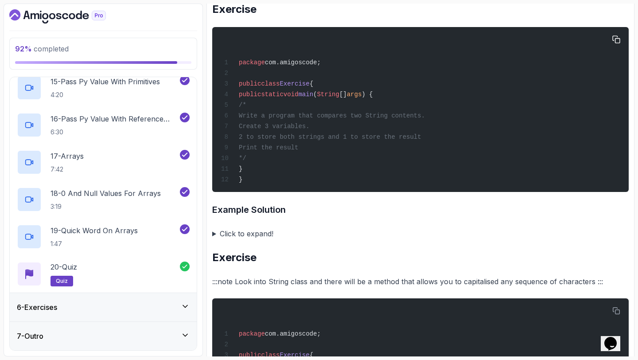
scroll to position [1355, 0]
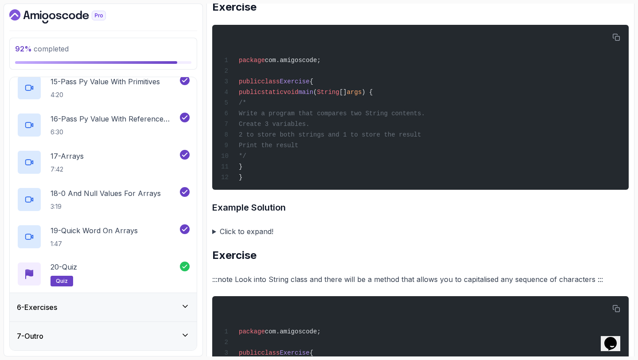
click at [242, 238] on summary "Click to expand!" at bounding box center [420, 231] width 417 height 12
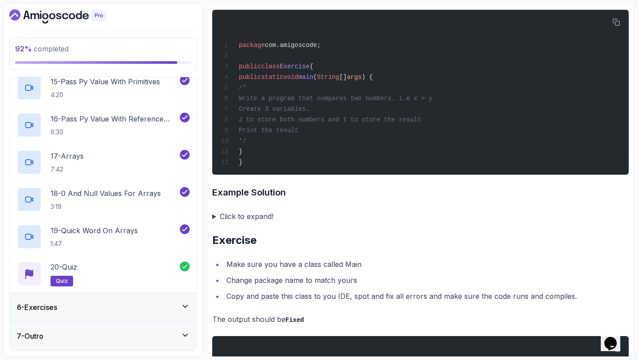
scroll to position [2550, 0]
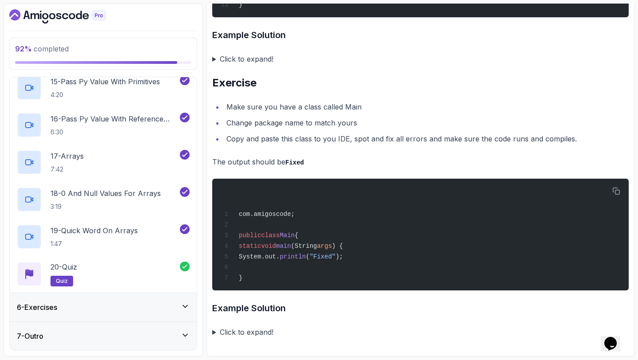
click at [46, 313] on div "6 - Exercises" at bounding box center [103, 307] width 187 height 28
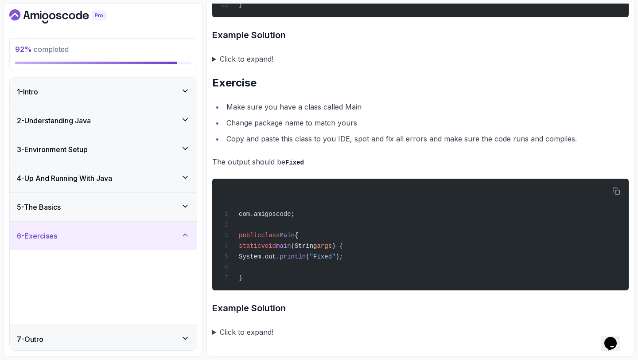
scroll to position [3, 0]
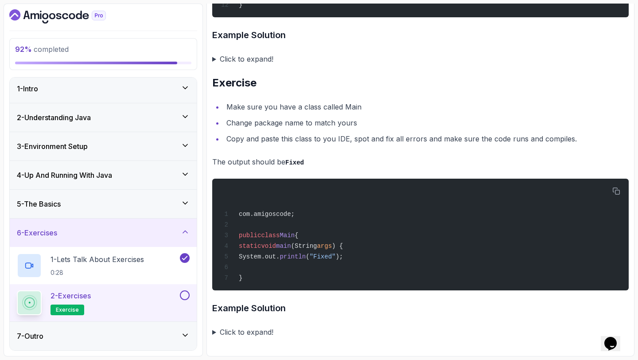
click at [183, 294] on button at bounding box center [185, 295] width 10 height 10
click at [147, 336] on div "7 - Outro" at bounding box center [103, 336] width 173 height 11
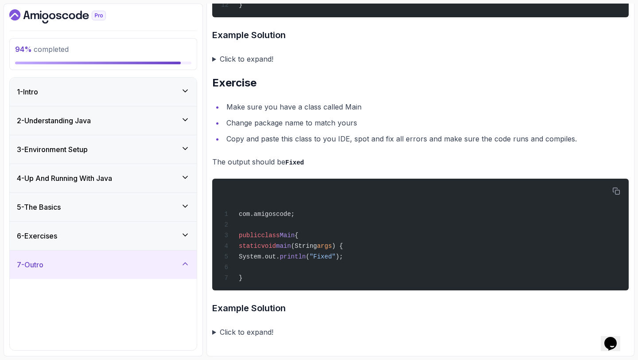
scroll to position [40, 0]
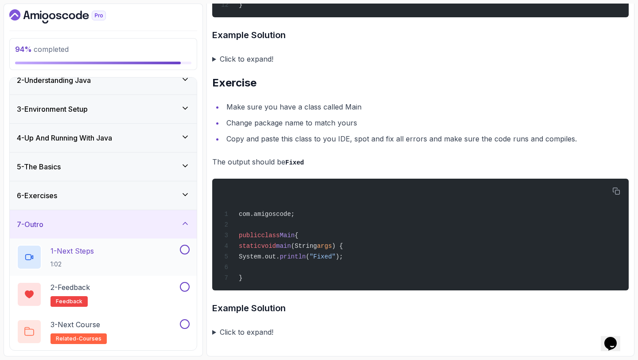
click at [72, 259] on h2 "1 - Next Steps 1:02" at bounding box center [72, 256] width 43 height 23
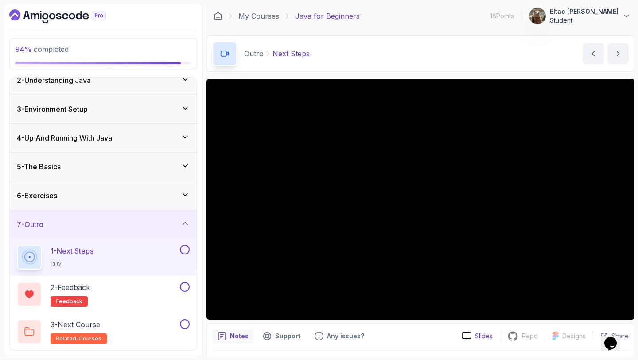
click at [469, 338] on icon at bounding box center [467, 335] width 10 height 9
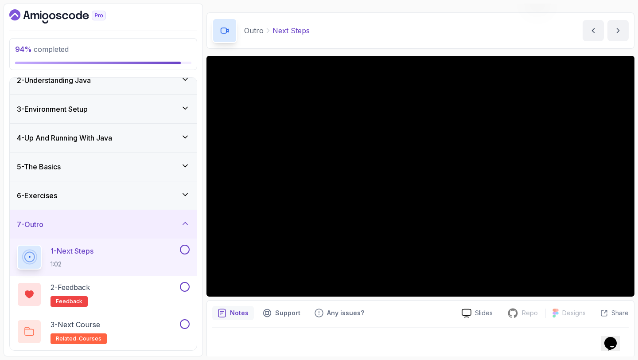
scroll to position [25, 0]
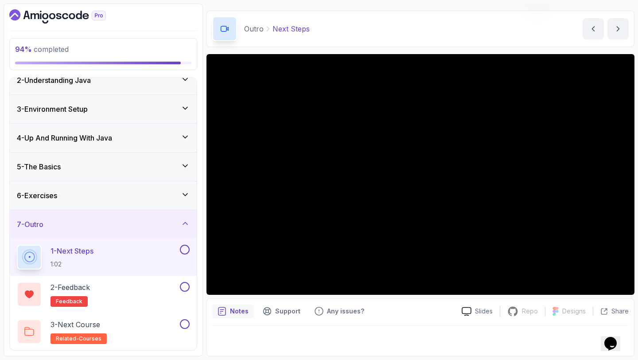
click at [186, 251] on button at bounding box center [185, 250] width 10 height 10
click at [157, 288] on div "2 - Feedback feedback" at bounding box center [97, 294] width 161 height 25
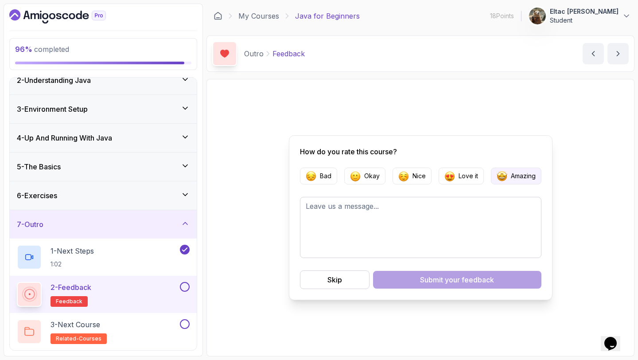
click at [505, 177] on img "button" at bounding box center [502, 176] width 11 height 11
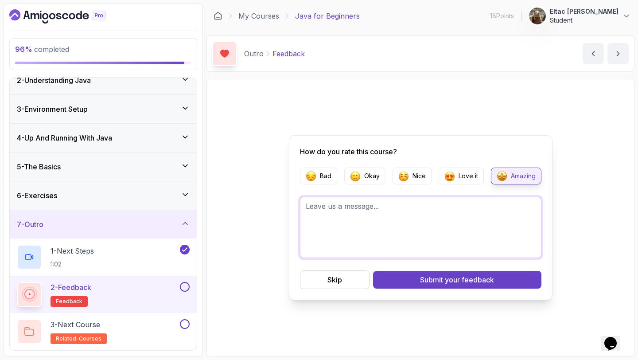
click at [405, 212] on textarea at bounding box center [420, 227] width 241 height 61
paste textarea "15 - Which of the following statements is true about passing objects in Java? J…"
type textarea "great course"
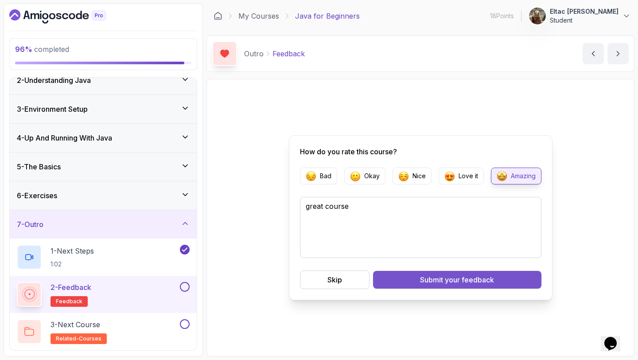
click at [471, 282] on span "your feedback" at bounding box center [469, 279] width 49 height 11
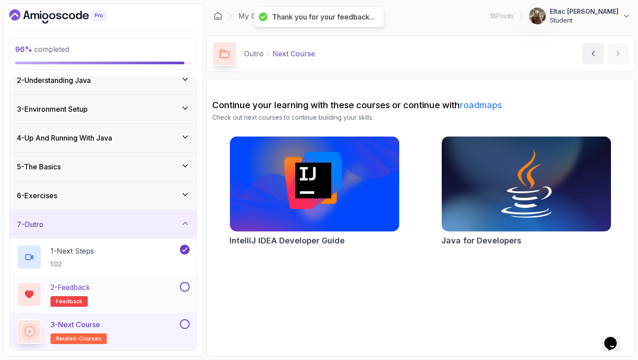
click at [182, 284] on button at bounding box center [185, 287] width 10 height 10
click at [111, 321] on div "3 - Next Course related-courses" at bounding box center [97, 331] width 161 height 25
click at [187, 326] on button at bounding box center [185, 324] width 10 height 10
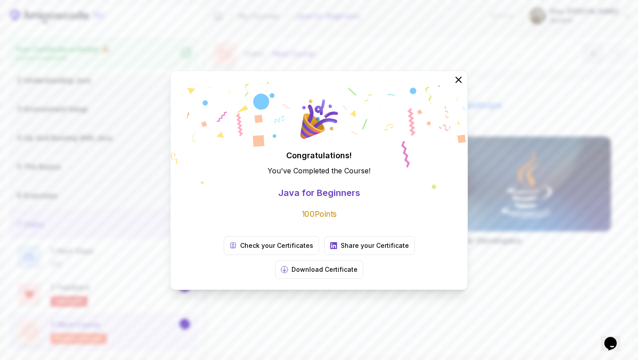
scroll to position [38, 0]
click at [240, 250] on p "Check your Certificates" at bounding box center [276, 245] width 73 height 9
click at [456, 85] on icon at bounding box center [459, 80] width 12 height 12
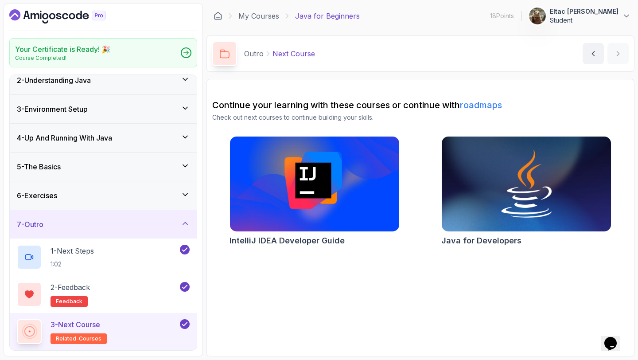
click at [54, 18] on icon "Dashboard" at bounding box center [52, 16] width 6 height 6
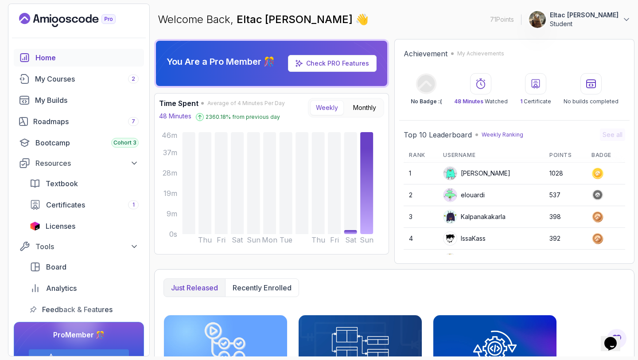
click at [438, 105] on div "Achievement My Achievements No Badge :( 48 Minutes Watched 1 Certificate No bui…" at bounding box center [514, 77] width 230 height 66
click at [438, 103] on p "No Badge :(" at bounding box center [426, 101] width 31 height 7
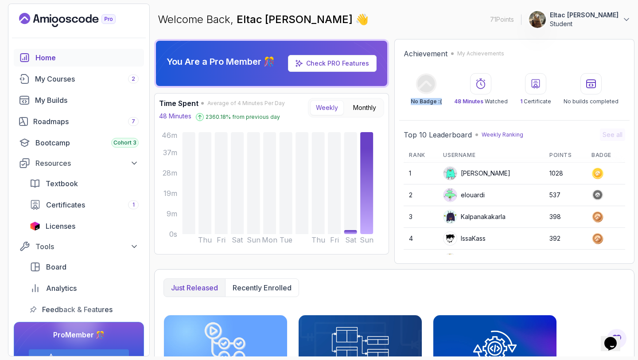
click at [438, 103] on p "No Badge :(" at bounding box center [426, 101] width 31 height 7
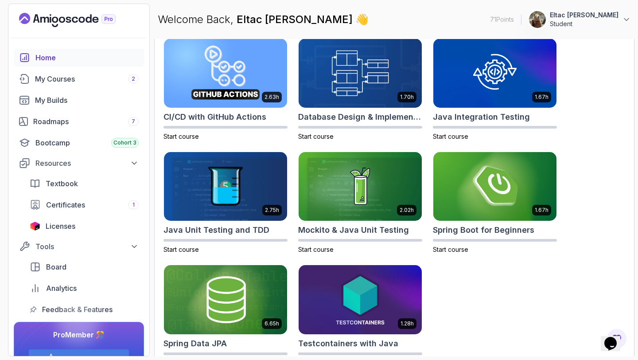
scroll to position [296, 0]
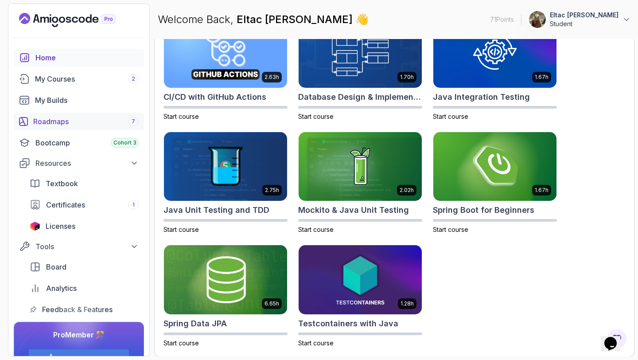
click at [70, 125] on div "Roadmaps 7" at bounding box center [85, 121] width 105 height 11
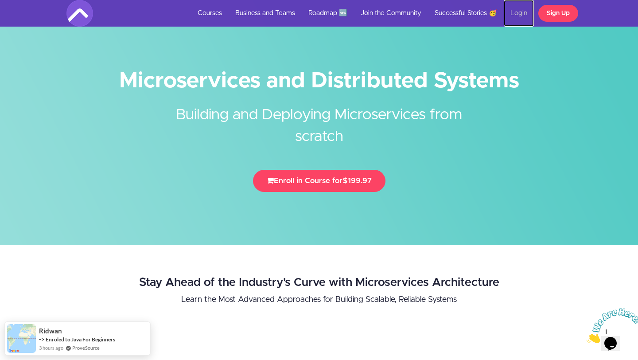
click at [518, 14] on link "Login" at bounding box center [519, 13] width 30 height 27
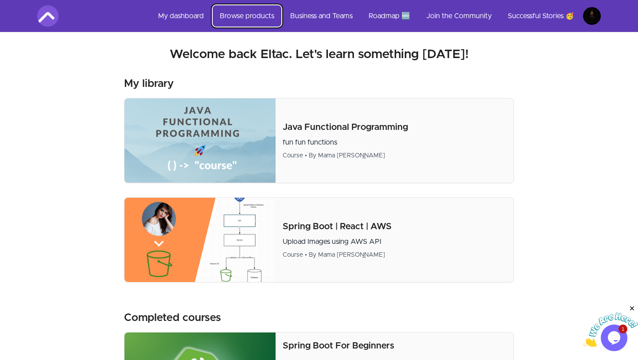
click at [264, 16] on link "Browse products" at bounding box center [247, 15] width 69 height 21
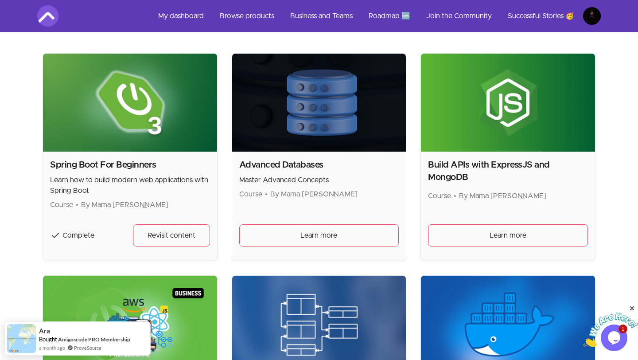
scroll to position [1721, 0]
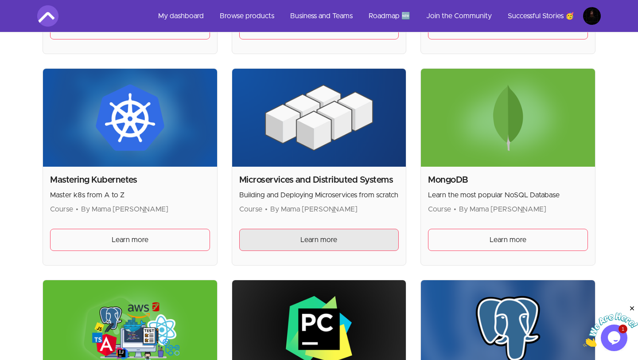
click at [304, 232] on link "Learn more" at bounding box center [319, 240] width 160 height 22
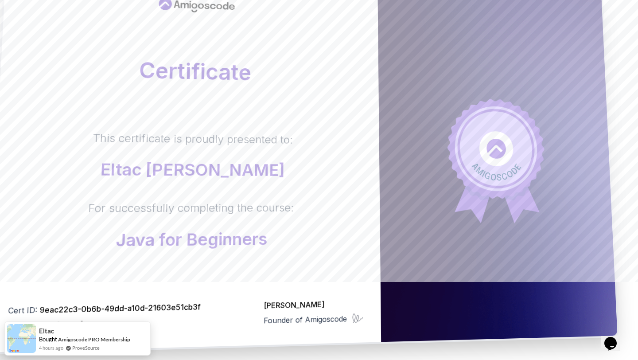
scroll to position [80, 0]
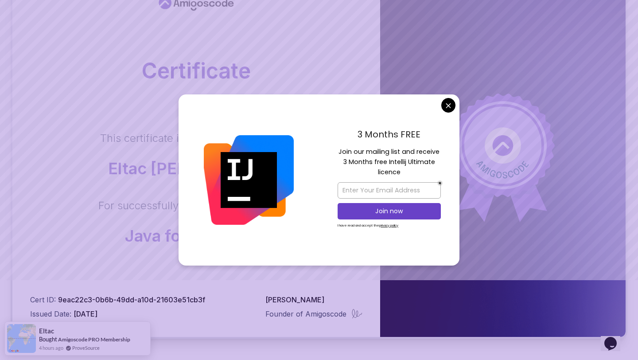
click at [447, 107] on body "Certificate This certificate is proudly presented to: Eltac Shikhsaidov For suc…" at bounding box center [319, 200] width 638 height 561
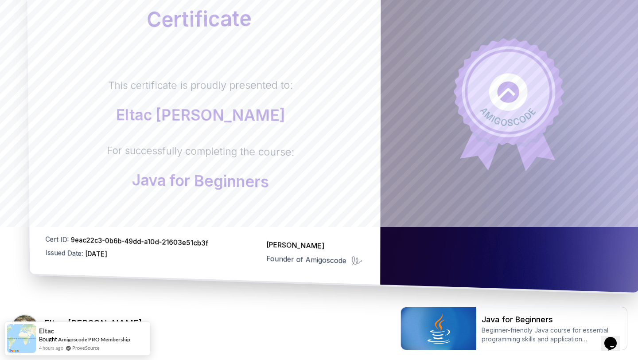
scroll to position [201, 0]
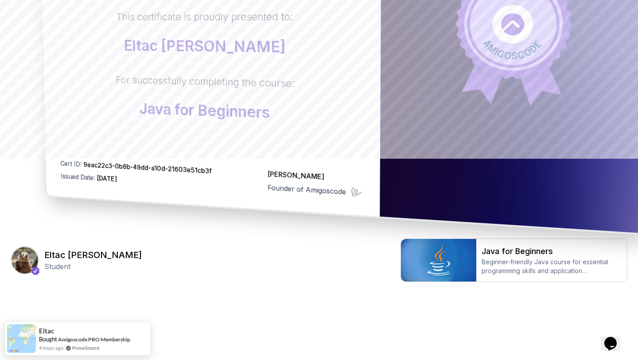
click at [209, 208] on div "Certificate This certificate is proudly presented to: Eltac Shikhsaidov For suc…" at bounding box center [319, 37] width 617 height 362
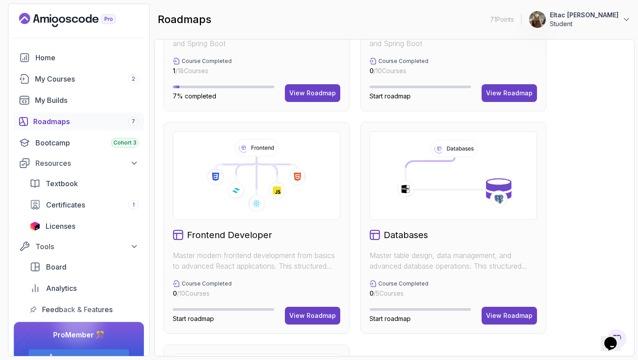
scroll to position [382, 0]
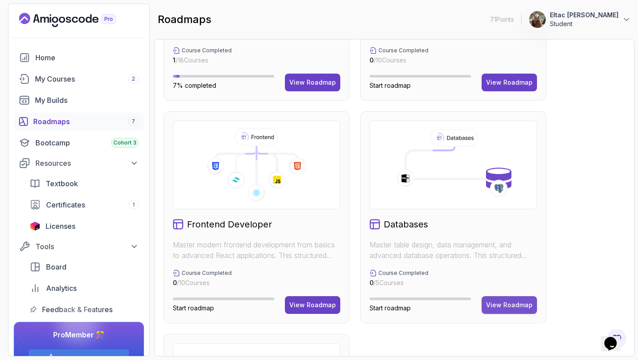
click at [499, 300] on div "View Roadmap" at bounding box center [509, 304] width 47 height 9
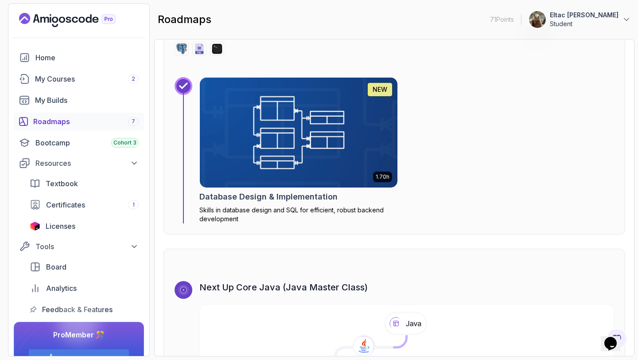
scroll to position [1895, 0]
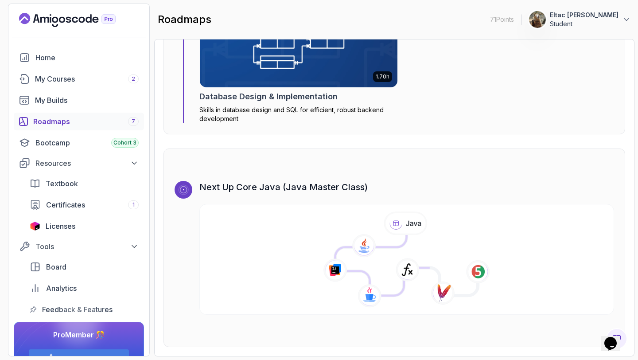
click at [55, 125] on div "Roadmaps 7" at bounding box center [85, 121] width 105 height 11
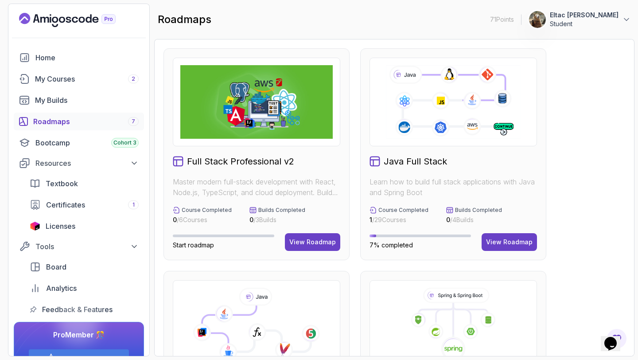
scroll to position [24, 0]
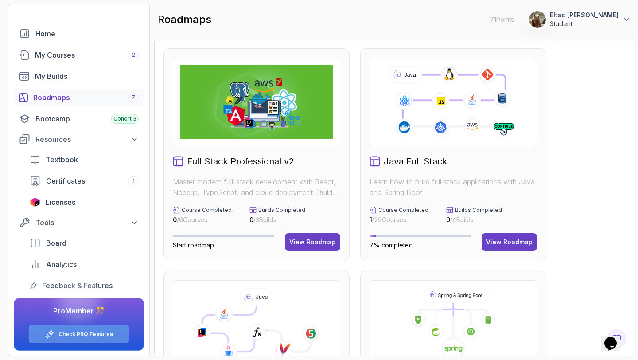
click at [67, 337] on link "Check PRO Features" at bounding box center [85, 334] width 55 height 7
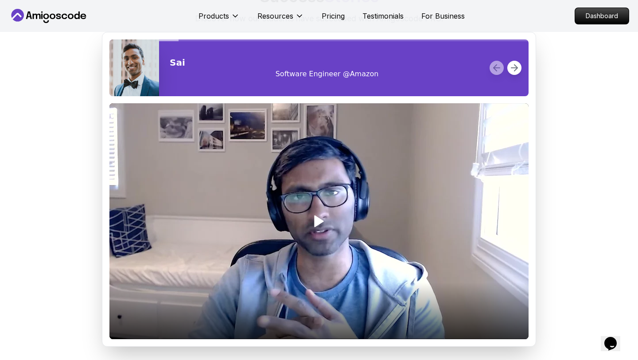
scroll to position [1068, 0]
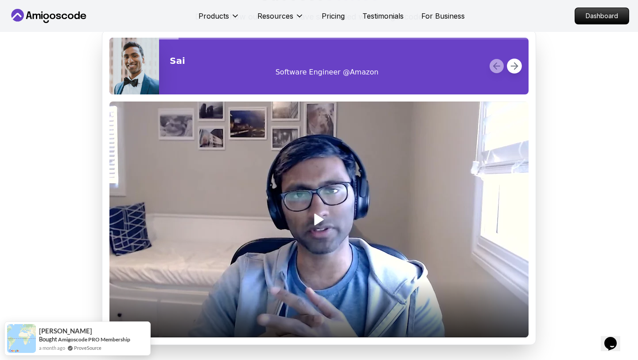
click at [513, 71] on icon at bounding box center [514, 65] width 11 height 11
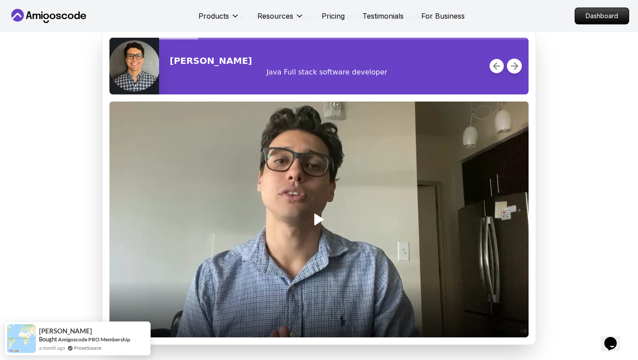
click at [513, 71] on icon at bounding box center [514, 65] width 11 height 11
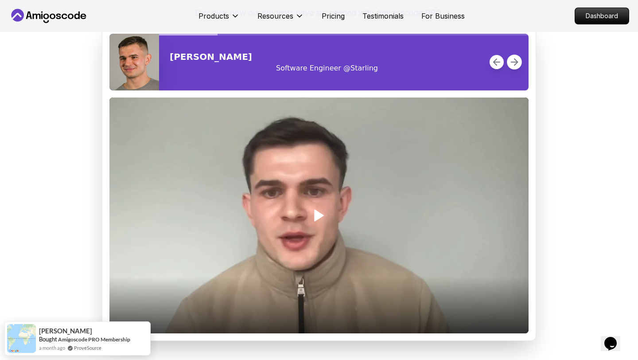
scroll to position [1073, 0]
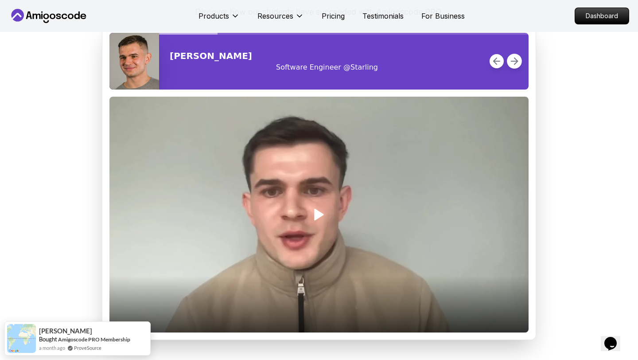
click at [512, 66] on icon at bounding box center [514, 60] width 11 height 11
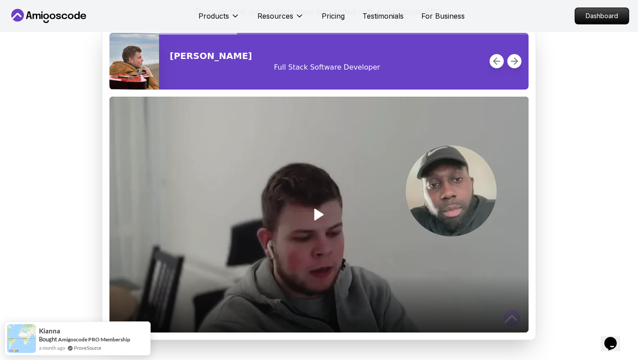
click at [319, 220] on polygon "Play" at bounding box center [319, 214] width 8 height 11
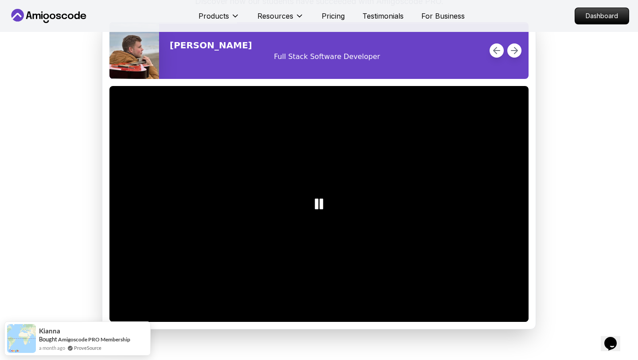
scroll to position [1083, 0]
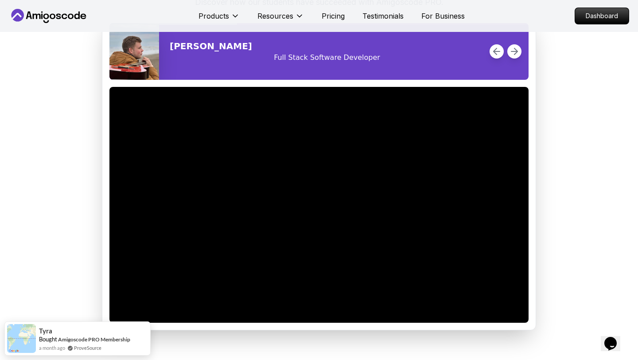
drag, startPoint x: 147, startPoint y: 326, endPoint x: 86, endPoint y: 249, distance: 97.9
click at [86, 249] on body "9m Products Resources Pricing Testimonials For Business Dashboard Products Reso…" at bounding box center [319, 146] width 638 height 2459
click at [514, 57] on icon at bounding box center [514, 51] width 11 height 11
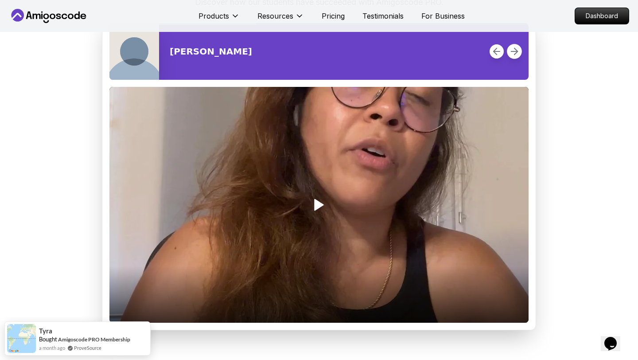
click at [514, 57] on icon at bounding box center [514, 51] width 11 height 11
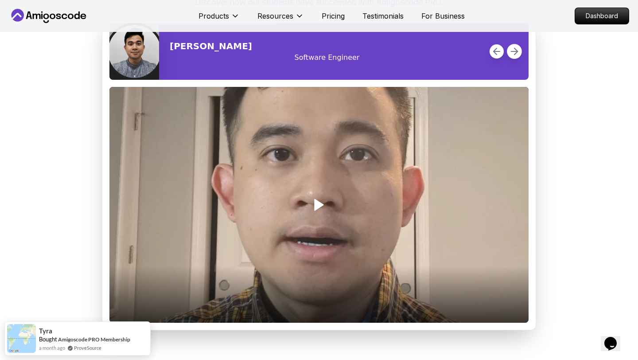
click at [514, 57] on icon at bounding box center [514, 51] width 11 height 11
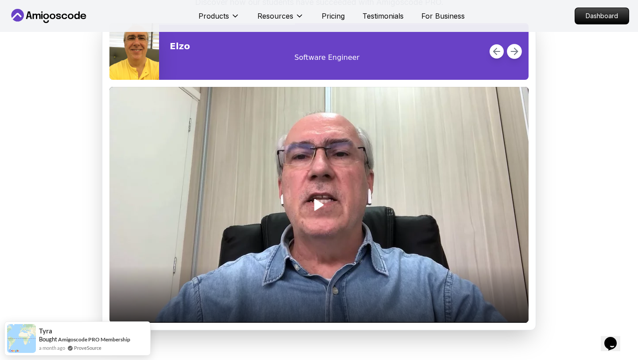
click at [514, 57] on icon at bounding box center [514, 51] width 11 height 11
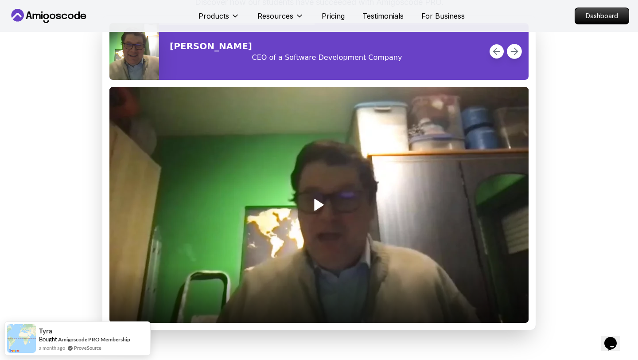
click at [514, 57] on icon at bounding box center [514, 51] width 11 height 11
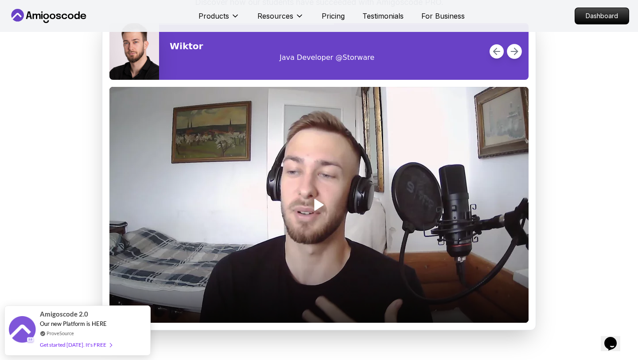
click at [514, 57] on icon at bounding box center [514, 51] width 11 height 11
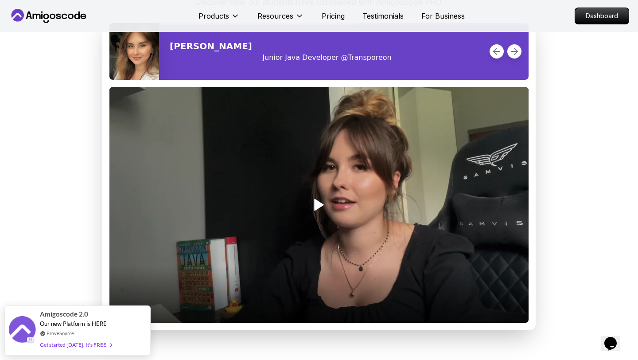
click at [318, 210] on polygon "Play" at bounding box center [319, 204] width 8 height 11
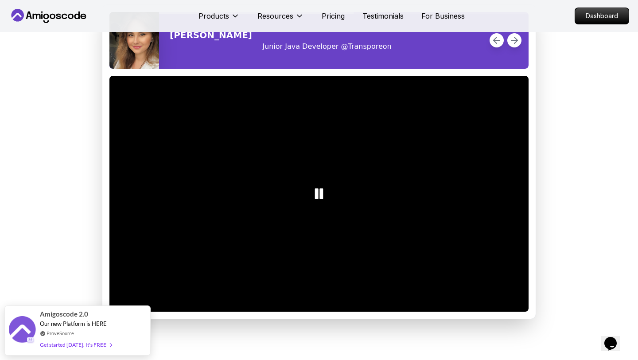
scroll to position [1097, 0]
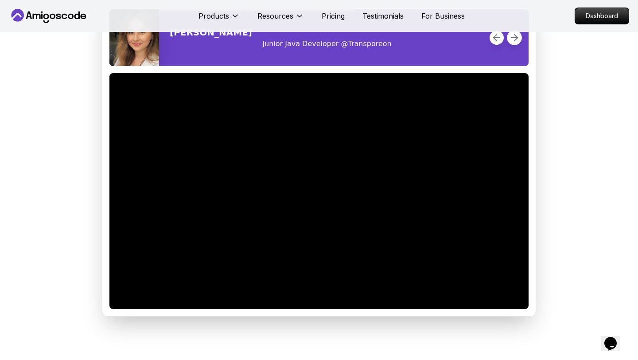
click at [513, 43] on icon at bounding box center [514, 37] width 11 height 11
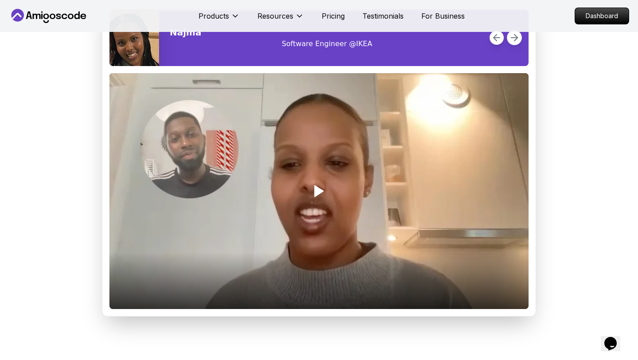
click at [513, 43] on icon at bounding box center [514, 37] width 11 height 11
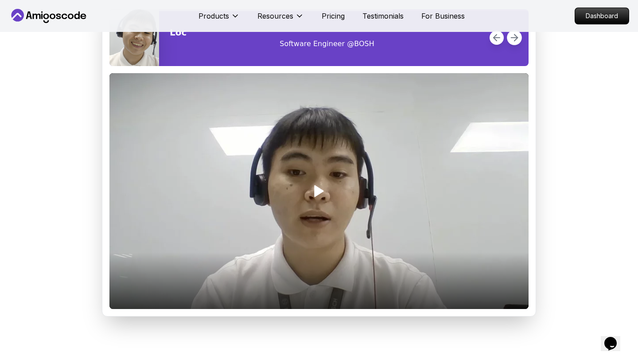
click at [513, 43] on icon at bounding box center [514, 37] width 11 height 11
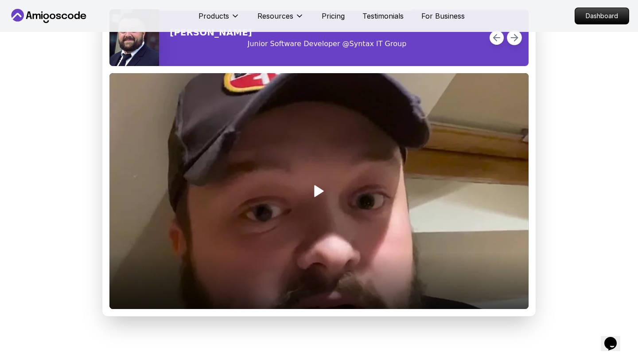
click at [513, 43] on icon at bounding box center [514, 37] width 11 height 11
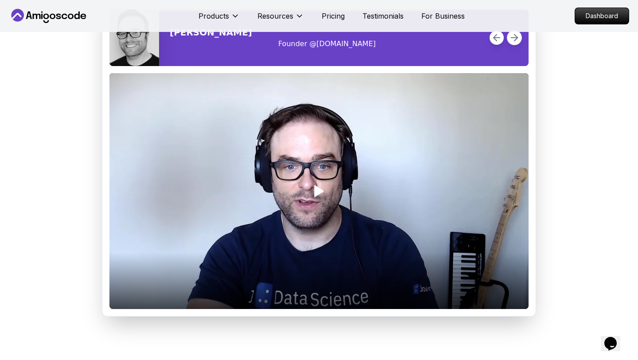
click at [513, 43] on icon at bounding box center [514, 37] width 11 height 11
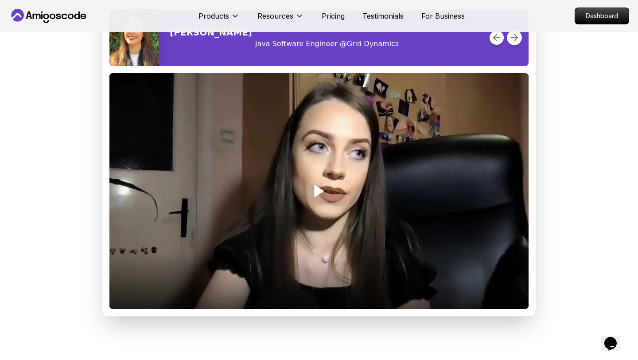
click at [513, 43] on icon at bounding box center [514, 37] width 11 height 11
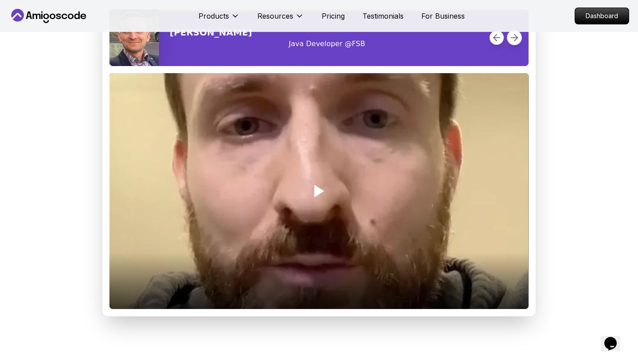
click at [513, 43] on icon at bounding box center [514, 37] width 11 height 11
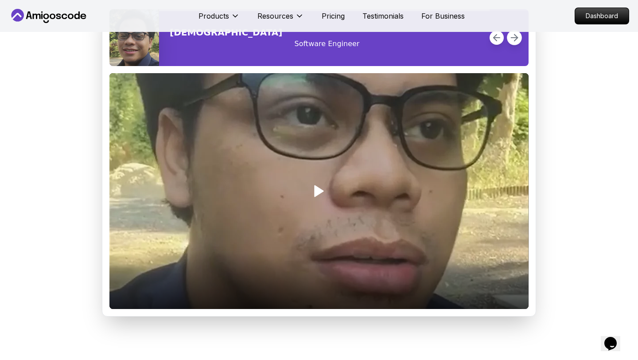
click at [513, 43] on icon at bounding box center [514, 37] width 11 height 11
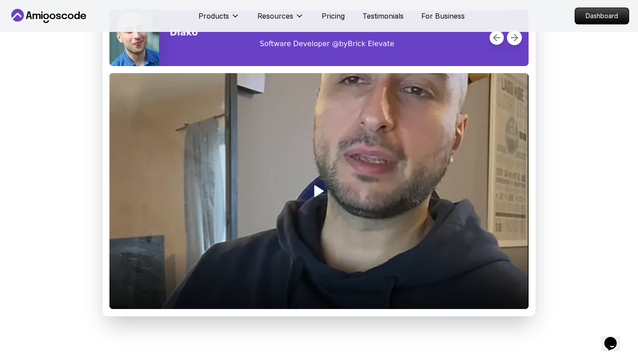
click at [513, 43] on icon at bounding box center [514, 37] width 11 height 11
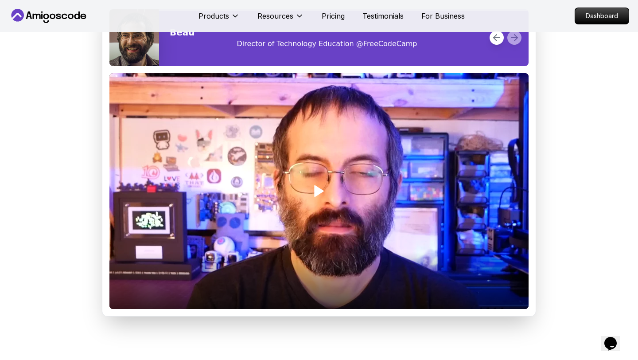
click at [315, 196] on polygon "Play" at bounding box center [319, 191] width 8 height 11
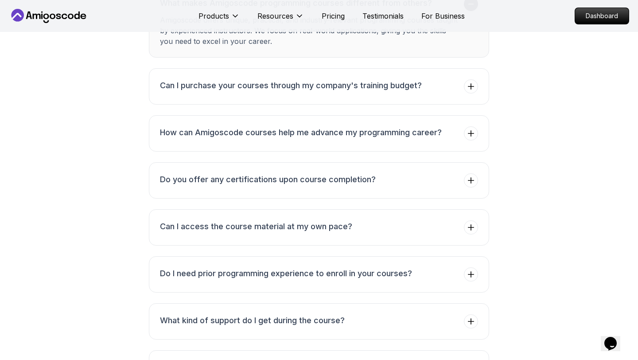
scroll to position [1556, 0]
click at [417, 91] on h3 "Can I purchase your courses through my company's training budget?" at bounding box center [291, 85] width 262 height 12
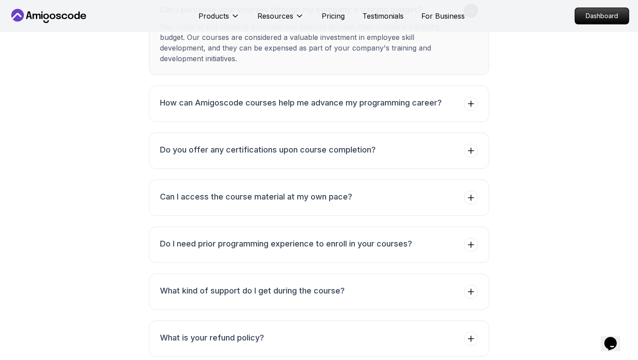
scroll to position [1597, 0]
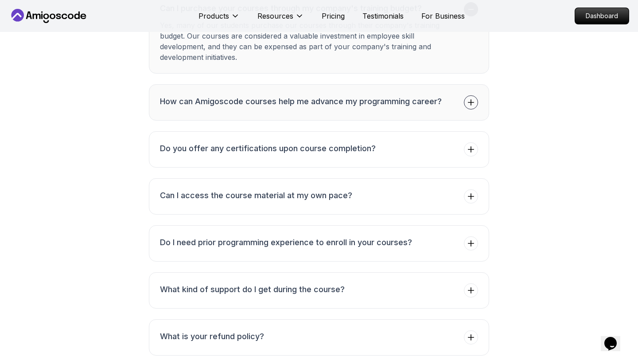
click at [405, 108] on h3 "How can Amigoscode courses help me advance my programming career?" at bounding box center [301, 101] width 282 height 12
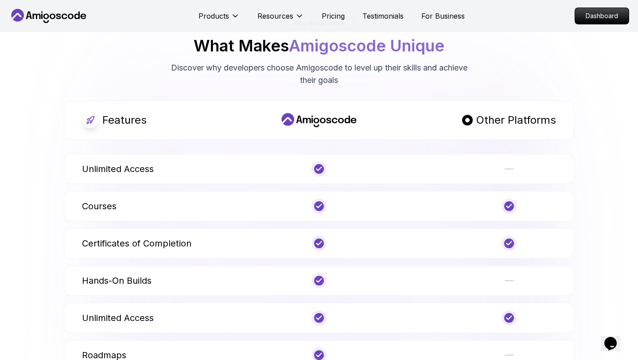
scroll to position [353, 0]
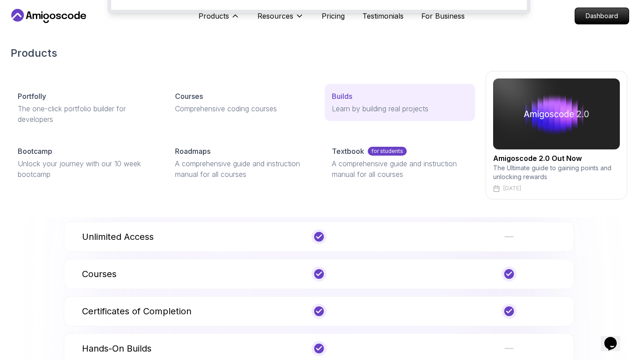
click at [370, 106] on p "Learn by building real projects" at bounding box center [400, 108] width 136 height 11
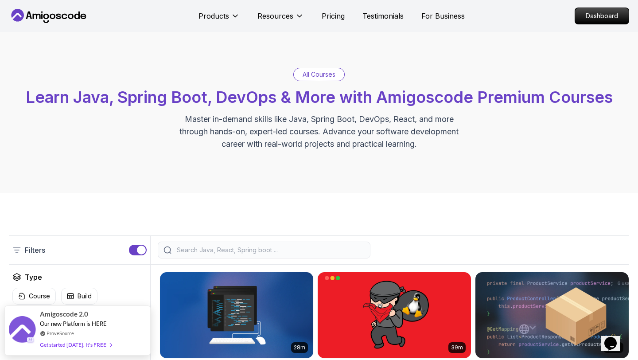
scroll to position [4, 0]
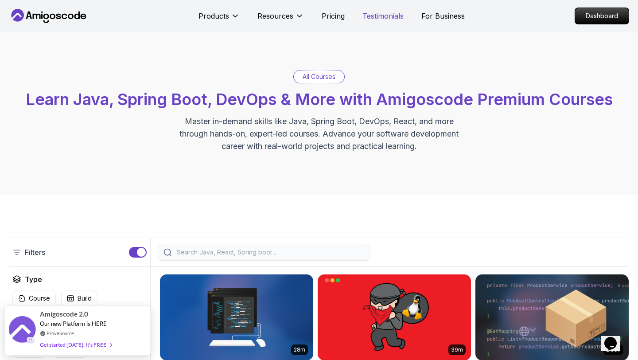
click at [386, 18] on p "Testimonials" at bounding box center [382, 16] width 41 height 11
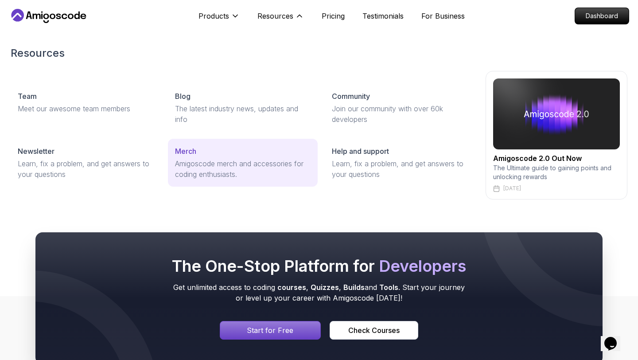
click at [200, 152] on div "Merch" at bounding box center [243, 151] width 136 height 11
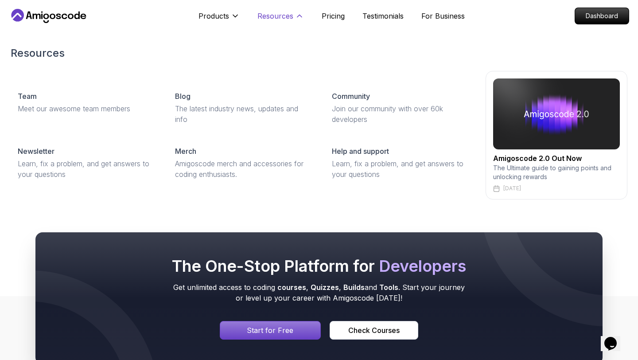
click at [289, 14] on p "Resources" at bounding box center [275, 16] width 36 height 11
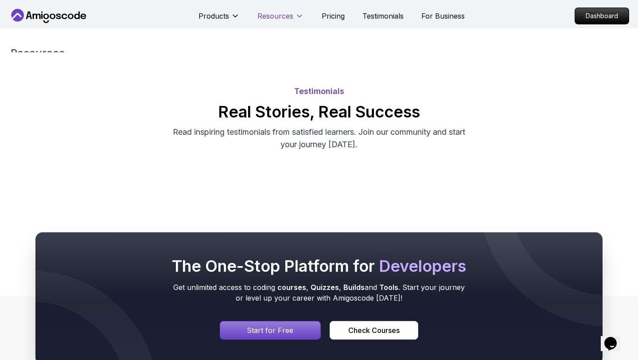
click at [289, 14] on p "Resources" at bounding box center [275, 16] width 36 height 11
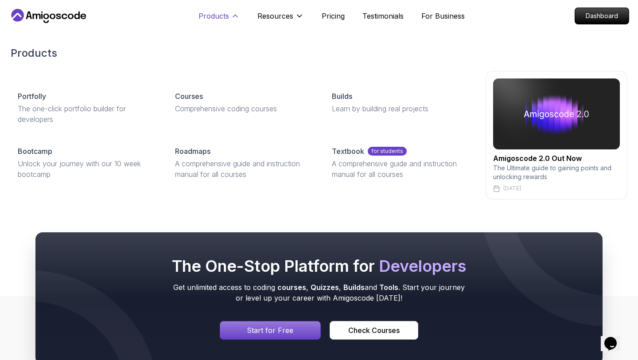
click at [220, 19] on p "Products" at bounding box center [214, 16] width 31 height 11
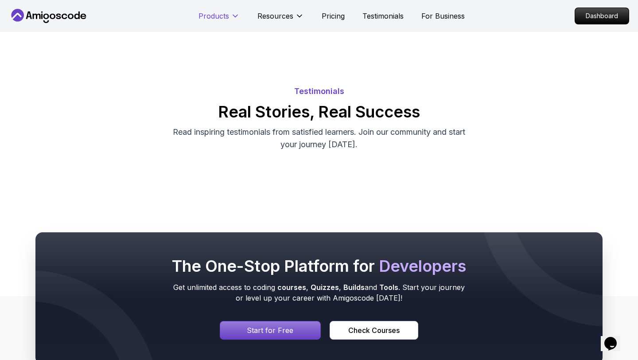
click at [220, 19] on p "Products" at bounding box center [214, 16] width 31 height 11
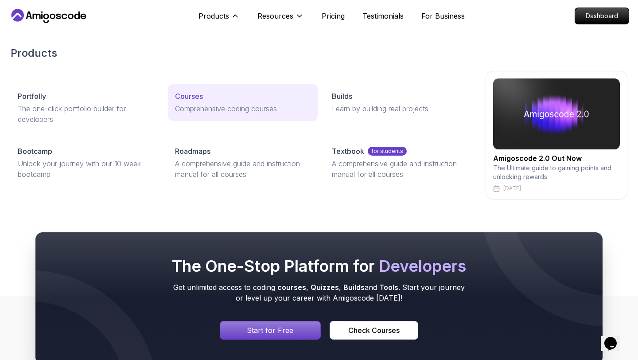
click at [198, 117] on link "Courses Comprehensive coding courses" at bounding box center [243, 102] width 150 height 37
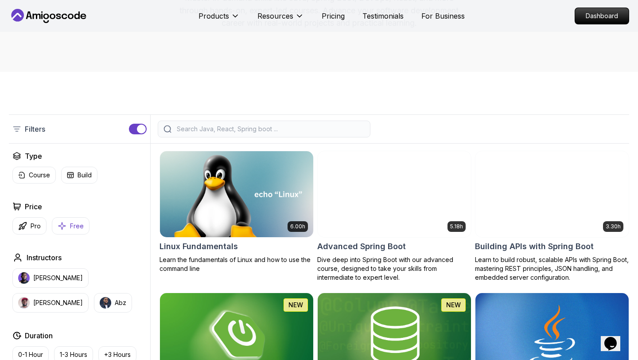
scroll to position [133, 0]
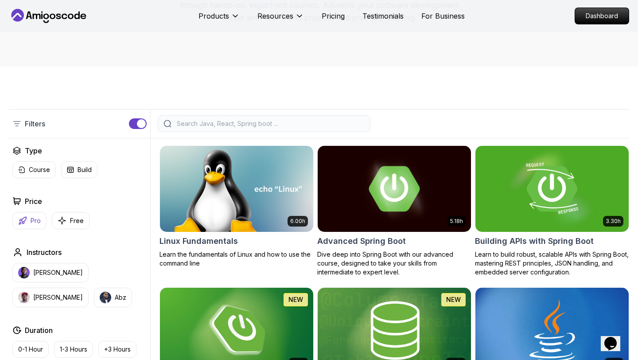
click at [35, 218] on p "Pro" at bounding box center [36, 220] width 10 height 9
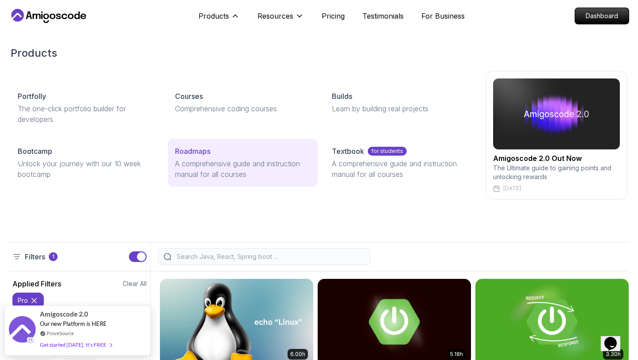
click at [182, 154] on p "Roadmaps" at bounding box center [192, 151] width 35 height 11
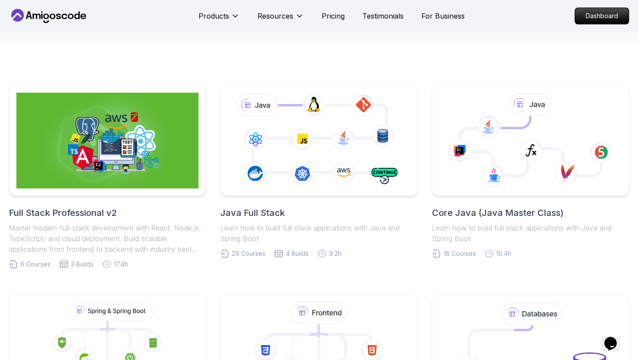
scroll to position [156, 0]
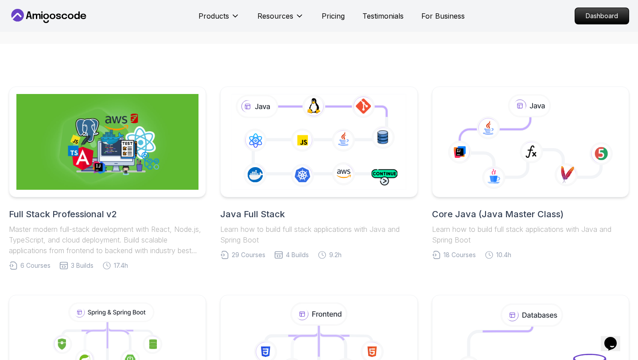
click at [449, 217] on h2 "Core Java (Java Master Class)" at bounding box center [530, 214] width 197 height 12
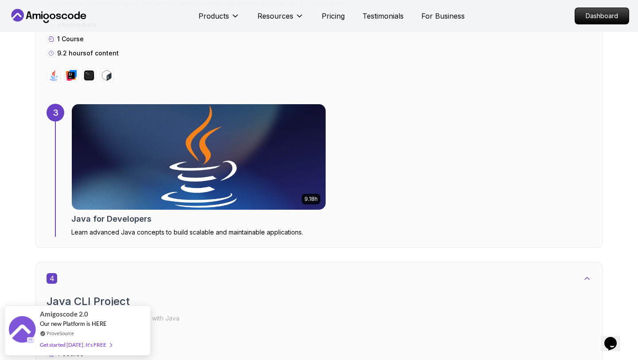
scroll to position [1189, 0]
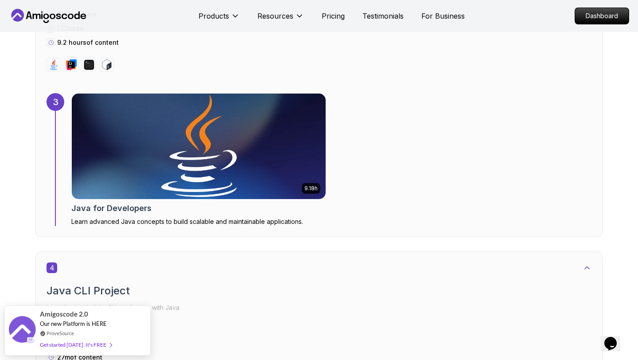
click at [107, 69] on img at bounding box center [106, 64] width 11 height 11
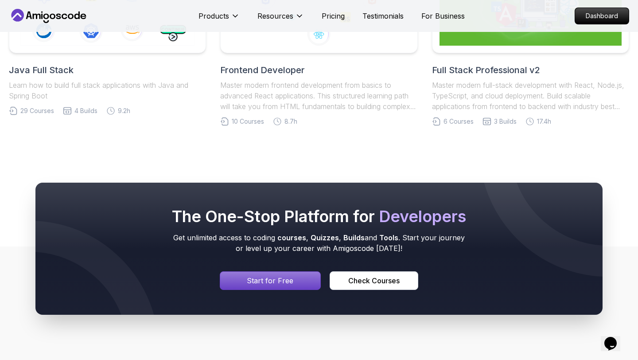
scroll to position [5691, 0]
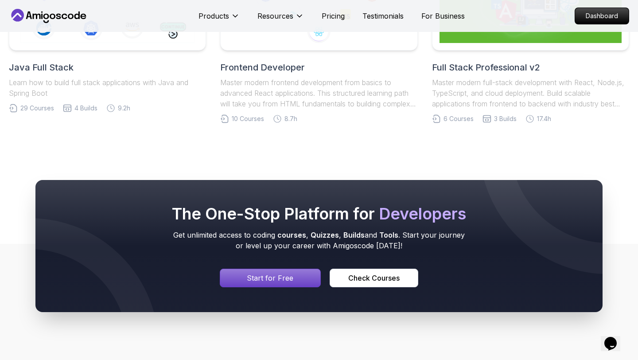
click at [245, 275] on div "Signin page" at bounding box center [270, 278] width 100 height 18
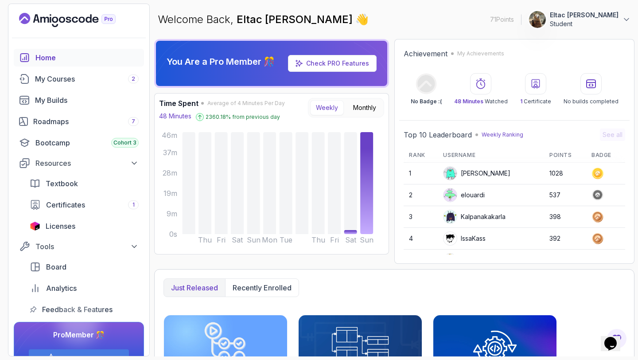
click at [596, 175] on icon at bounding box center [597, 173] width 5 height 5
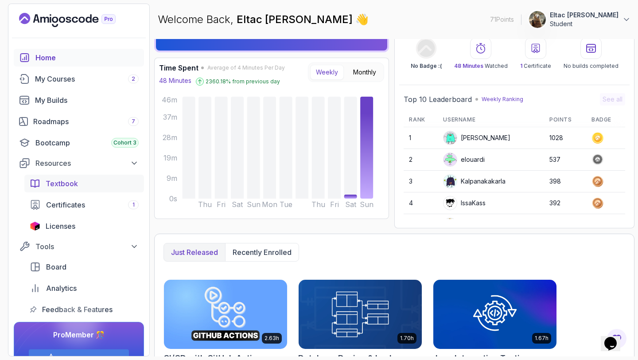
click at [106, 184] on div "Textbook" at bounding box center [92, 183] width 93 height 11
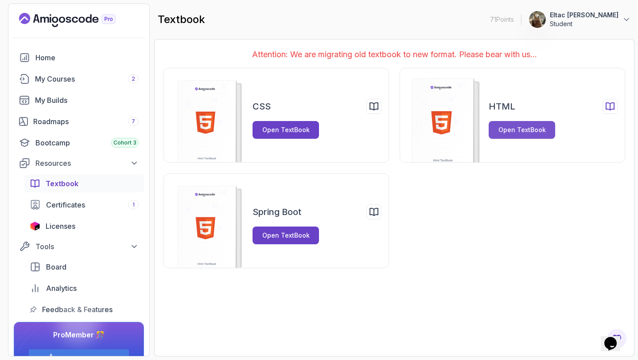
click at [500, 124] on button "Open TextBook" at bounding box center [522, 130] width 66 height 18
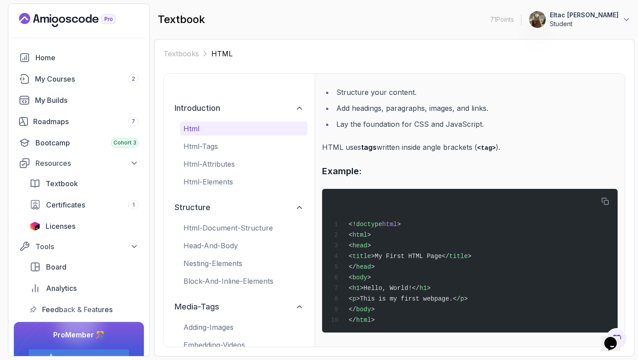
scroll to position [55, 0]
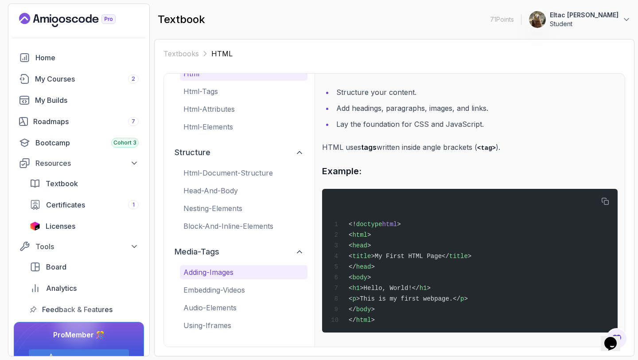
click at [214, 274] on p "adding-images" at bounding box center [243, 272] width 121 height 11
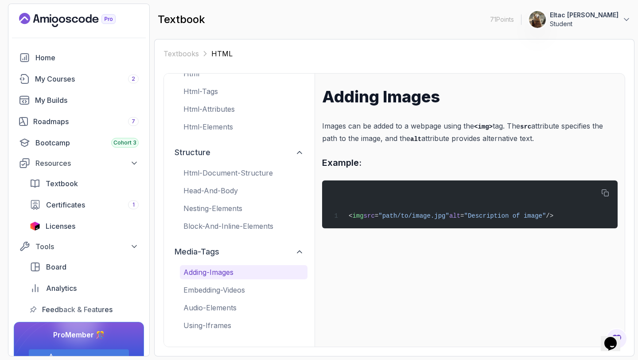
click at [215, 297] on div "adding-images embedding-videos audio-elements using-iframes" at bounding box center [244, 298] width 128 height 67
click at [210, 310] on p "audio-elements" at bounding box center [243, 307] width 121 height 11
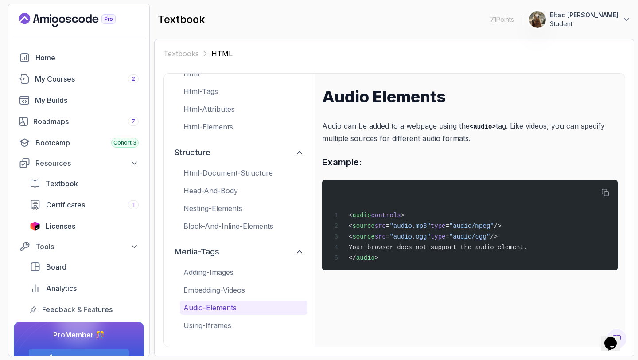
click at [207, 317] on div "adding-images embedding-videos audio-elements using-iframes" at bounding box center [244, 298] width 128 height 67
click at [86, 203] on div "Certificates 1" at bounding box center [92, 204] width 93 height 11
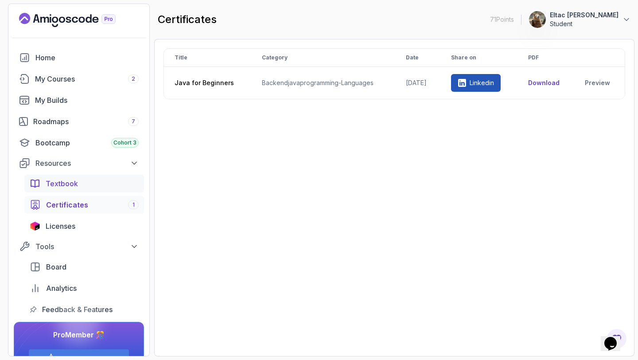
click at [89, 187] on div "Textbook" at bounding box center [92, 183] width 93 height 11
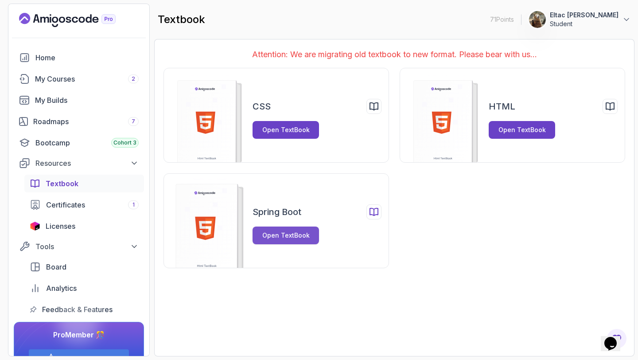
click at [273, 236] on div "Open TextBook" at bounding box center [285, 235] width 47 height 9
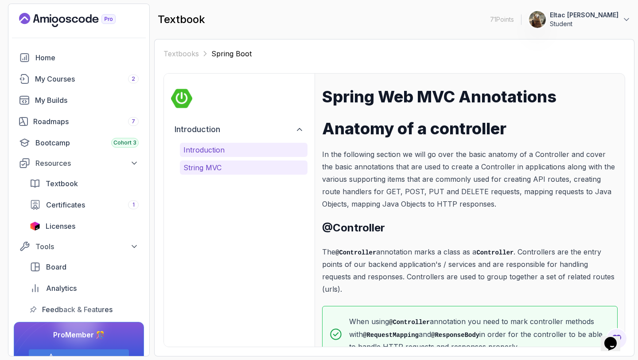
click at [216, 169] on p "String MVC" at bounding box center [243, 167] width 121 height 11
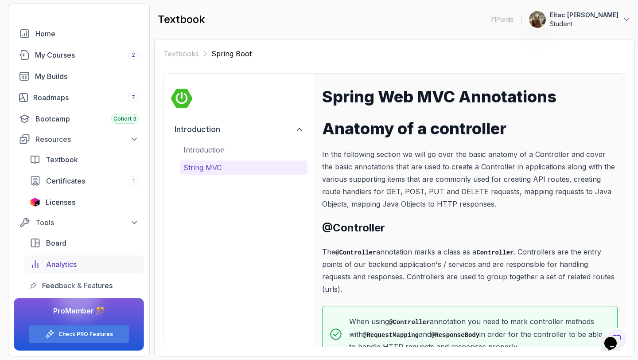
click at [67, 262] on span "Analytics" at bounding box center [61, 264] width 31 height 11
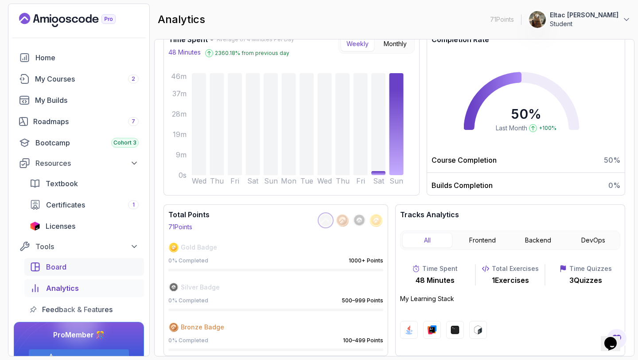
click at [65, 260] on link "Board" at bounding box center [84, 267] width 120 height 18
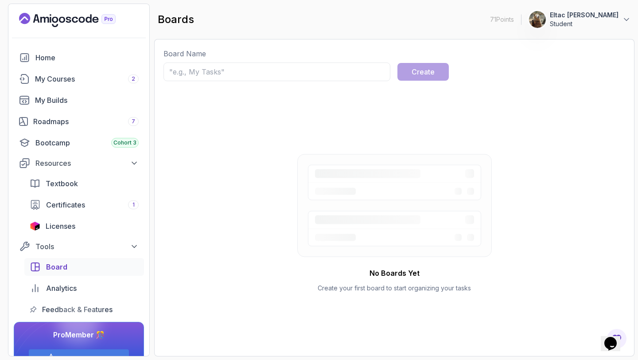
click at [325, 68] on input "text" at bounding box center [277, 71] width 227 height 19
type input "hjh"
click at [435, 67] on button "Create" at bounding box center [422, 72] width 51 height 18
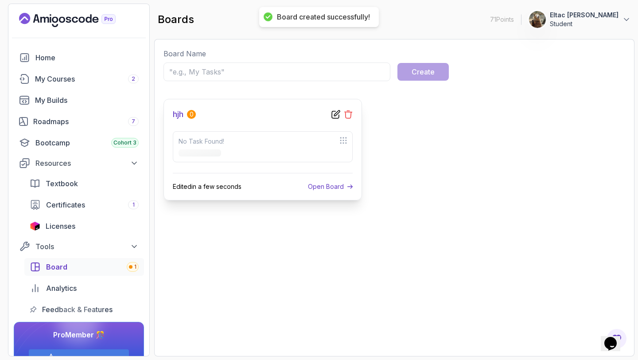
click at [349, 114] on icon at bounding box center [348, 114] width 9 height 9
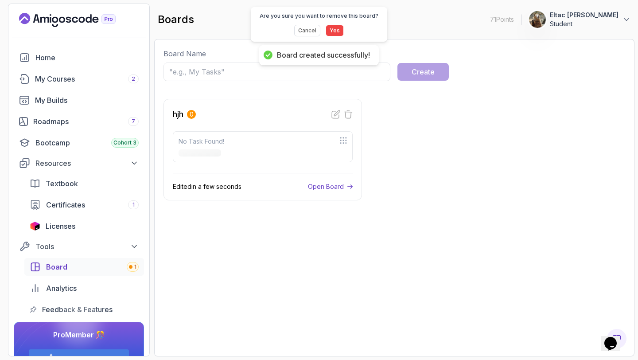
click at [333, 34] on button "Yes" at bounding box center [335, 31] width 18 height 12
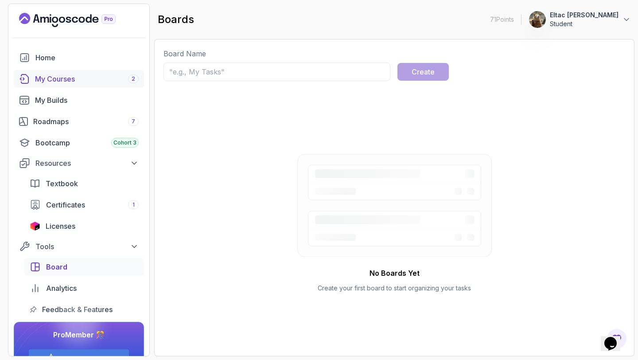
click at [66, 83] on div "My Courses 2" at bounding box center [87, 79] width 104 height 11
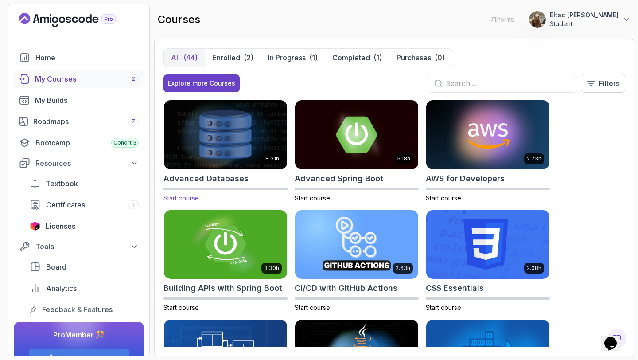
click at [222, 146] on img at bounding box center [225, 134] width 129 height 72
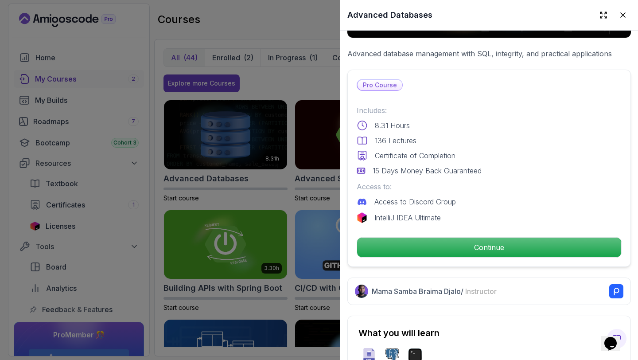
scroll to position [170, 0]
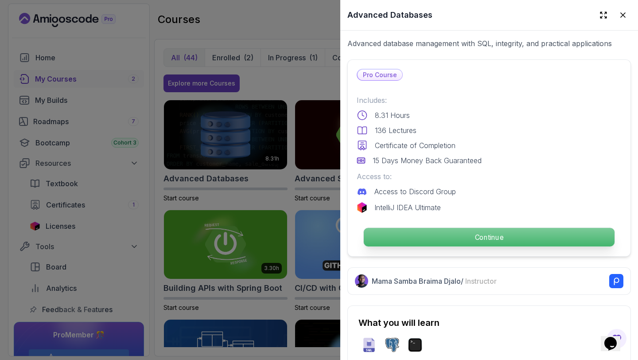
click at [462, 238] on p "Continue" at bounding box center [489, 237] width 251 height 19
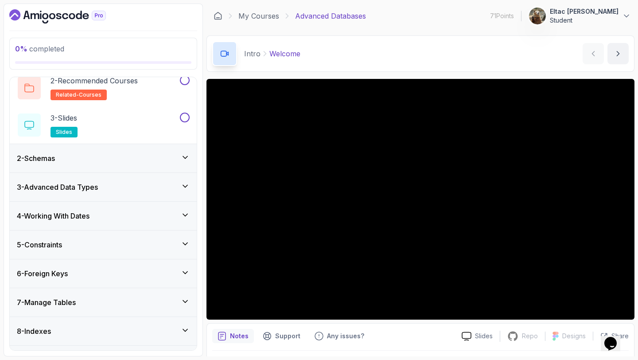
click at [123, 159] on div "2 - Schemas" at bounding box center [103, 158] width 173 height 11
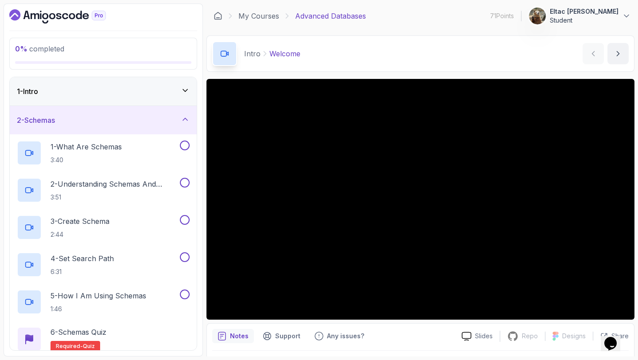
click at [154, 124] on div "2 - Schemas" at bounding box center [103, 120] width 173 height 11
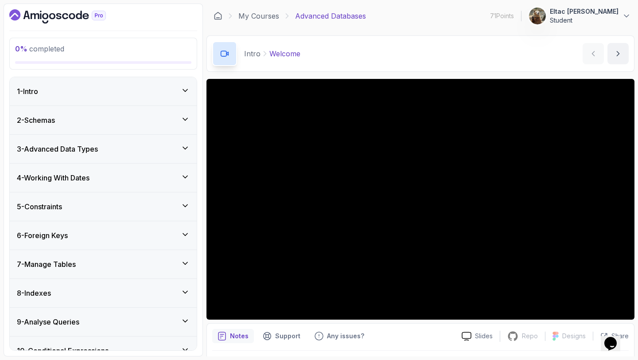
click at [183, 96] on div "1 - Intro" at bounding box center [103, 91] width 173 height 11
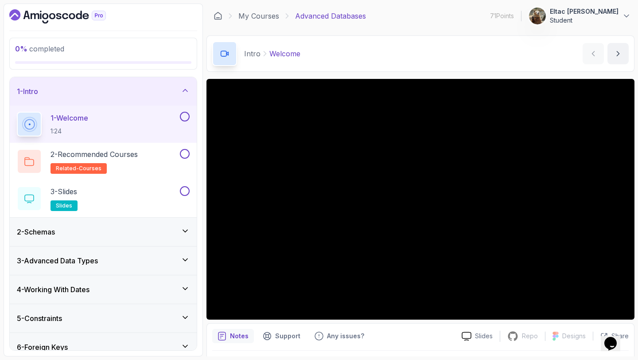
click at [45, 15] on icon "Dashboard" at bounding box center [57, 16] width 97 height 14
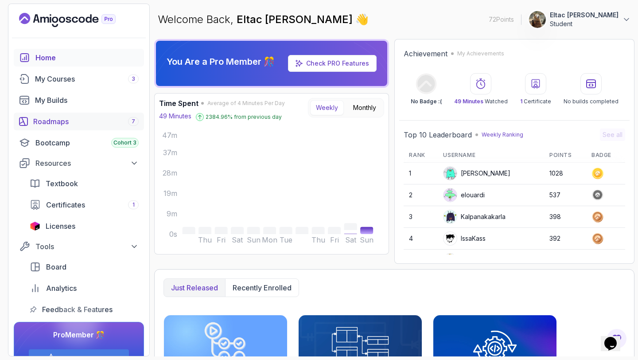
click at [69, 121] on div "Roadmaps 7" at bounding box center [85, 121] width 105 height 11
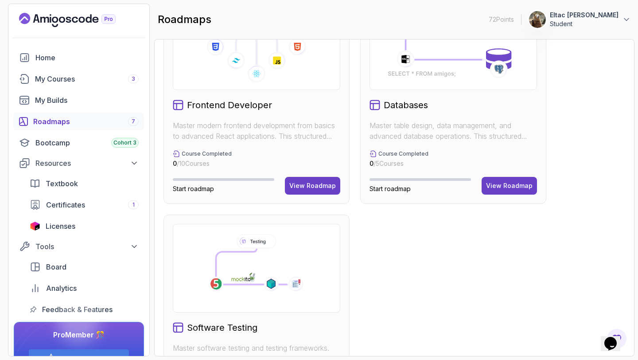
scroll to position [492, 0]
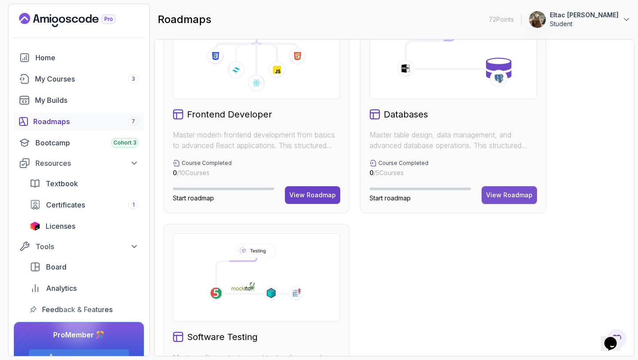
click at [498, 198] on div "View Roadmap" at bounding box center [509, 195] width 47 height 9
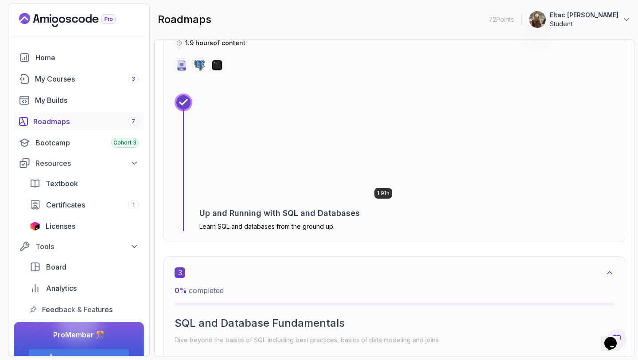
scroll to position [728, 0]
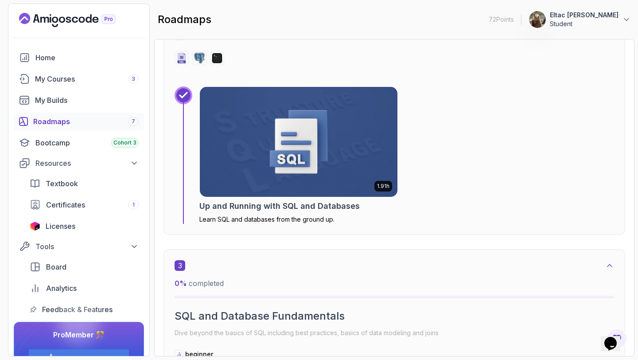
click at [302, 153] on img at bounding box center [298, 141] width 207 height 115
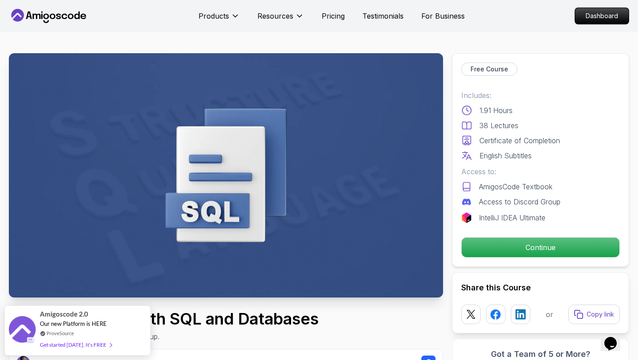
click at [514, 184] on p "AmigosCode Textbook" at bounding box center [516, 186] width 74 height 11
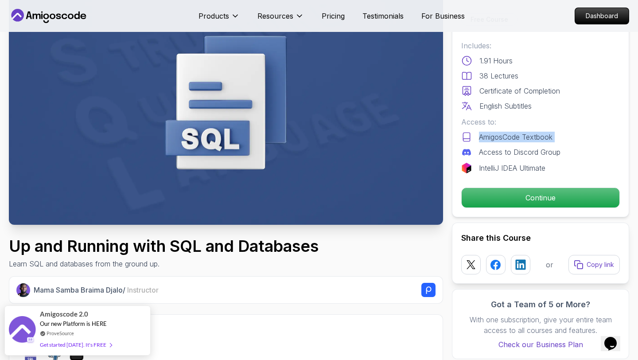
scroll to position [71, 0]
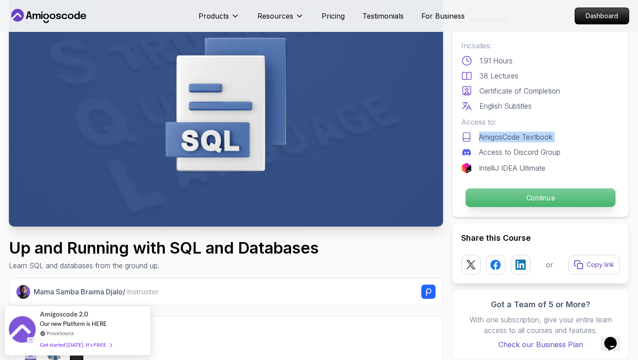
click at [509, 192] on p "Continue" at bounding box center [541, 197] width 150 height 19
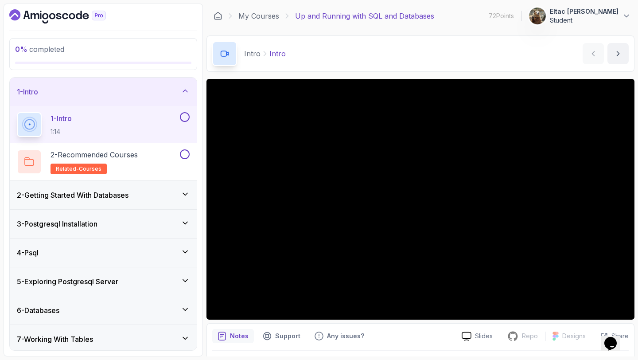
scroll to position [32, 0]
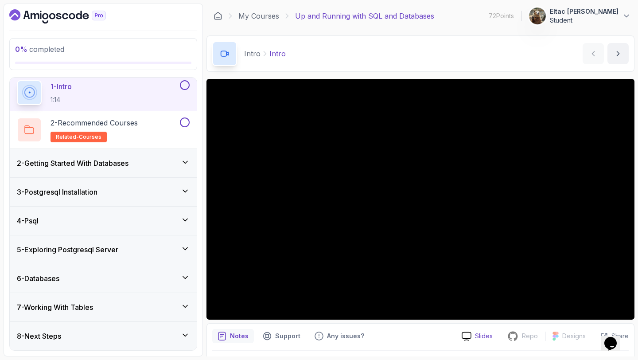
click at [467, 334] on icon at bounding box center [467, 335] width 10 height 9
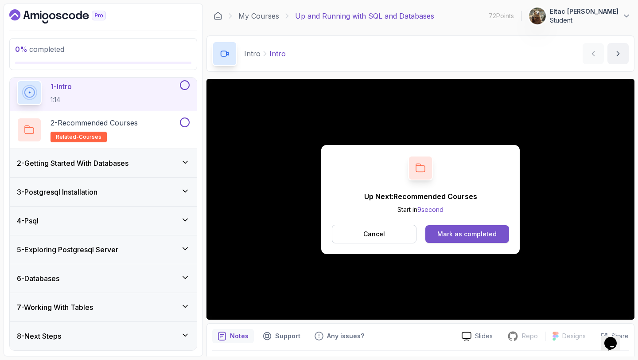
click at [444, 236] on div "Mark as completed" at bounding box center [466, 234] width 59 height 9
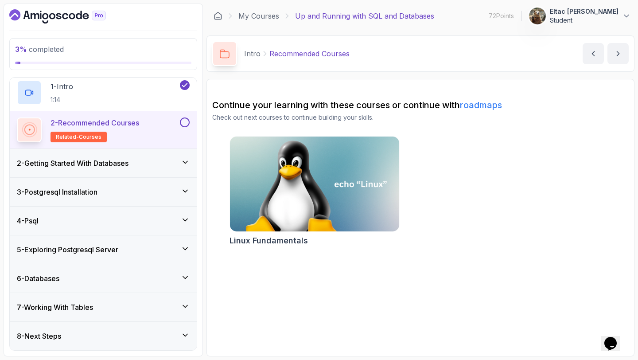
click at [187, 124] on button at bounding box center [185, 122] width 10 height 10
click at [111, 159] on h3 "2 - Getting Started With Databases" at bounding box center [73, 163] width 112 height 11
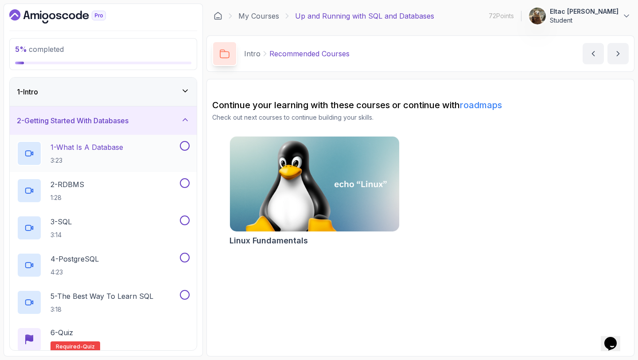
click at [182, 146] on button at bounding box center [185, 146] width 10 height 10
click at [182, 186] on button at bounding box center [185, 183] width 10 height 10
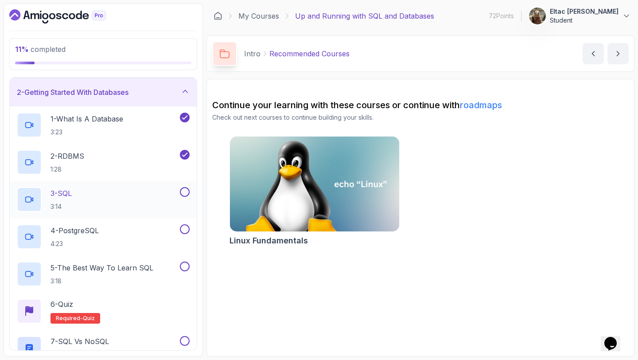
click at [183, 190] on button at bounding box center [185, 192] width 10 height 10
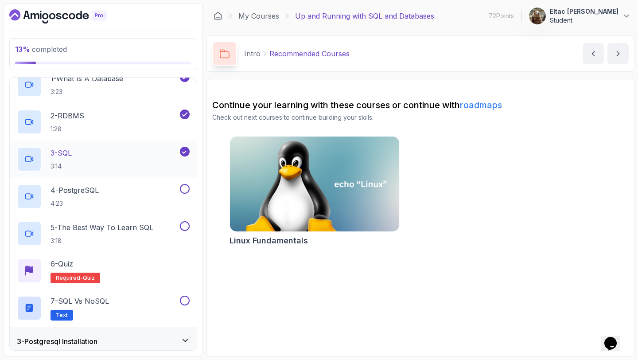
scroll to position [69, 0]
click at [185, 190] on button at bounding box center [185, 188] width 10 height 10
click at [188, 223] on button at bounding box center [185, 226] width 10 height 10
click at [118, 260] on div "6 - Quiz Required- quiz" at bounding box center [103, 270] width 173 height 25
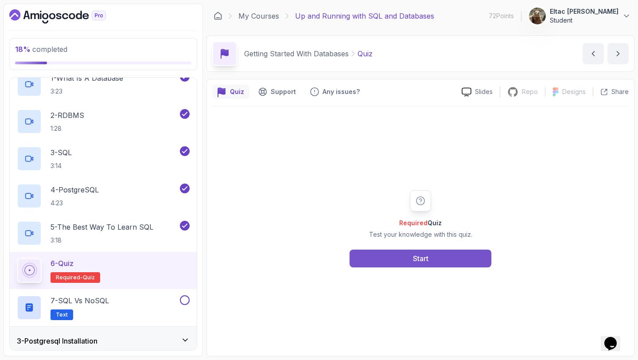
click at [409, 259] on button "Start" at bounding box center [421, 258] width 142 height 18
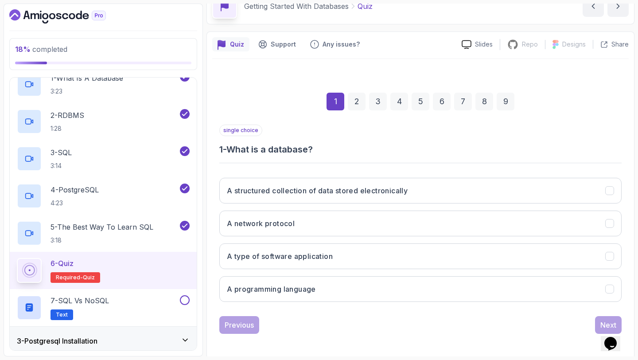
scroll to position [50, 0]
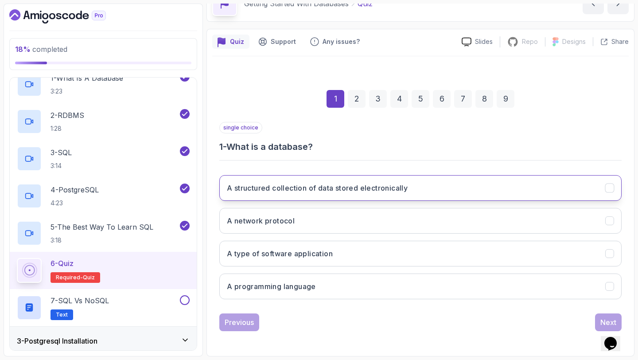
click at [371, 197] on button "A structured collection of data stored electronically" at bounding box center [420, 188] width 402 height 26
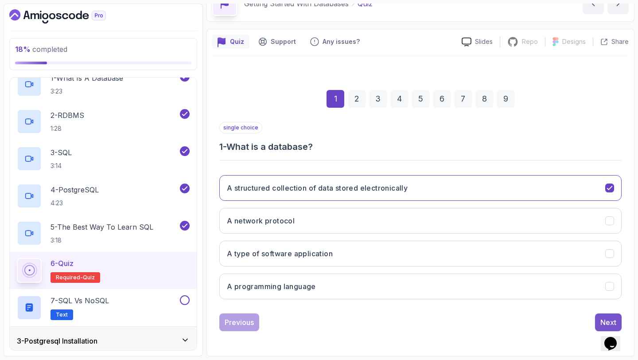
click at [604, 321] on div "Next" at bounding box center [608, 322] width 16 height 11
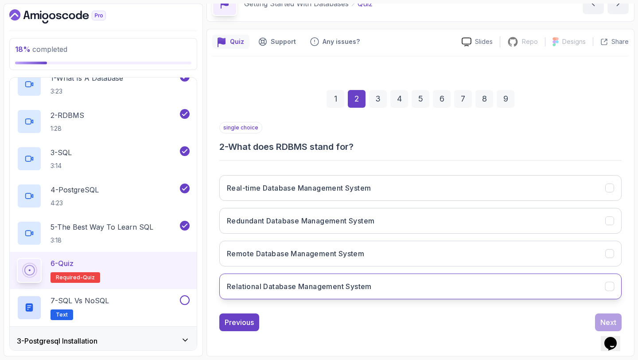
click at [304, 275] on button "Relational Database Management System" at bounding box center [420, 286] width 402 height 26
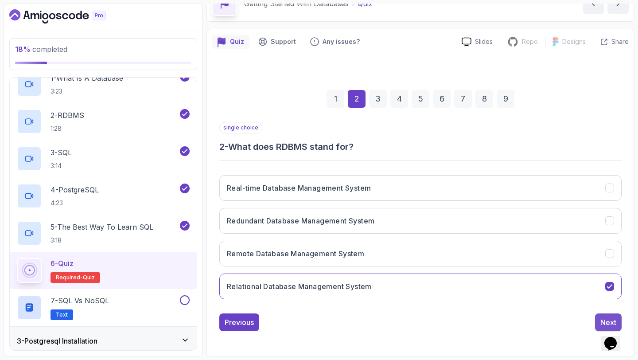
click at [600, 320] on button "Next" at bounding box center [608, 322] width 27 height 18
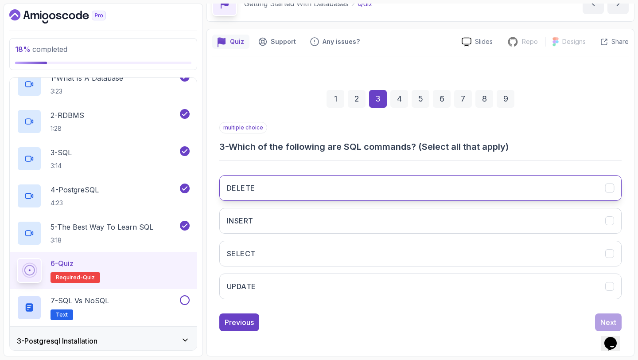
click at [616, 191] on button "DELETE" at bounding box center [420, 188] width 402 height 26
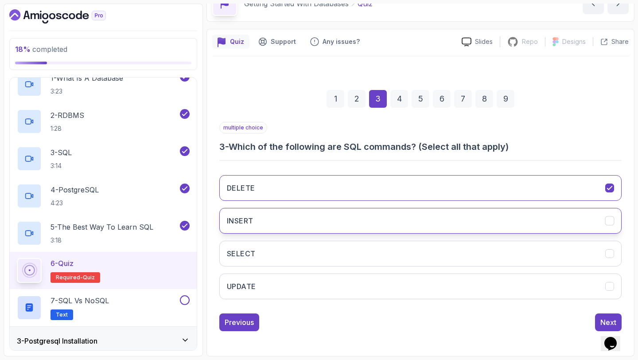
click at [600, 213] on button "INSERT" at bounding box center [420, 221] width 402 height 26
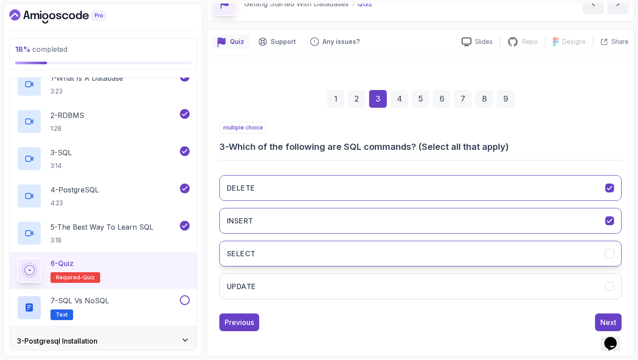
click at [582, 260] on button "SELECT" at bounding box center [420, 254] width 402 height 26
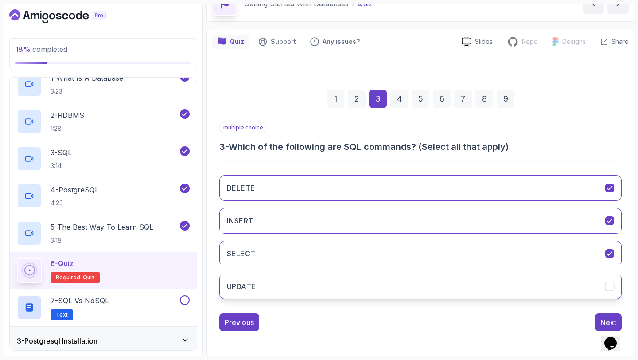
click at [536, 286] on button "UPDATE" at bounding box center [420, 286] width 402 height 26
click at [608, 318] on div "Next" at bounding box center [608, 322] width 16 height 11
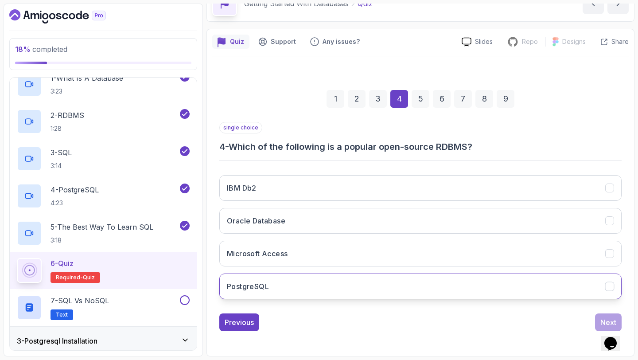
click at [331, 286] on button "PostgreSQL" at bounding box center [420, 286] width 402 height 26
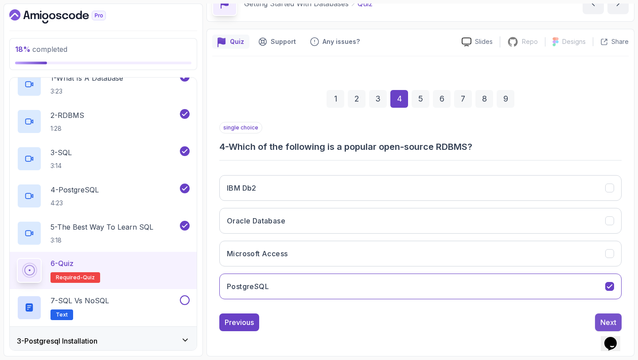
click at [604, 316] on button "Next" at bounding box center [608, 322] width 27 height 18
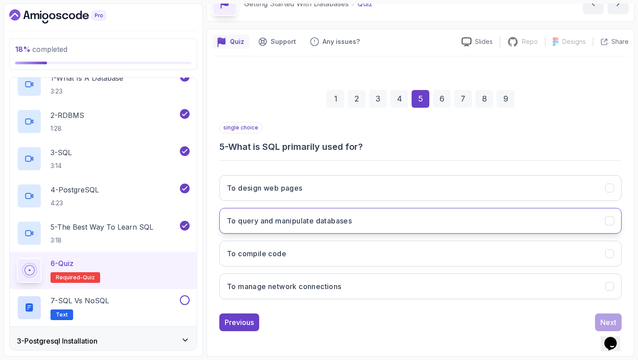
click at [357, 222] on button "To query and manipulate databases" at bounding box center [420, 221] width 402 height 26
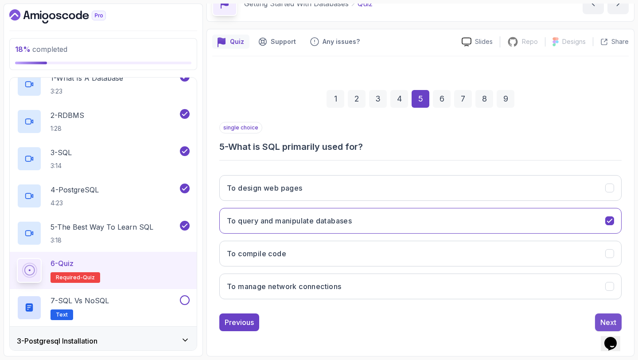
click at [599, 320] on button "Next" at bounding box center [608, 322] width 27 height 18
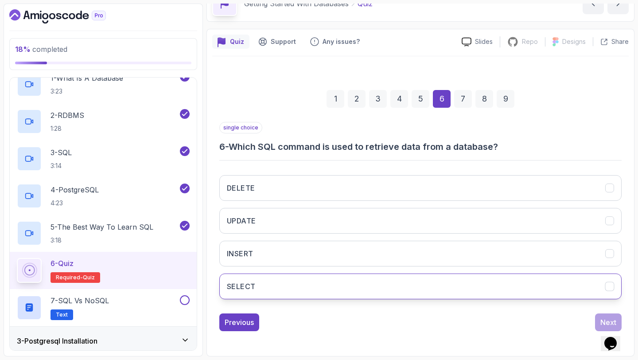
click at [419, 286] on button "SELECT" at bounding box center [420, 286] width 402 height 26
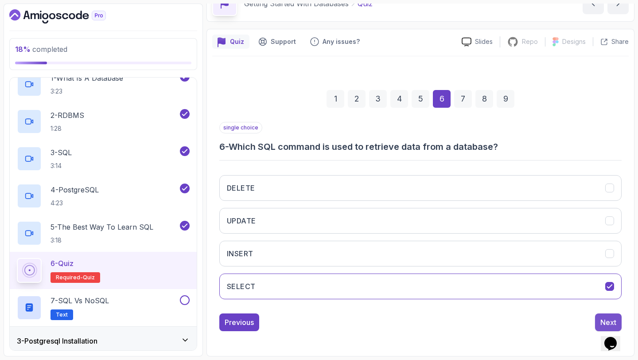
click at [600, 319] on button "Next" at bounding box center [608, 322] width 27 height 18
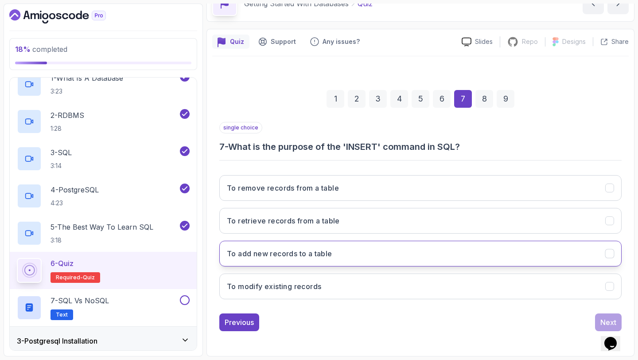
click at [347, 257] on button "To add new records to a table" at bounding box center [420, 254] width 402 height 26
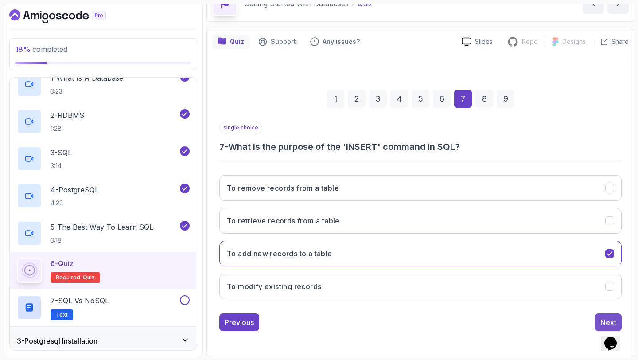
click at [596, 323] on button "Next" at bounding box center [608, 322] width 27 height 18
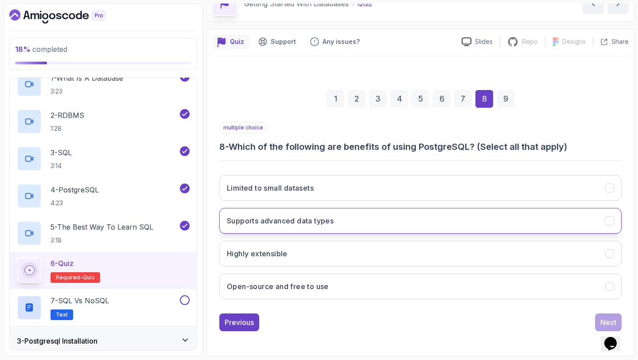
click at [396, 222] on button "Supports advanced data types" at bounding box center [420, 221] width 402 height 26
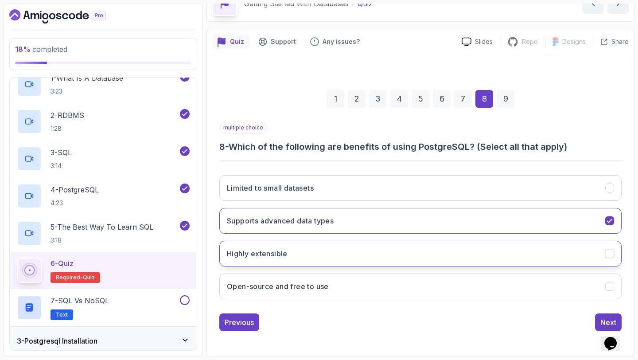
click at [351, 245] on button "Highly extensible" at bounding box center [420, 254] width 402 height 26
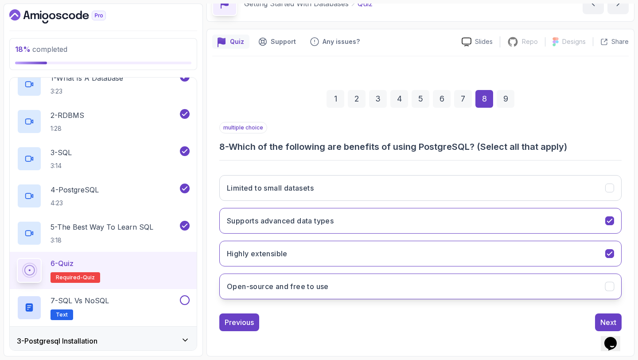
click at [331, 289] on button "Open-source and free to use" at bounding box center [420, 286] width 402 height 26
click at [598, 315] on button "Next" at bounding box center [608, 322] width 27 height 18
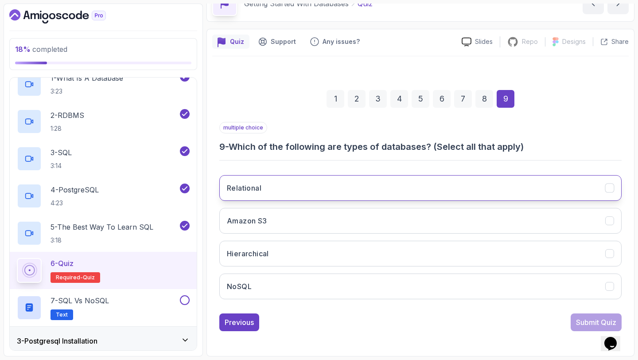
click at [374, 187] on button "Relational" at bounding box center [420, 188] width 402 height 26
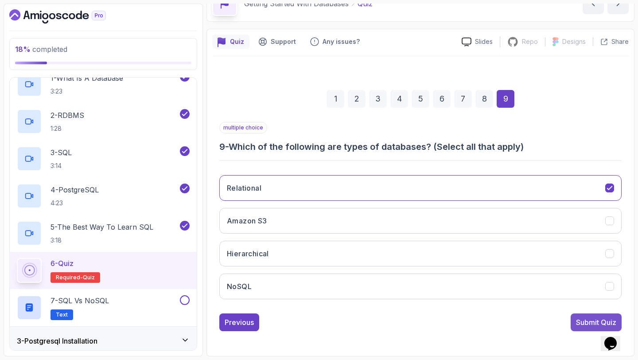
click at [578, 324] on div "Submit Quiz" at bounding box center [596, 322] width 40 height 11
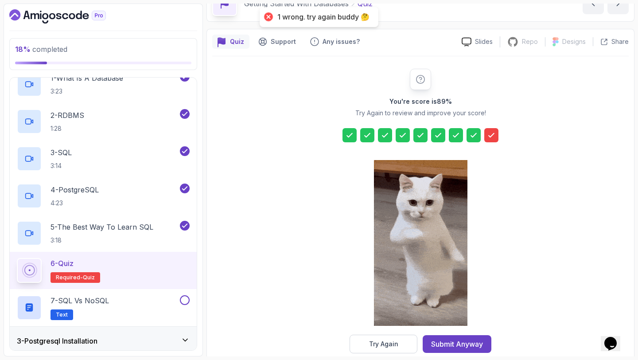
scroll to position [65, 0]
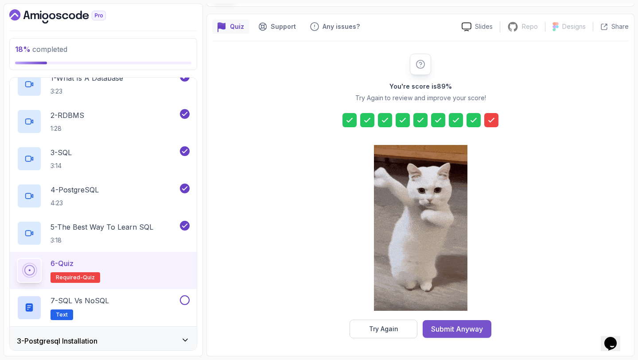
click at [435, 326] on div "Submit Anyway" at bounding box center [457, 328] width 52 height 11
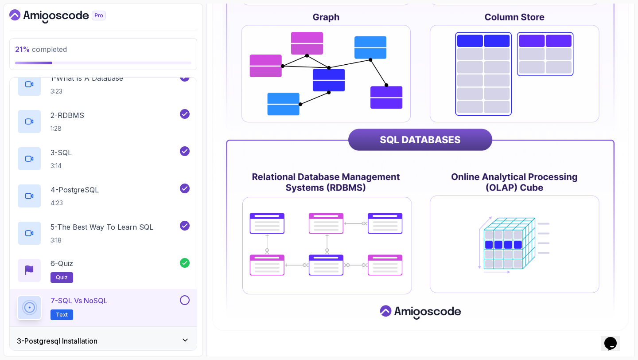
scroll to position [338, 0]
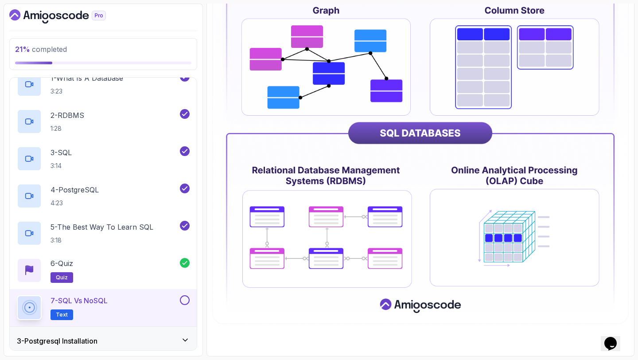
click at [187, 301] on button at bounding box center [185, 300] width 10 height 10
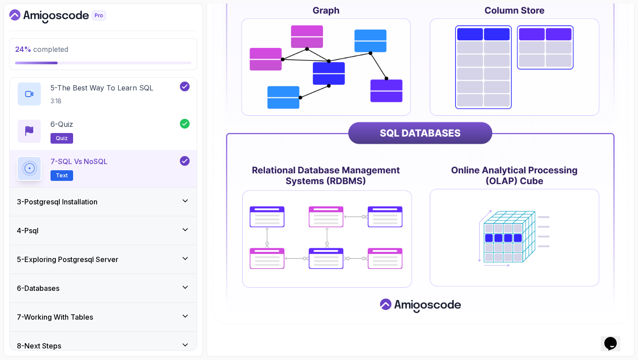
scroll to position [218, 0]
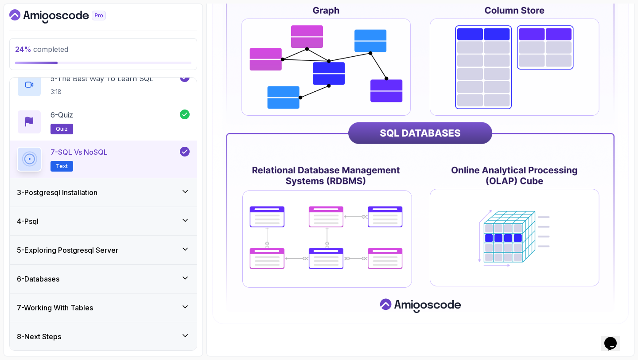
click at [178, 189] on div "3 - Postgresql Installation" at bounding box center [103, 192] width 173 height 11
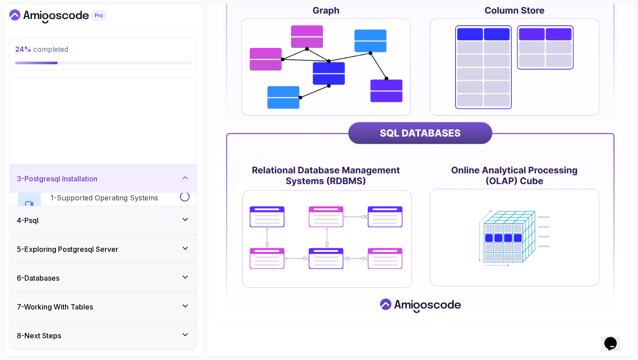
scroll to position [0, 0]
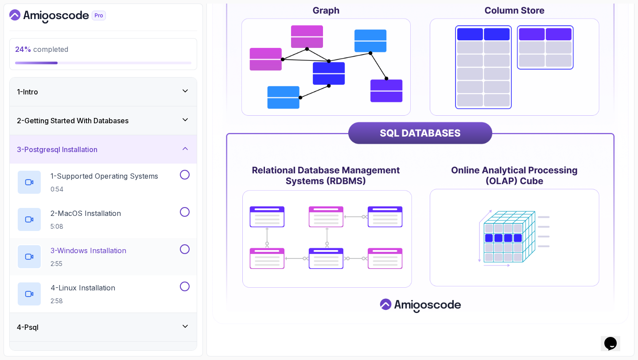
click at [182, 249] on button at bounding box center [185, 249] width 10 height 10
click at [183, 284] on button at bounding box center [185, 286] width 10 height 10
click at [155, 177] on p "1 - Supported Operating Systems" at bounding box center [105, 176] width 108 height 11
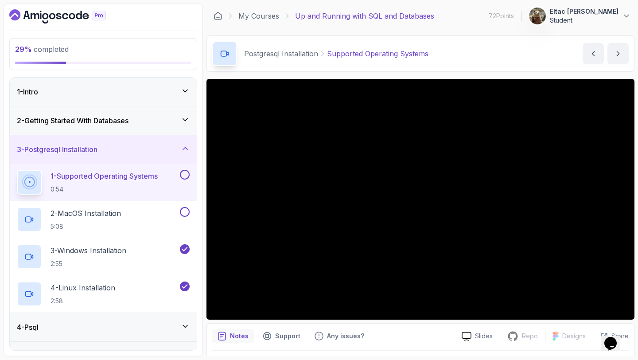
scroll to position [25, 0]
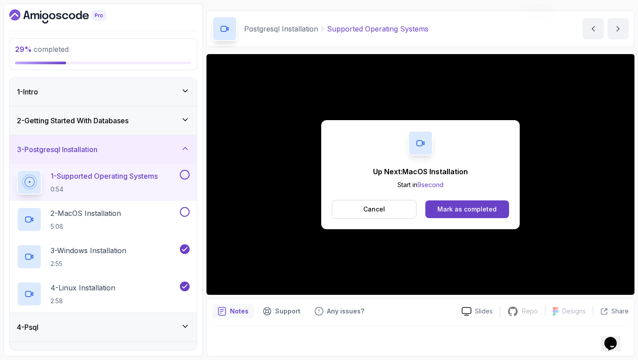
click at [188, 175] on button at bounding box center [185, 175] width 10 height 10
click at [129, 206] on div "2 - MacOS Installation 5:08" at bounding box center [103, 219] width 187 height 37
click at [452, 213] on button "Mark as completed" at bounding box center [467, 209] width 84 height 18
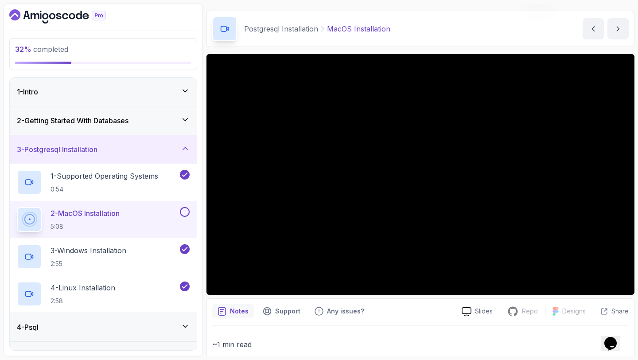
click at [108, 215] on p "2 - MacOS Installation" at bounding box center [85, 213] width 69 height 11
click at [411, 11] on div "Postgresql Installation MacOS Installation MacOS Installation by [PERSON_NAME]" at bounding box center [420, 29] width 428 height 36
click at [186, 215] on button at bounding box center [185, 212] width 10 height 10
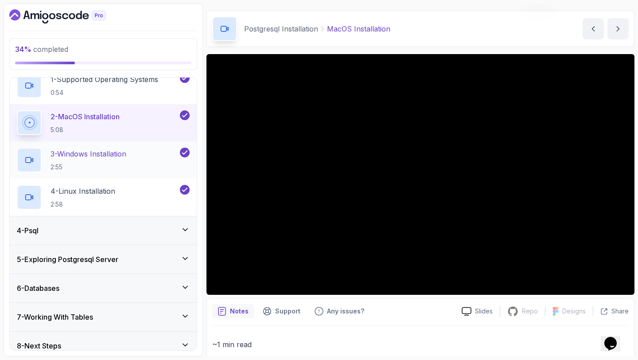
scroll to position [106, 0]
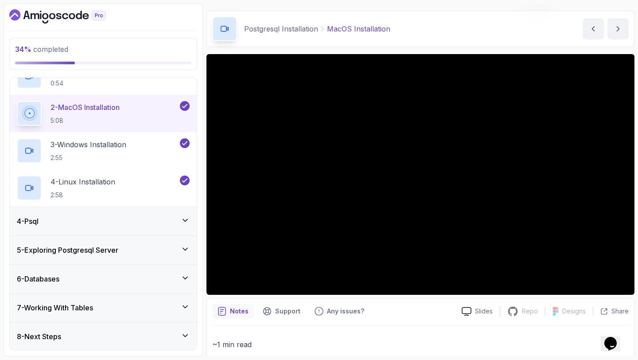
click at [167, 229] on div "4 - Psql" at bounding box center [103, 221] width 187 height 28
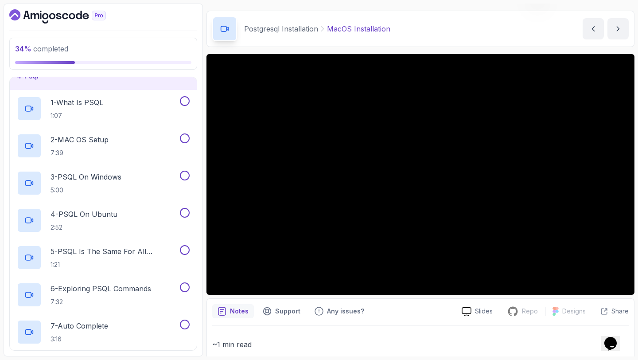
scroll to position [101, 0]
click at [184, 179] on button at bounding box center [185, 176] width 10 height 10
click at [184, 216] on button at bounding box center [185, 214] width 10 height 10
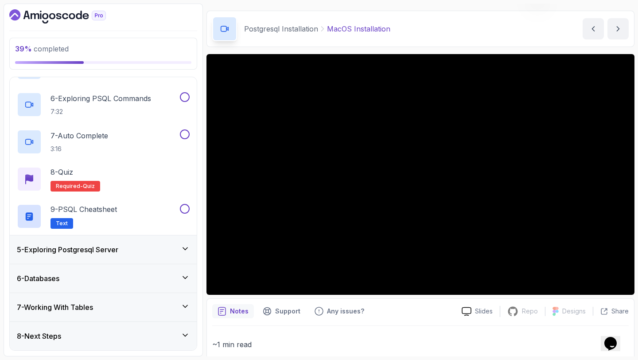
scroll to position [292, 0]
click at [140, 254] on div "5 - Exploring Postgresql Server" at bounding box center [103, 249] width 173 height 11
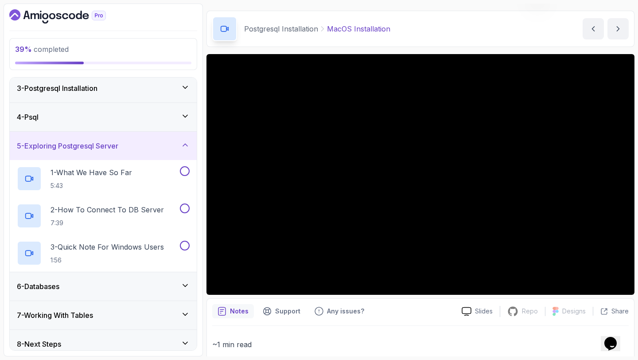
scroll to position [69, 0]
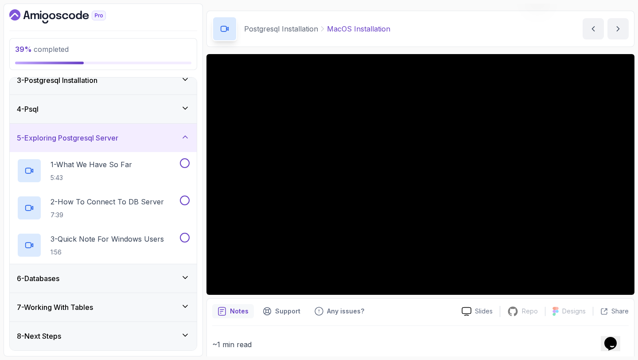
click at [131, 273] on div "6 - Databases" at bounding box center [103, 278] width 173 height 11
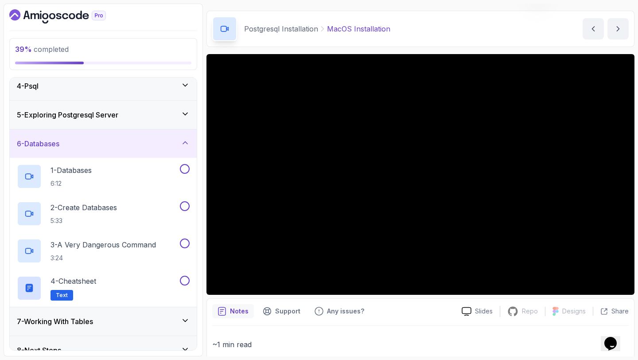
scroll to position [106, 0]
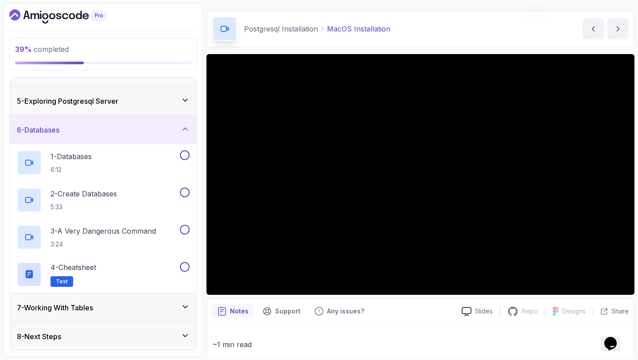
click at [106, 305] on div "7 - Working With Tables" at bounding box center [103, 307] width 173 height 11
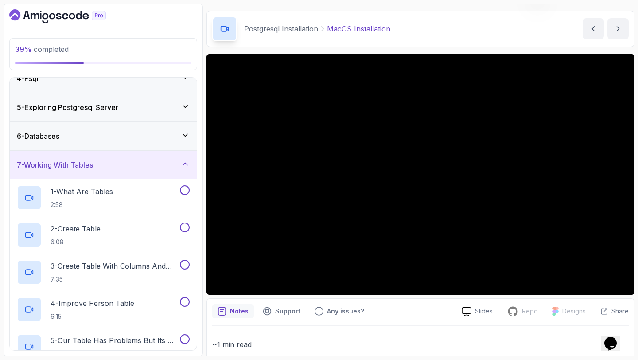
scroll to position [87, 0]
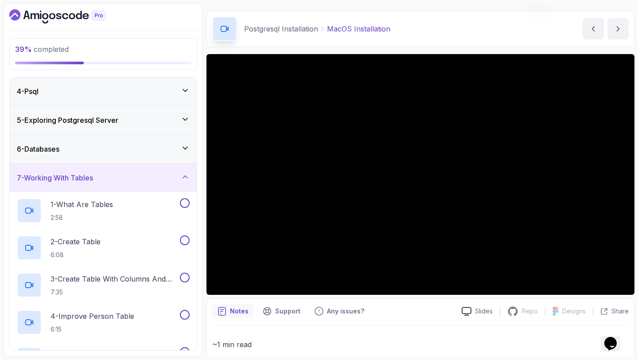
click at [152, 181] on div "7 - Working With Tables" at bounding box center [103, 177] width 173 height 11
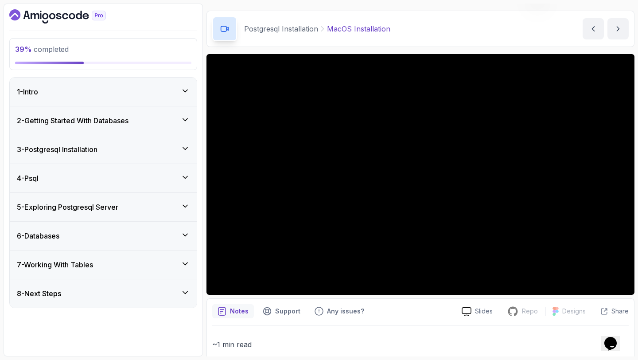
scroll to position [89, 0]
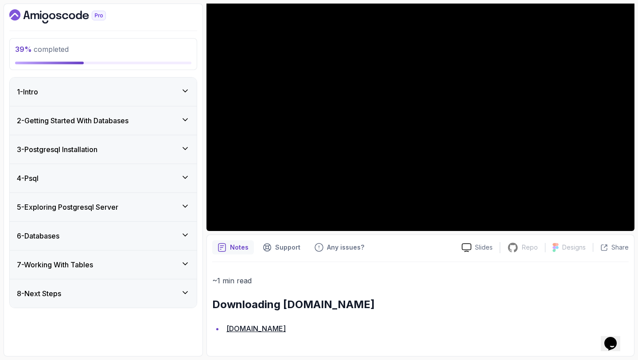
click at [78, 121] on h3 "2 - Getting Started With Databases" at bounding box center [73, 120] width 112 height 11
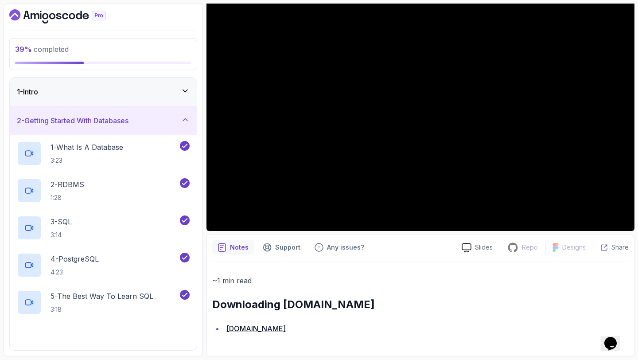
click at [78, 121] on h3 "2 - Getting Started With Databases" at bounding box center [73, 120] width 112 height 11
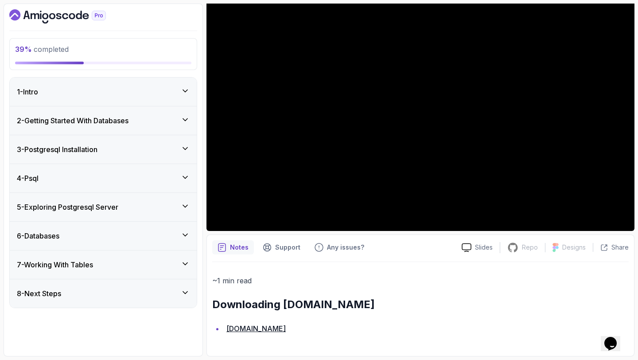
click at [68, 141] on div "3 - Postgresql Installation" at bounding box center [103, 149] width 187 height 28
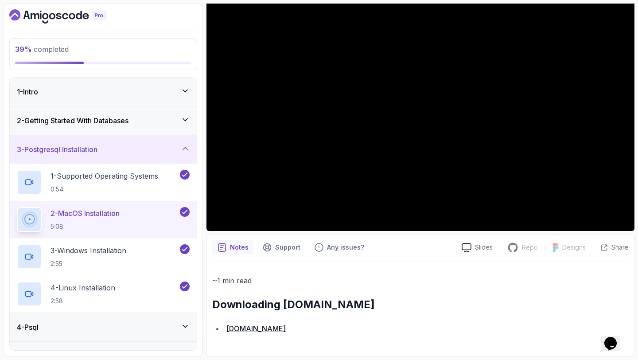
click at [68, 141] on div "3 - Postgresql Installation" at bounding box center [103, 149] width 187 height 28
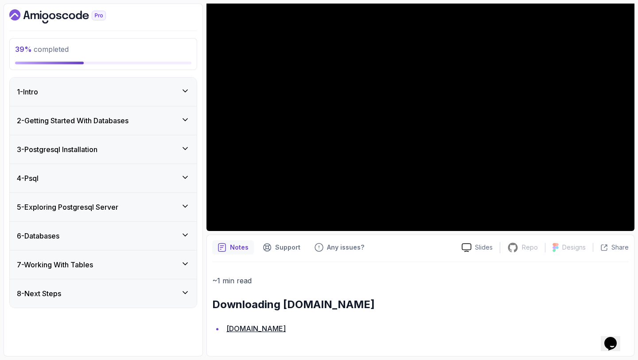
click at [58, 173] on div "4 - Psql" at bounding box center [103, 178] width 173 height 11
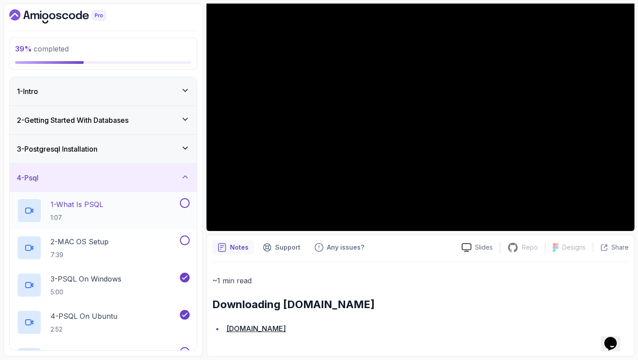
click at [147, 207] on div "1 - What Is PSQL 1:07" at bounding box center [97, 210] width 161 height 25
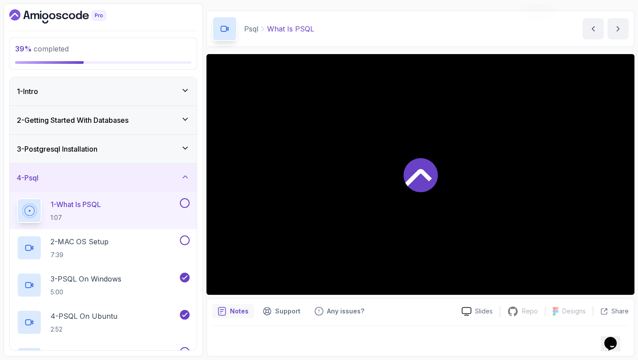
scroll to position [25, 0]
click at [187, 201] on button at bounding box center [185, 203] width 10 height 10
click at [155, 236] on div "2 - MAC OS Setup 7:39" at bounding box center [97, 247] width 161 height 25
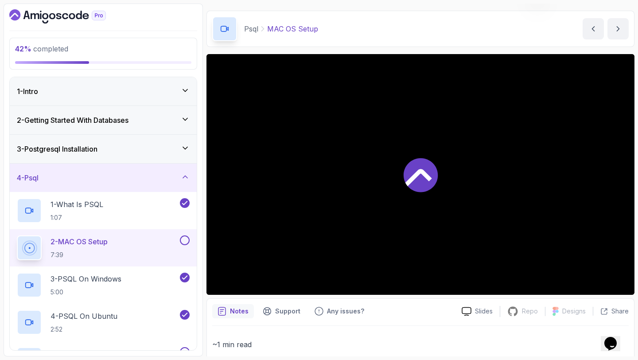
scroll to position [89, 0]
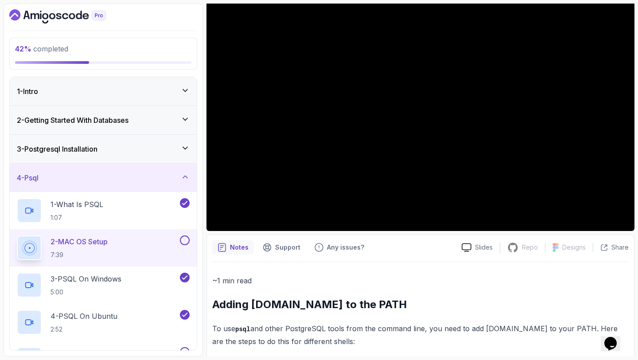
click at [185, 237] on button at bounding box center [185, 240] width 10 height 10
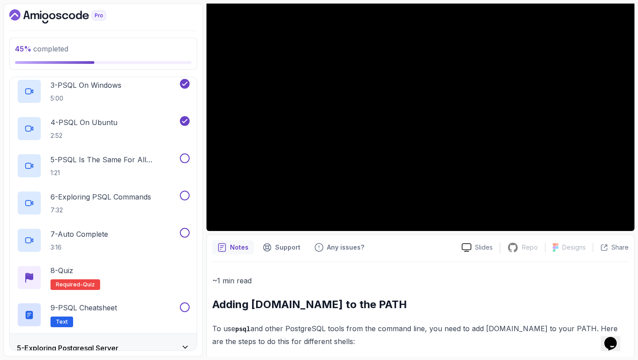
scroll to position [210, 0]
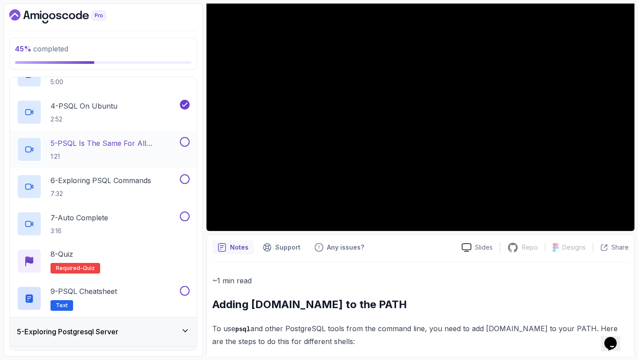
click at [136, 147] on p "5 - PSQL Is The Same For All Operating Systems" at bounding box center [115, 143] width 128 height 11
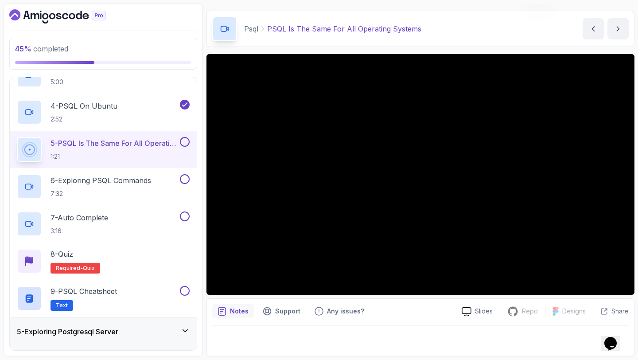
click at [185, 144] on button at bounding box center [185, 142] width 10 height 10
click at [170, 183] on div "6 - Exploring PSQL Commands 7:32" at bounding box center [97, 186] width 161 height 25
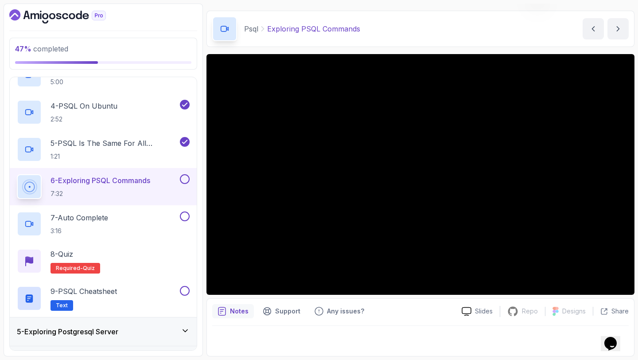
click at [184, 180] on button at bounding box center [185, 179] width 10 height 10
click at [115, 222] on div "7 - Auto Complete 3:16" at bounding box center [97, 223] width 161 height 25
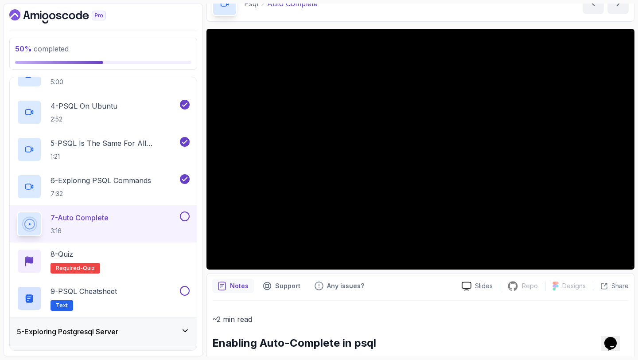
scroll to position [57, 0]
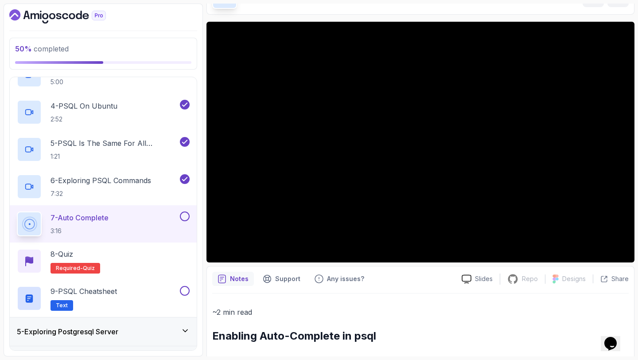
click at [184, 213] on button at bounding box center [185, 216] width 10 height 10
click at [99, 258] on div "8 - Quiz Required- quiz" at bounding box center [103, 261] width 173 height 25
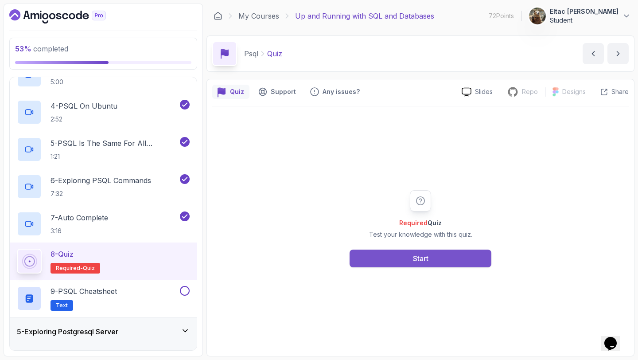
click at [413, 255] on div "Start" at bounding box center [421, 258] width 16 height 11
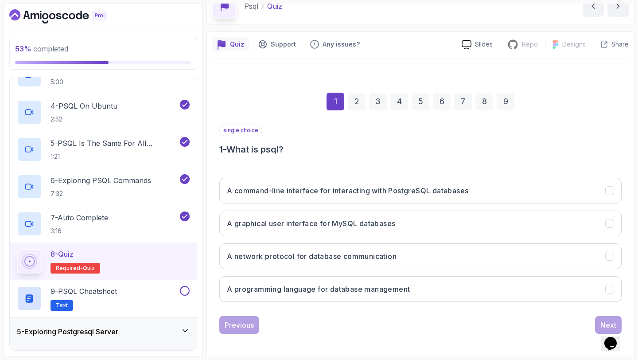
scroll to position [50, 0]
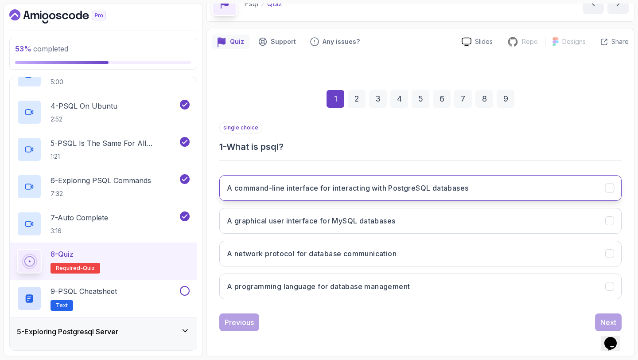
click at [344, 192] on h3 "A command-line interface for interacting with PostgreSQL databases" at bounding box center [347, 188] width 241 height 11
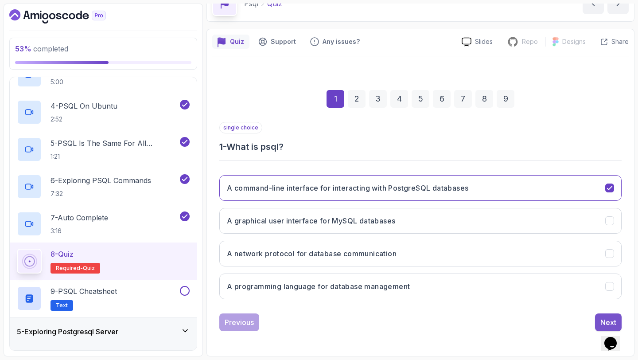
click at [601, 319] on div "Next" at bounding box center [608, 322] width 16 height 11
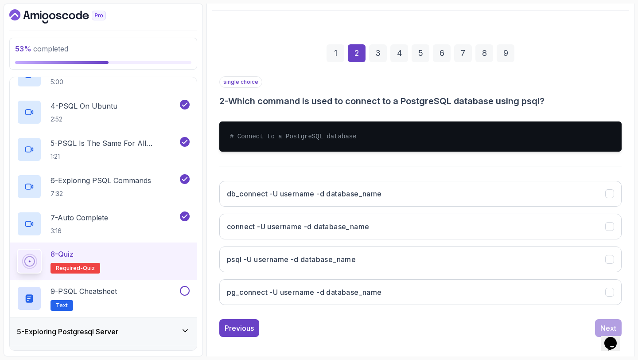
scroll to position [101, 0]
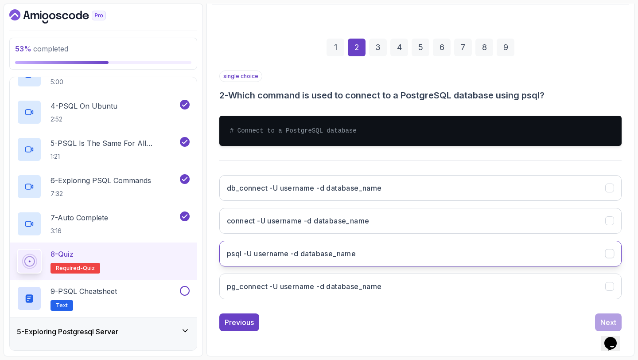
click at [406, 254] on button "psql -U username -d database_name" at bounding box center [420, 254] width 402 height 26
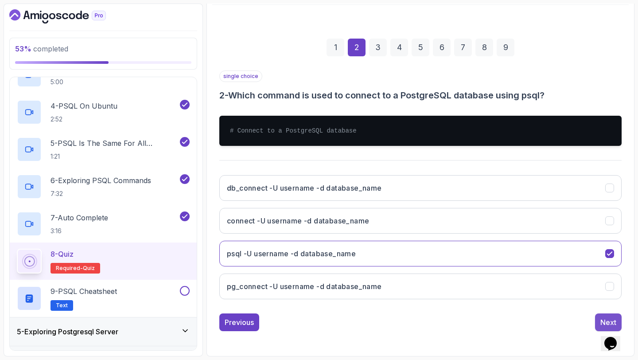
click at [601, 319] on div "Next" at bounding box center [608, 322] width 16 height 11
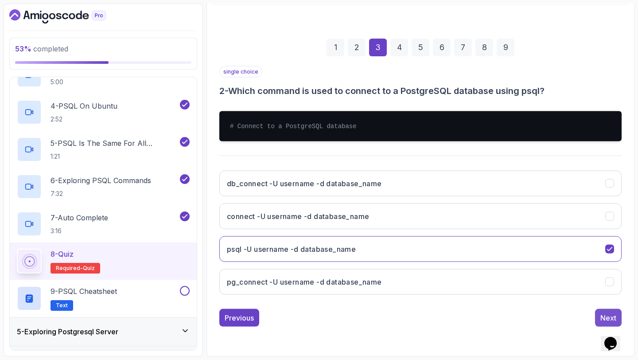
scroll to position [50, 0]
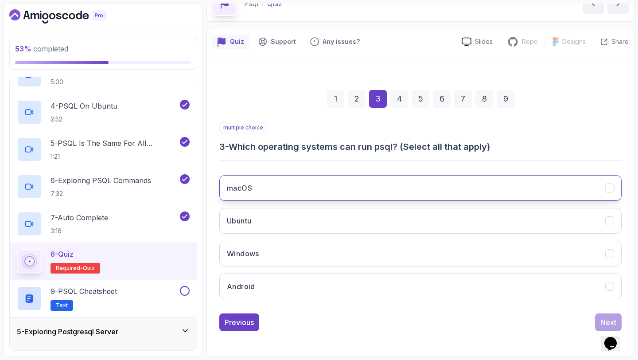
click at [310, 191] on button "macOS" at bounding box center [420, 188] width 402 height 26
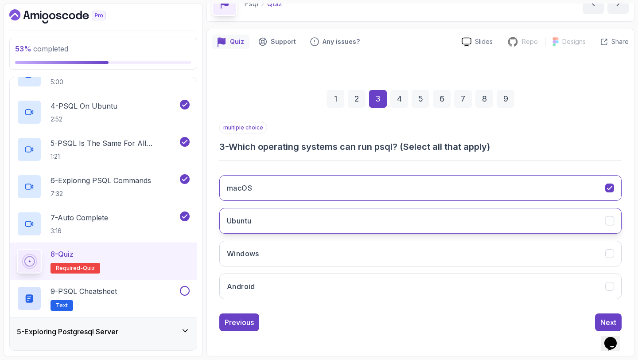
click at [291, 228] on button "Ubuntu" at bounding box center [420, 221] width 402 height 26
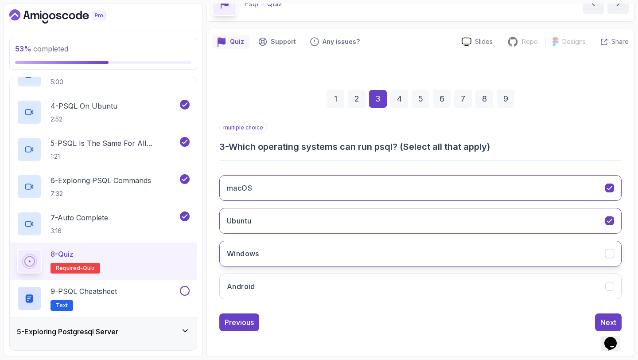
click at [278, 248] on button "Windows" at bounding box center [420, 254] width 402 height 26
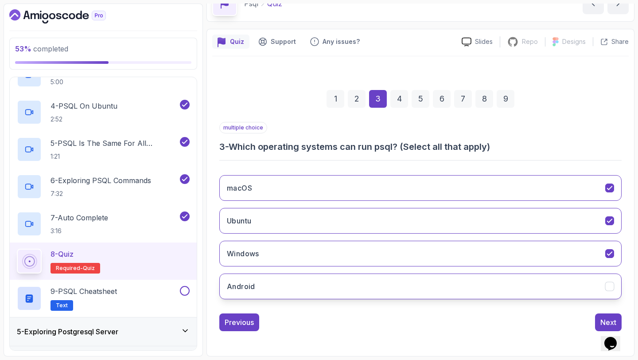
click at [265, 284] on button "Android" at bounding box center [420, 286] width 402 height 26
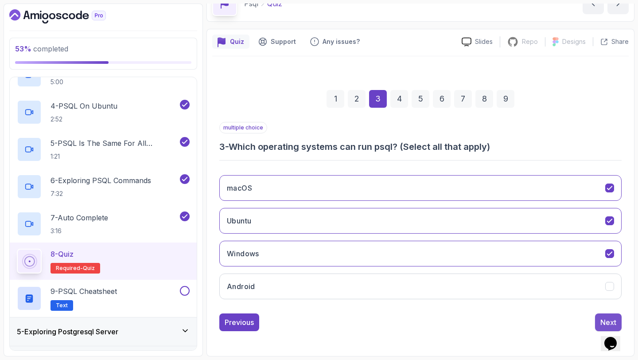
click at [602, 321] on div "Next" at bounding box center [608, 322] width 16 height 11
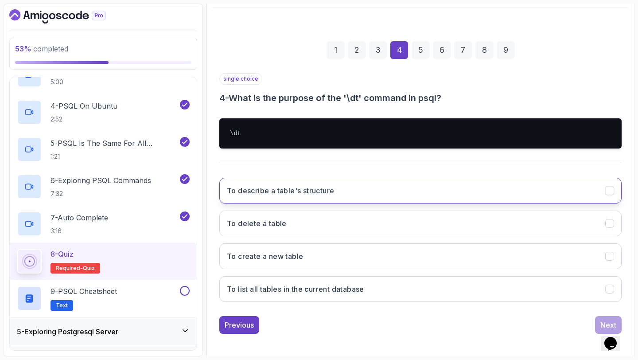
scroll to position [101, 0]
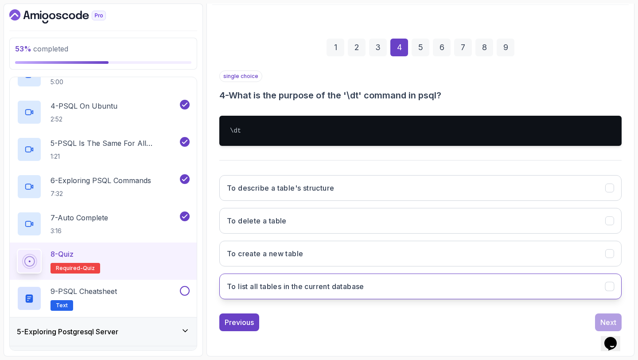
click at [310, 282] on h3 "To list all tables in the current database" at bounding box center [295, 286] width 137 height 11
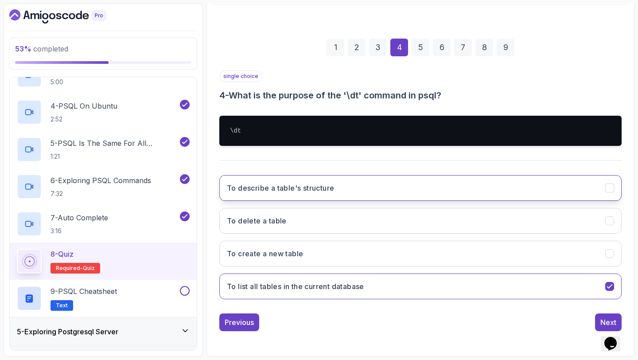
click at [559, 196] on button "To describe a table's structure" at bounding box center [420, 188] width 402 height 26
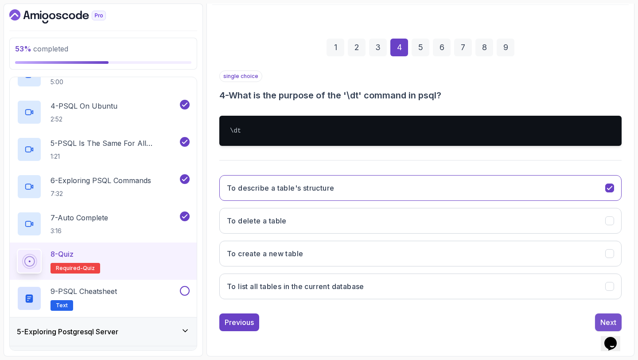
click at [598, 316] on button "Next" at bounding box center [608, 322] width 27 height 18
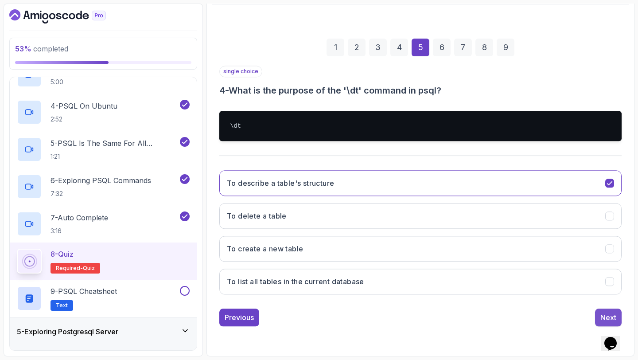
scroll to position [50, 0]
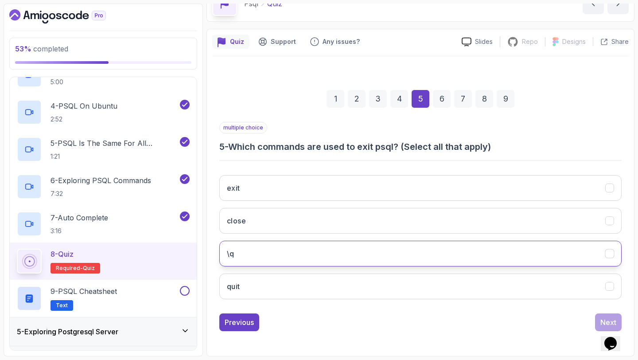
click at [374, 253] on button "\q" at bounding box center [420, 254] width 402 height 26
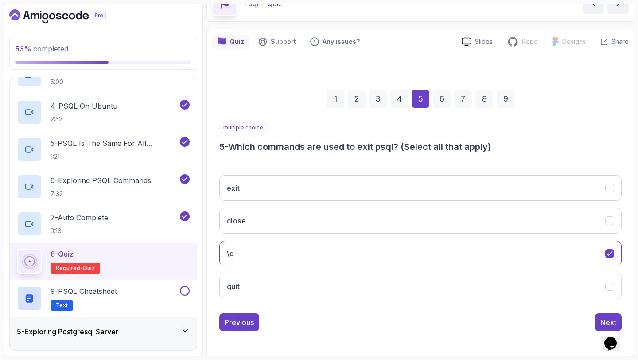
click at [610, 336] on button "Opens Chat This icon Opens the chat window." at bounding box center [610, 343] width 19 height 15
click at [610, 339] on button "Close Chat This icon closes the chat window." at bounding box center [609, 345] width 16 height 12
click at [605, 321] on div "Next" at bounding box center [608, 322] width 16 height 11
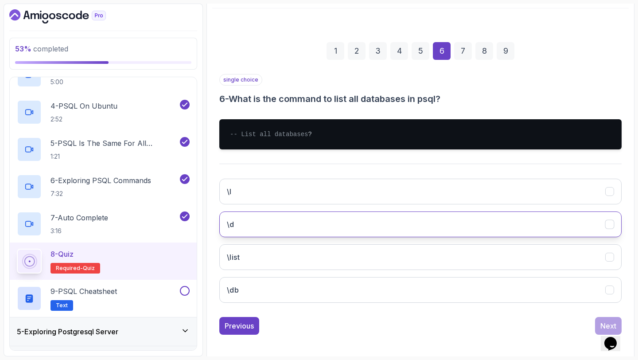
scroll to position [110, 0]
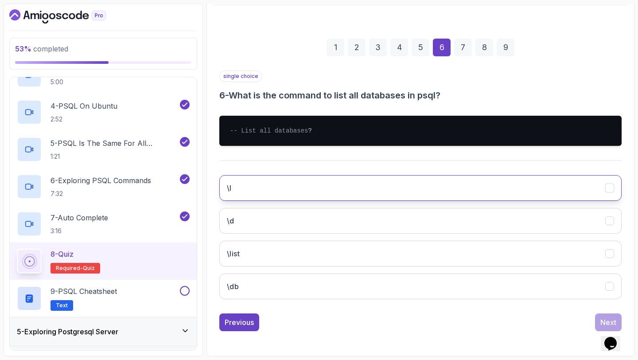
click at [241, 185] on button "\l" at bounding box center [420, 188] width 402 height 26
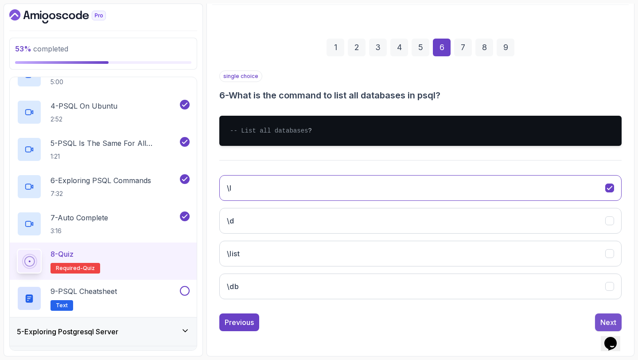
click at [600, 318] on button "Next" at bounding box center [608, 322] width 27 height 18
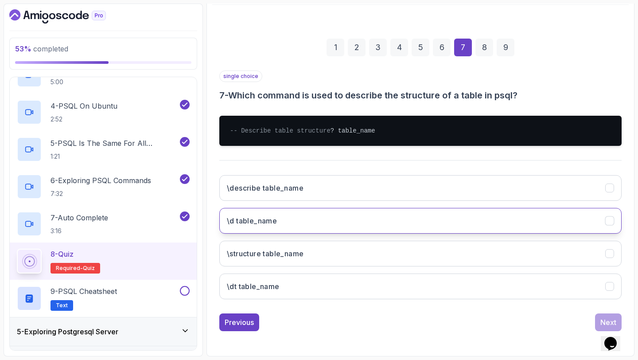
click at [437, 218] on button "\d table_name" at bounding box center [420, 221] width 402 height 26
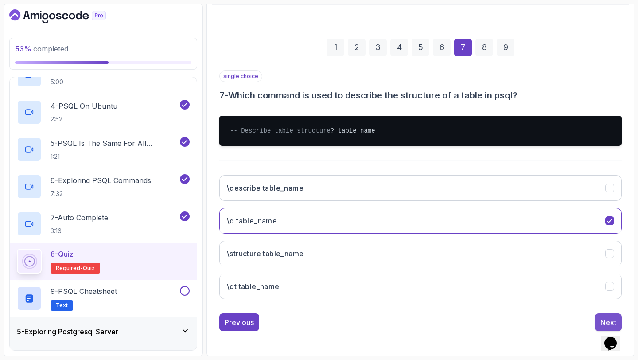
click at [600, 317] on div "Next" at bounding box center [608, 322] width 16 height 11
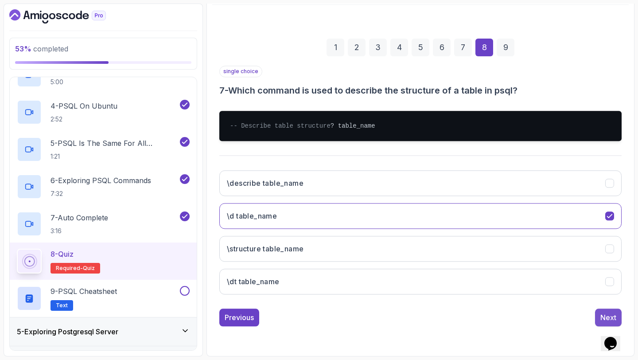
scroll to position [50, 0]
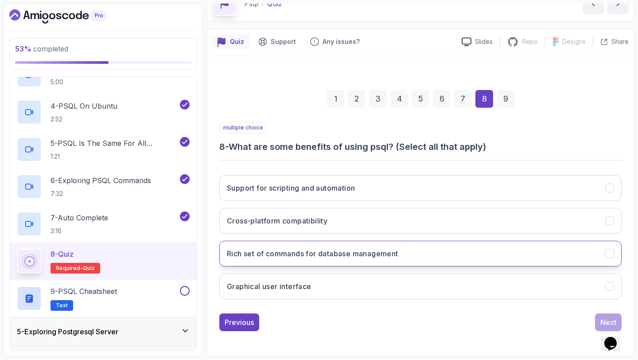
click at [381, 247] on button "Rich set of commands for database management" at bounding box center [420, 254] width 402 height 26
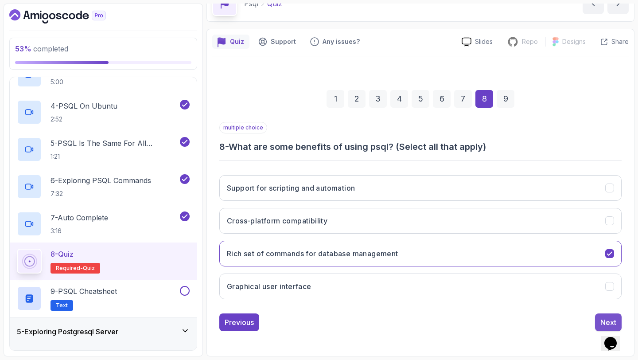
click at [603, 317] on div "Next" at bounding box center [608, 322] width 16 height 11
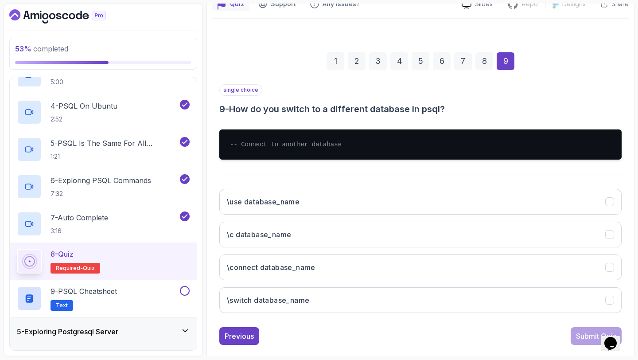
scroll to position [101, 0]
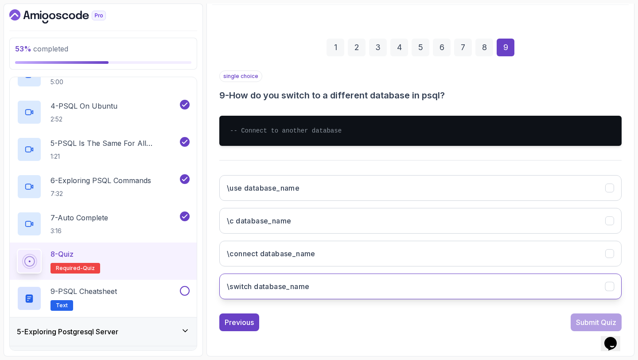
click at [480, 286] on button "\switch database_name" at bounding box center [420, 286] width 402 height 26
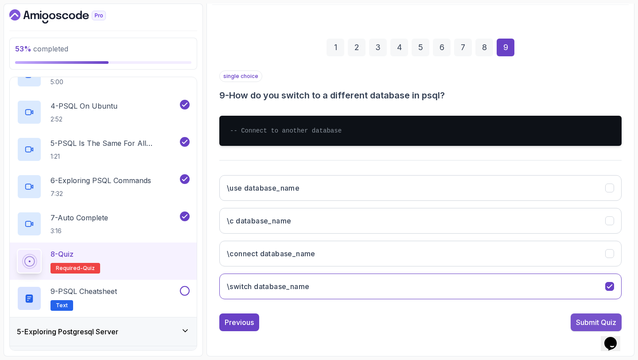
click at [596, 319] on div "Submit Quiz" at bounding box center [596, 322] width 40 height 11
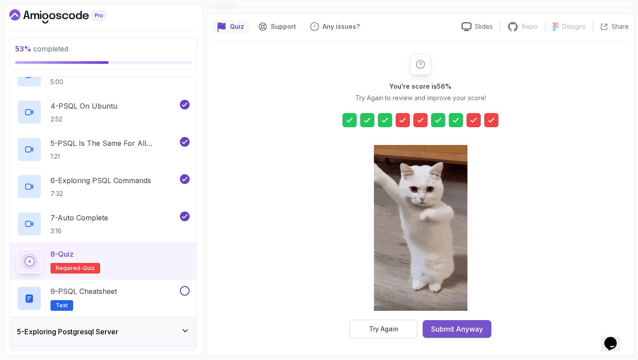
click at [467, 324] on div "Submit Anyway" at bounding box center [457, 328] width 52 height 11
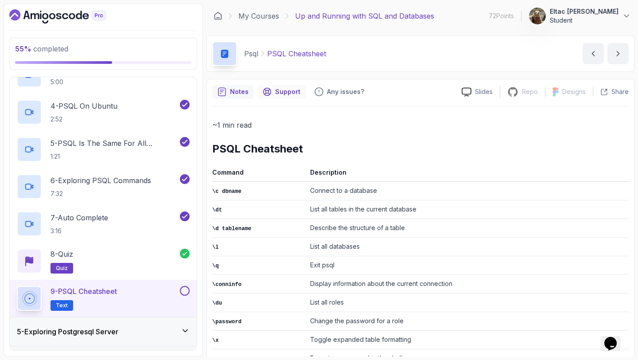
click at [272, 96] on div "Support" at bounding box center [281, 92] width 48 height 14
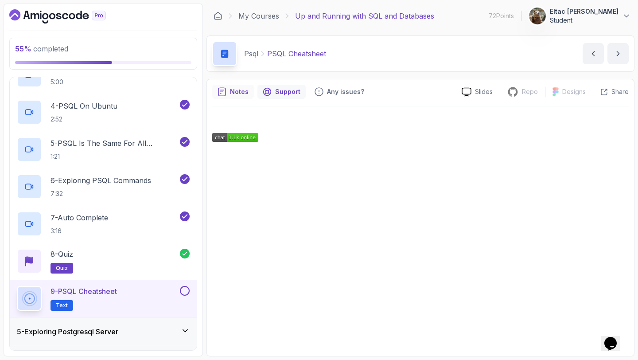
click at [240, 96] on div "Notes" at bounding box center [233, 92] width 42 height 14
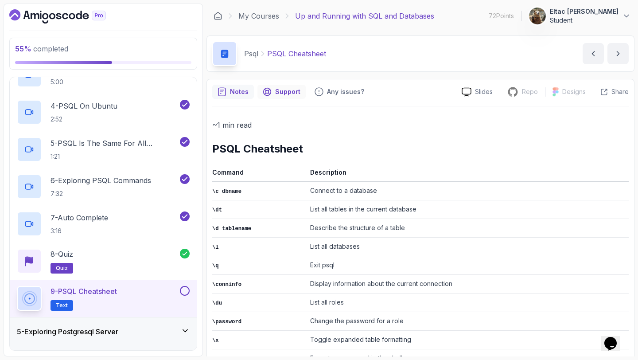
click at [276, 86] on div "Support" at bounding box center [281, 92] width 48 height 14
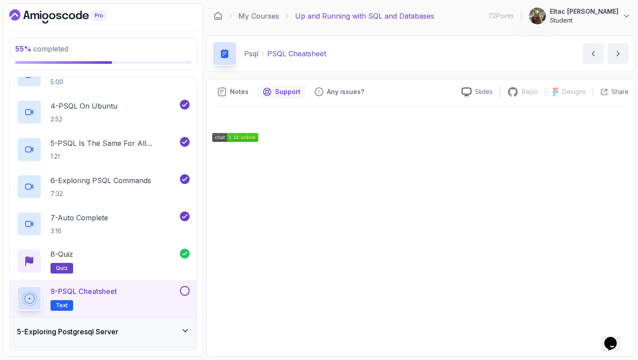
click at [241, 140] on img at bounding box center [235, 137] width 46 height 9
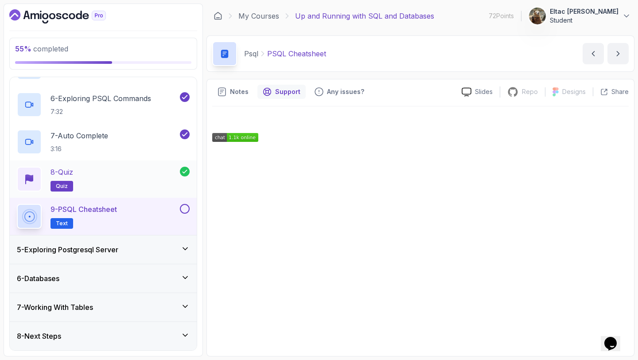
scroll to position [292, 0]
click at [184, 210] on button at bounding box center [185, 209] width 10 height 10
click at [113, 248] on h3 "5 - Exploring Postgresql Server" at bounding box center [67, 249] width 101 height 11
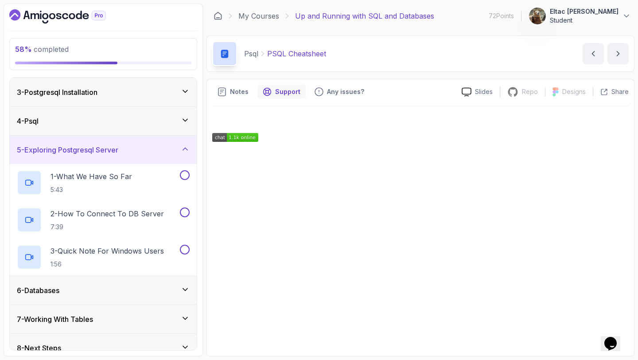
scroll to position [59, 0]
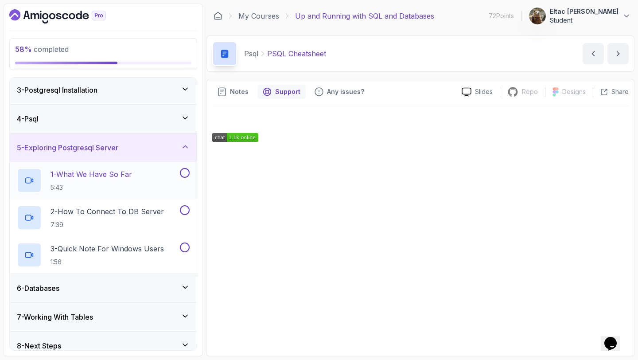
click at [112, 177] on p "1 - What We Have So Far" at bounding box center [92, 174] width 82 height 11
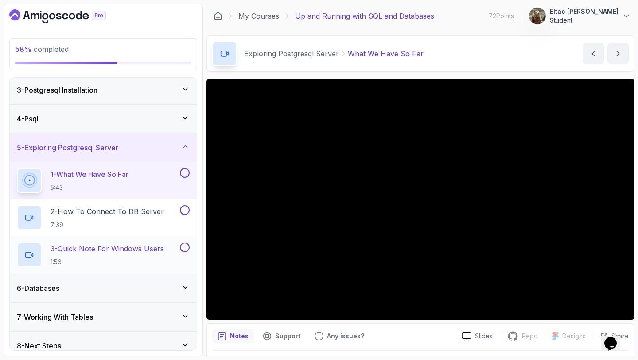
click at [180, 247] on button at bounding box center [185, 247] width 10 height 10
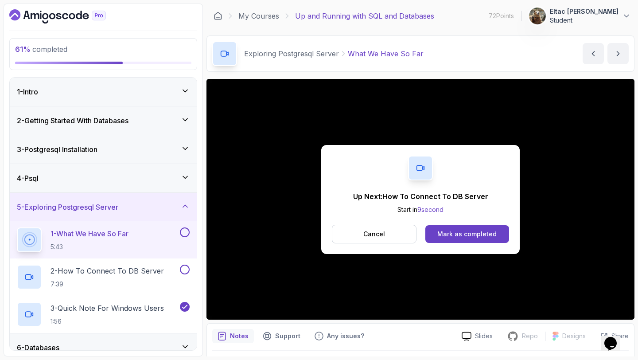
click at [184, 234] on button at bounding box center [185, 232] width 10 height 10
click at [148, 272] on p "2 - How To Connect To DB Server" at bounding box center [107, 270] width 113 height 11
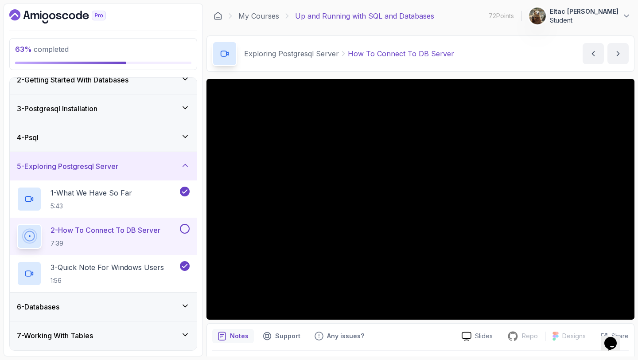
scroll to position [69, 0]
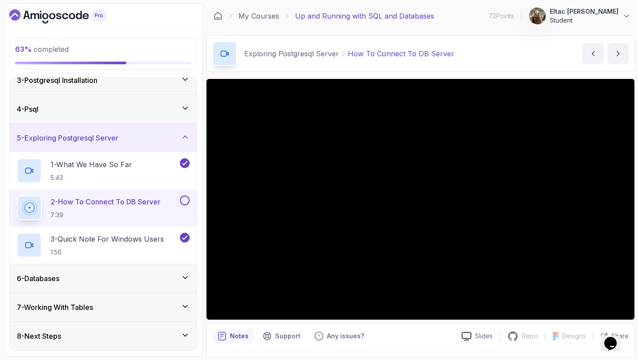
click at [148, 272] on div "6 - Databases" at bounding box center [103, 278] width 187 height 28
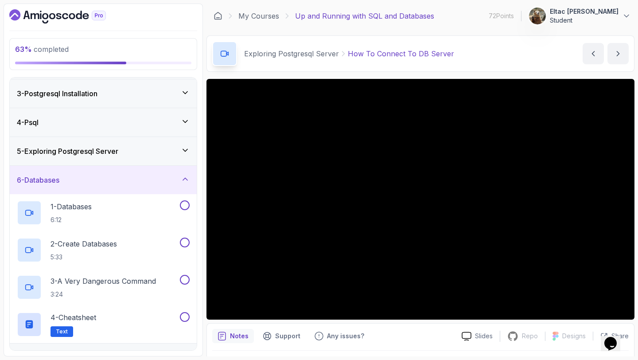
scroll to position [46, 0]
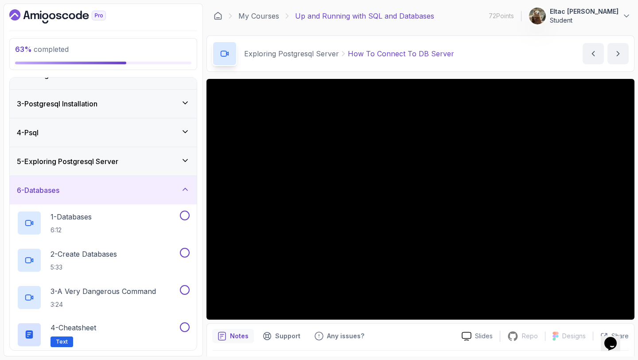
click at [163, 194] on div "6 - Databases" at bounding box center [103, 190] width 173 height 11
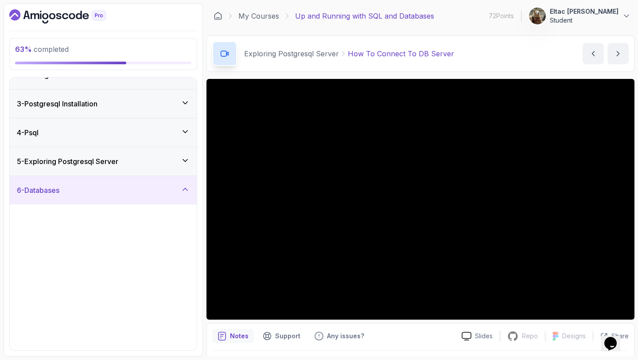
scroll to position [0, 0]
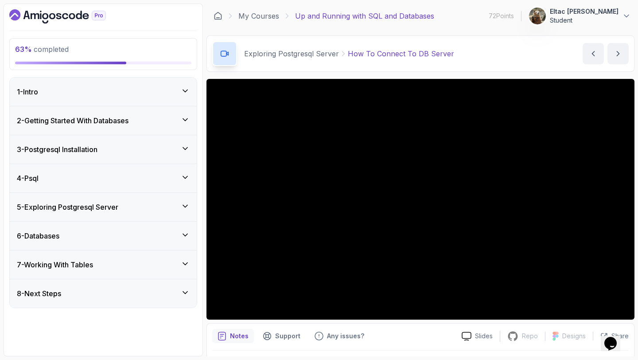
click at [89, 177] on div "4 - Psql" at bounding box center [103, 178] width 173 height 11
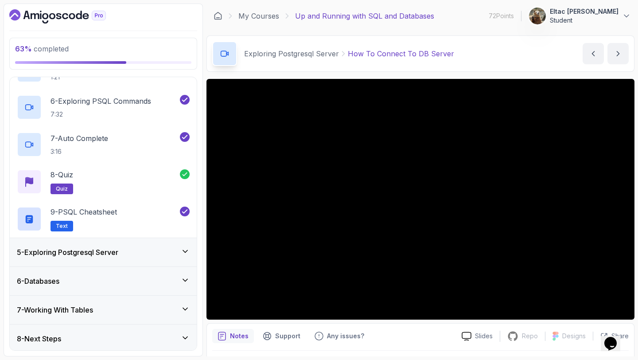
scroll to position [292, 0]
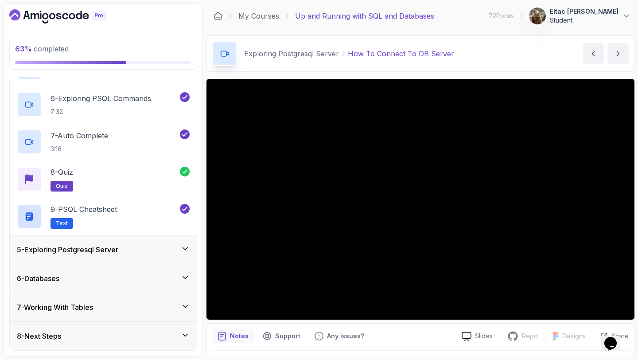
click at [116, 248] on h3 "5 - Exploring Postgresql Server" at bounding box center [67, 249] width 101 height 11
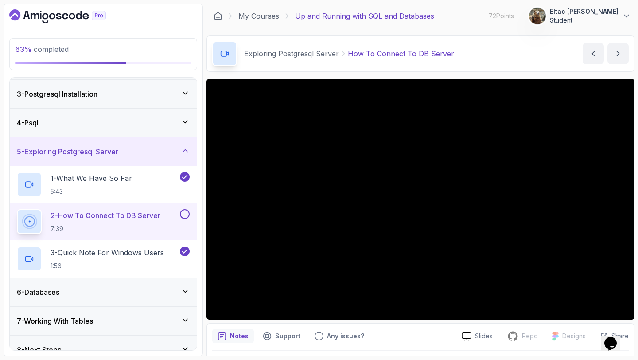
scroll to position [61, 0]
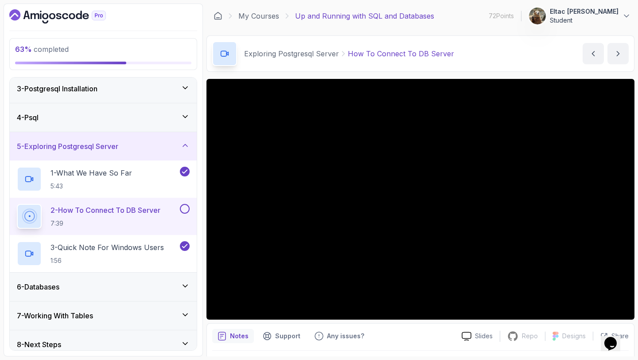
click at [182, 210] on button at bounding box center [185, 209] width 10 height 10
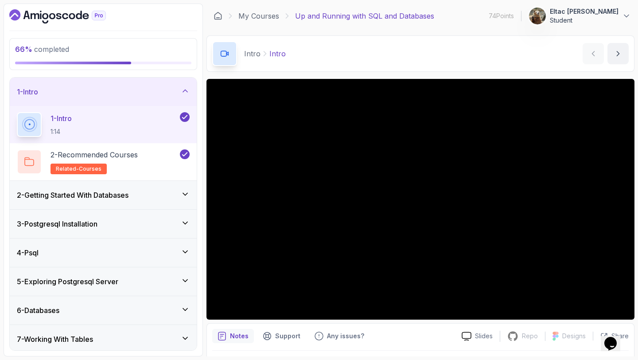
scroll to position [32, 0]
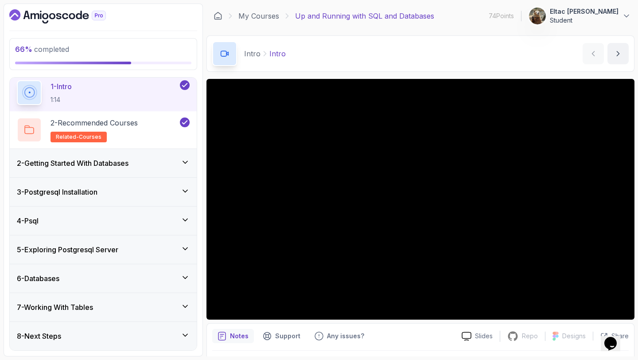
click at [90, 333] on div "8 - Next Steps" at bounding box center [103, 336] width 173 height 11
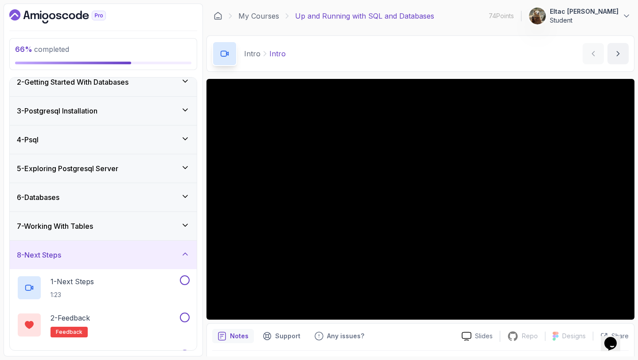
scroll to position [69, 0]
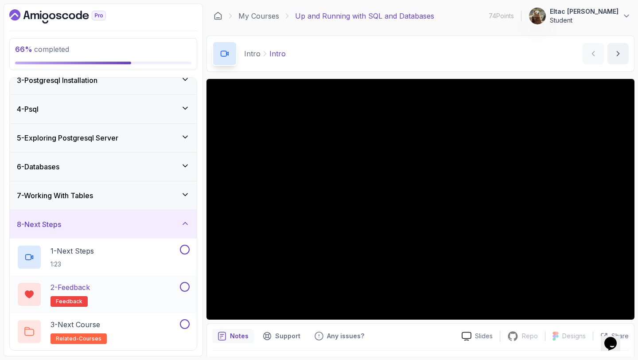
click at [181, 288] on button at bounding box center [185, 287] width 10 height 10
click at [144, 323] on div "3 - Next Course related-courses" at bounding box center [97, 331] width 161 height 25
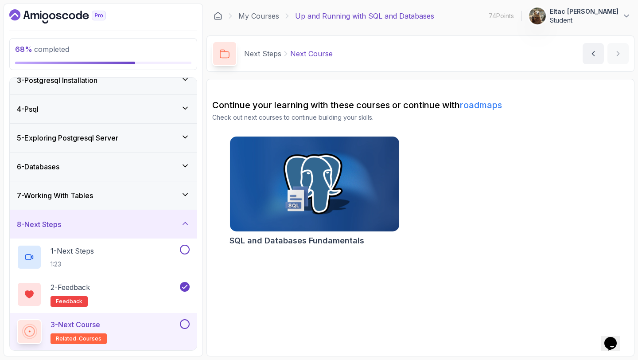
click at [183, 323] on button at bounding box center [185, 324] width 10 height 10
click at [185, 247] on button at bounding box center [185, 250] width 10 height 10
click at [184, 226] on icon at bounding box center [185, 223] width 9 height 9
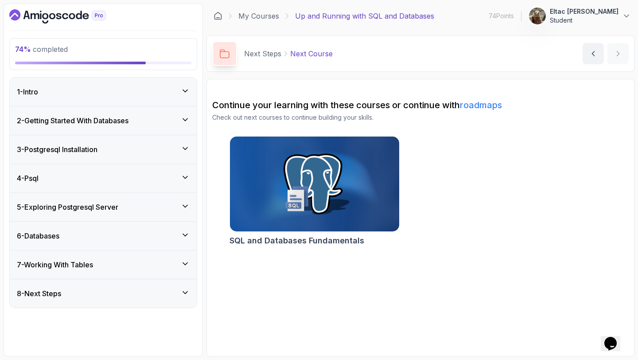
click at [145, 261] on div "7 - Working With Tables" at bounding box center [103, 264] width 173 height 11
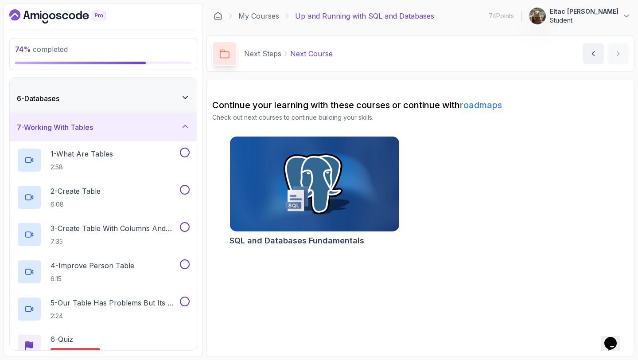
scroll to position [180, 0]
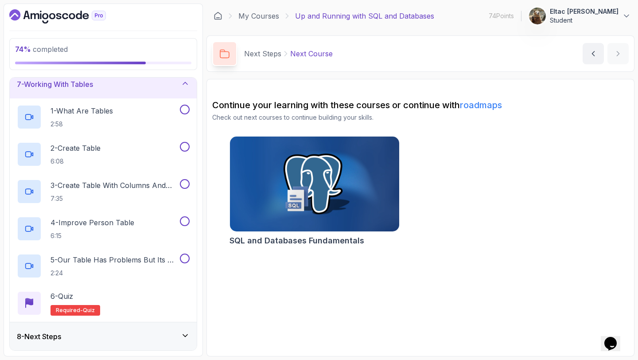
click at [168, 90] on div "7 - Working With Tables" at bounding box center [103, 84] width 187 height 28
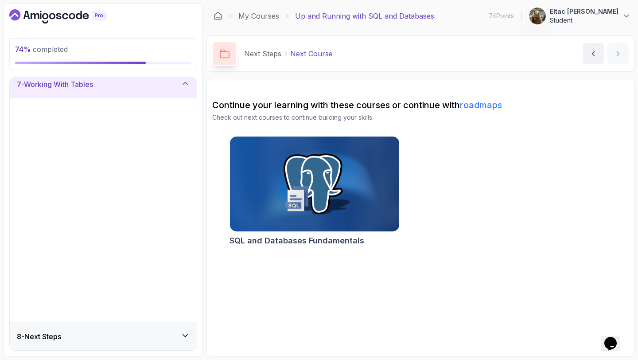
scroll to position [0, 0]
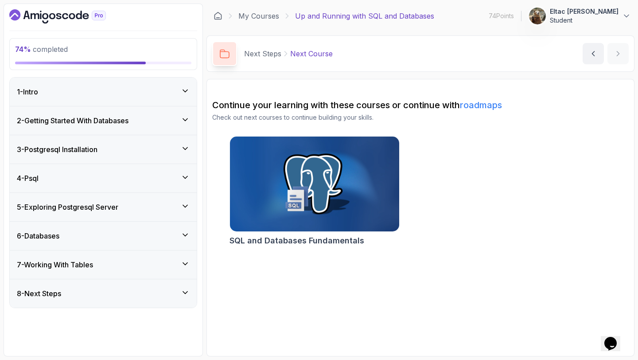
click at [54, 19] on icon "Dashboard" at bounding box center [57, 16] width 97 height 14
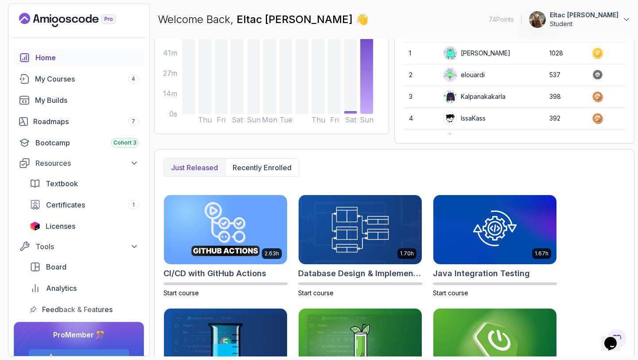
scroll to position [117, 0]
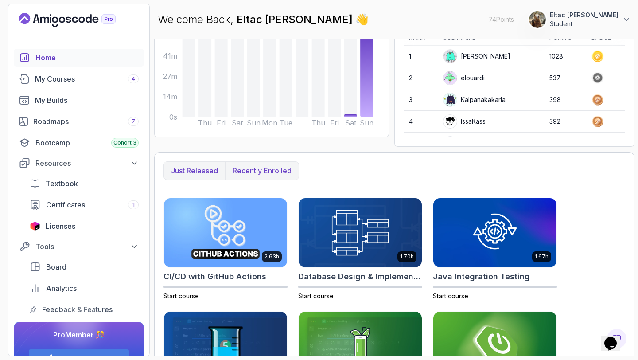
click at [289, 171] on p "Recently enrolled" at bounding box center [262, 170] width 59 height 11
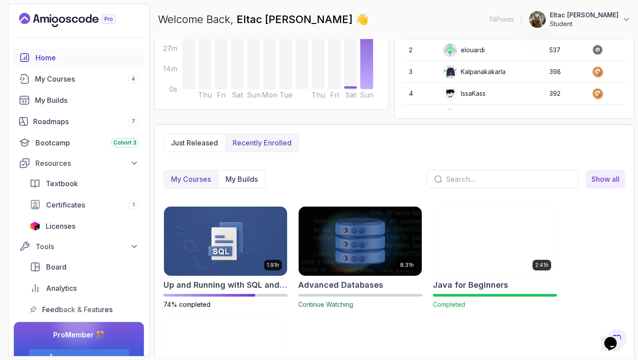
scroll to position [140, 0]
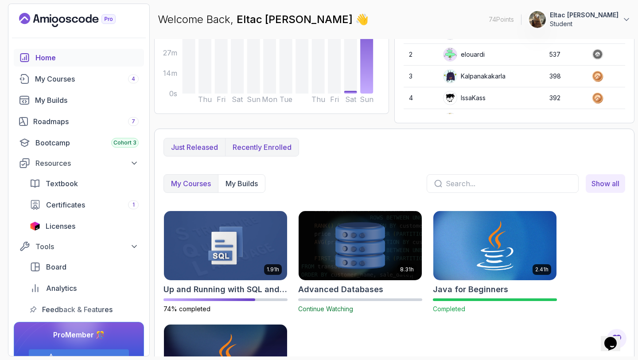
click at [206, 153] on button "Just released" at bounding box center [194, 147] width 61 height 18
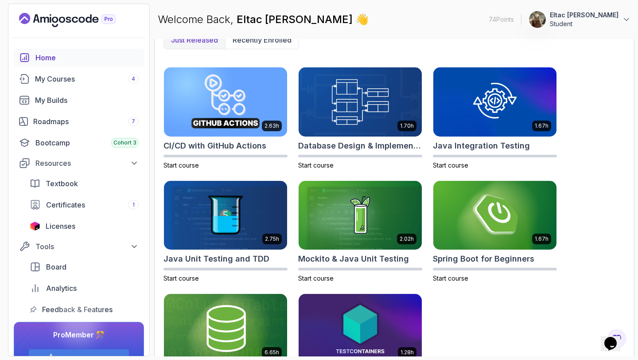
scroll to position [296, 0]
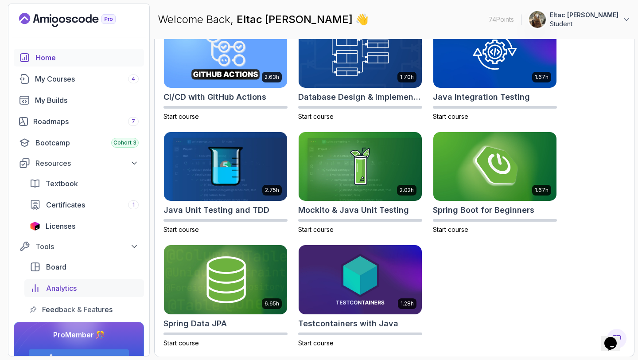
click at [89, 289] on div "Analytics" at bounding box center [92, 288] width 93 height 11
